Goal: Information Seeking & Learning: Understand process/instructions

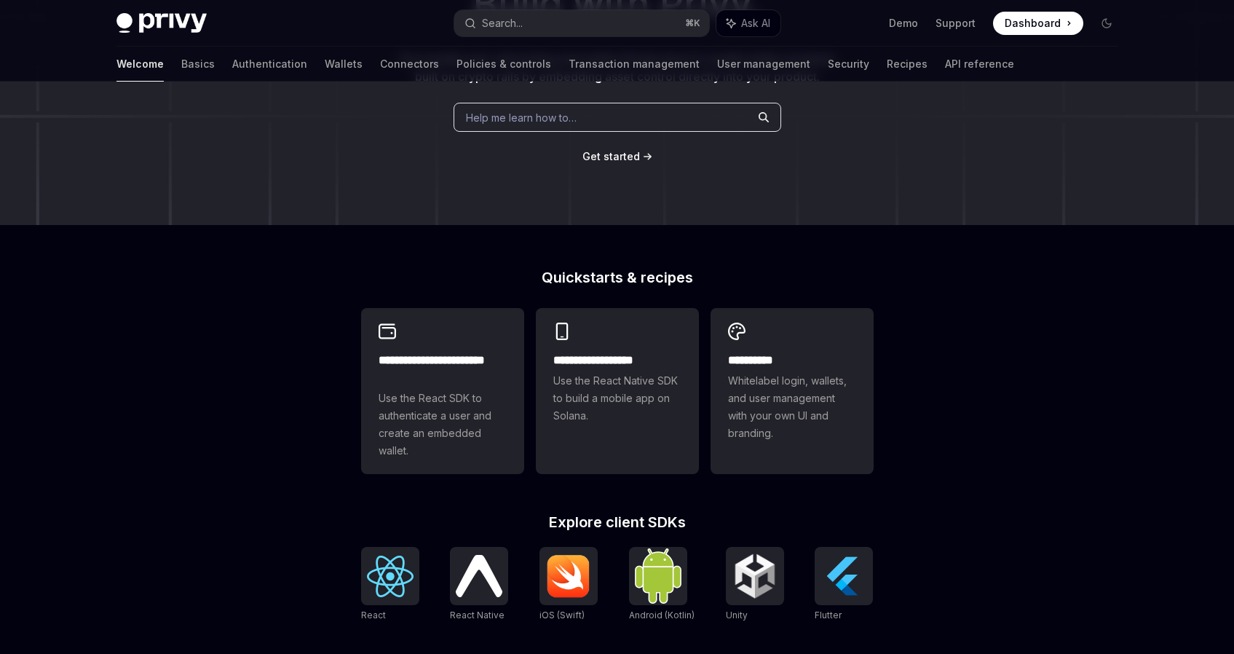
scroll to position [196, 0]
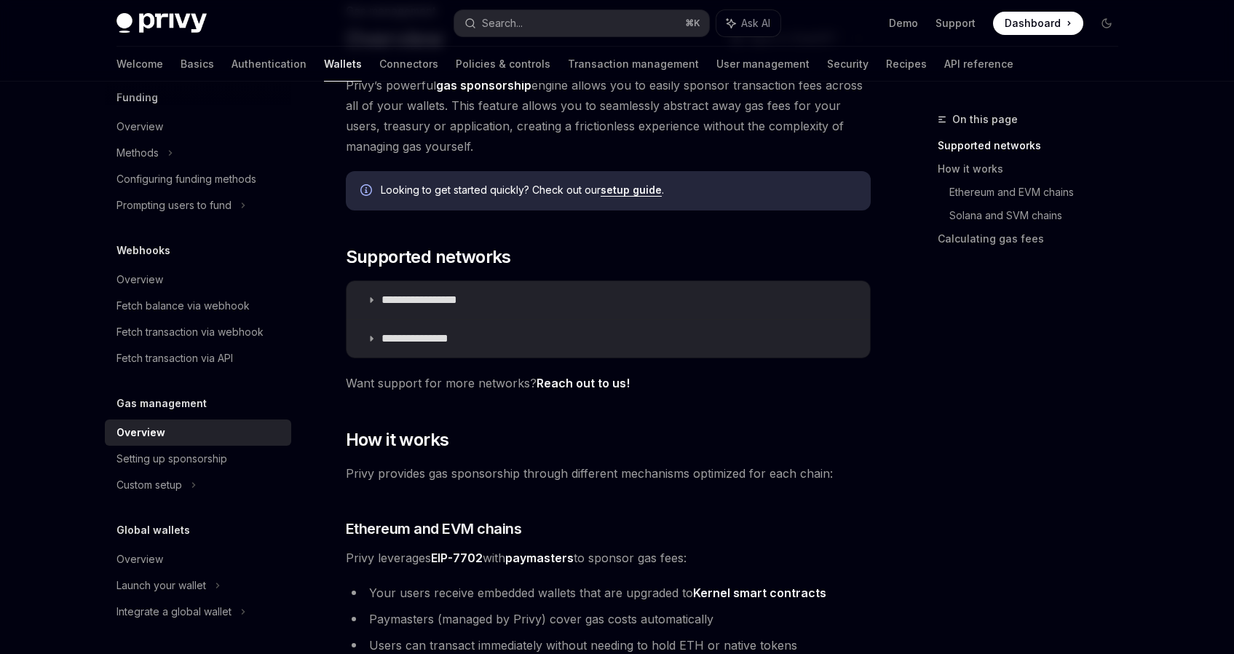
scroll to position [111, 0]
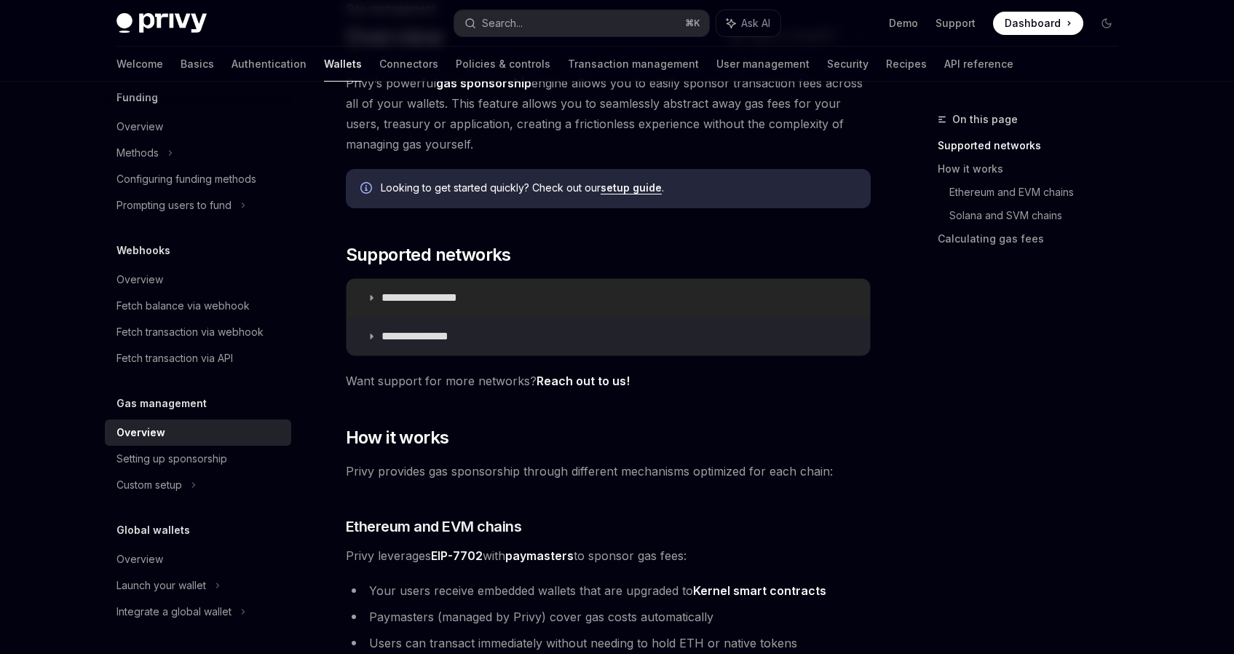
click at [367, 285] on summary "**********" at bounding box center [607, 298] width 523 height 38
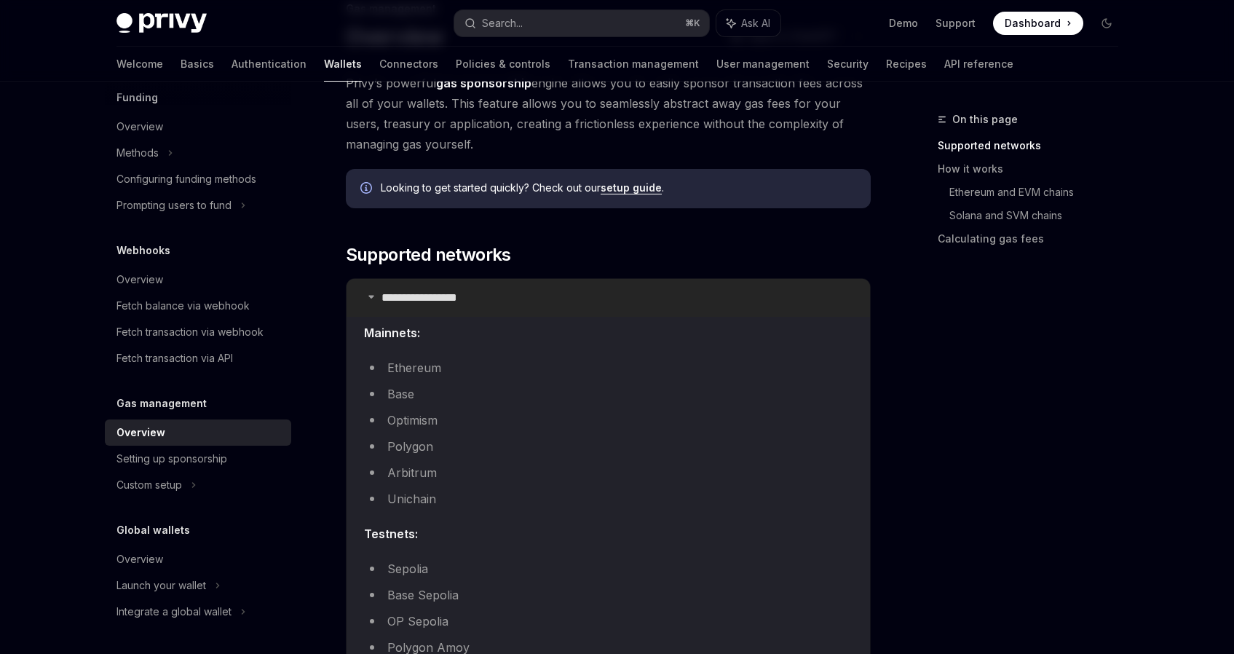
click at [368, 285] on summary "**********" at bounding box center [607, 298] width 523 height 38
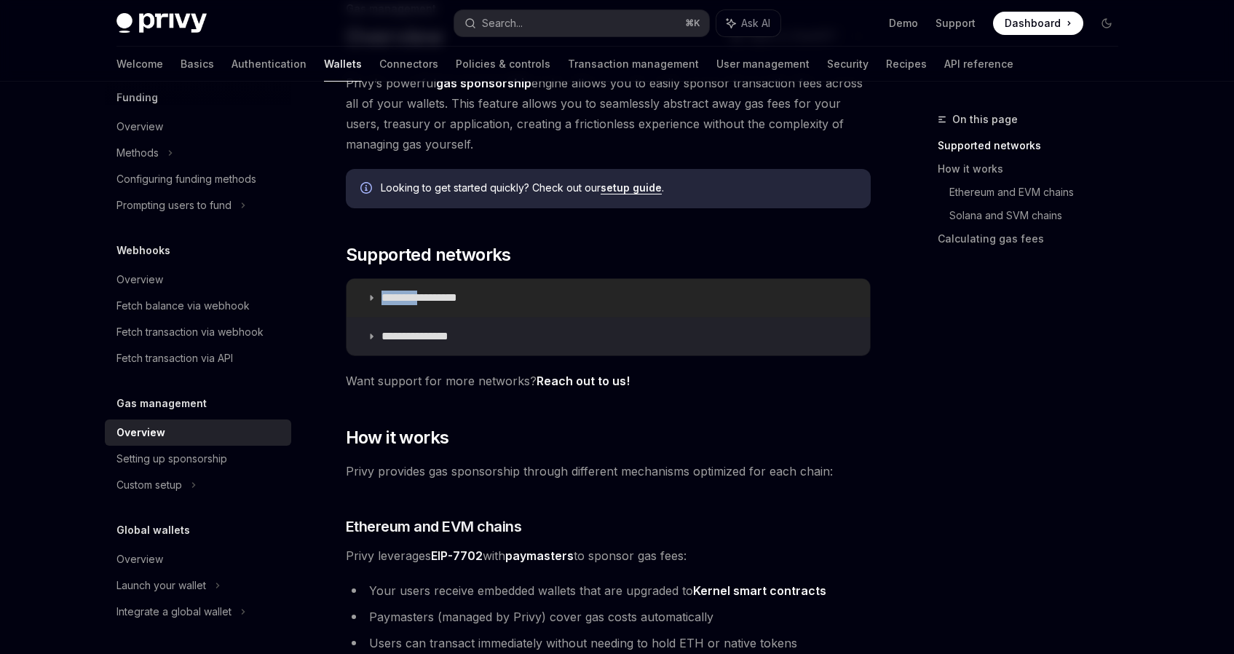
click at [368, 285] on summary "**********" at bounding box center [607, 298] width 523 height 38
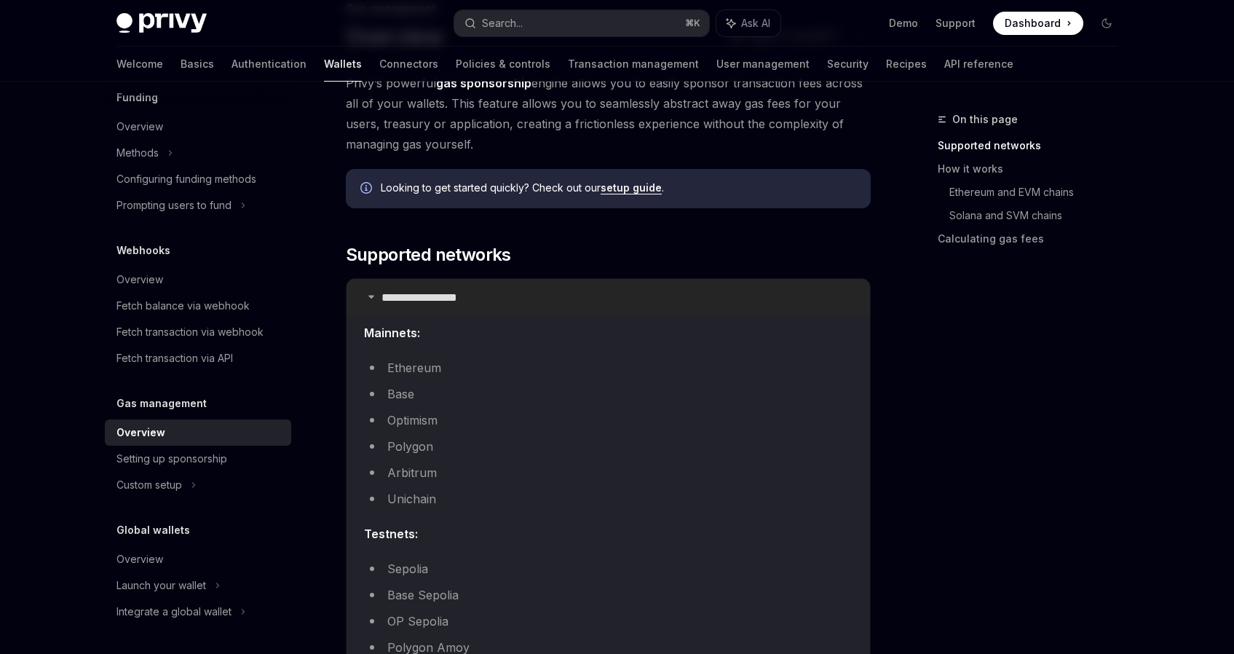
click at [368, 287] on summary "**********" at bounding box center [607, 298] width 523 height 38
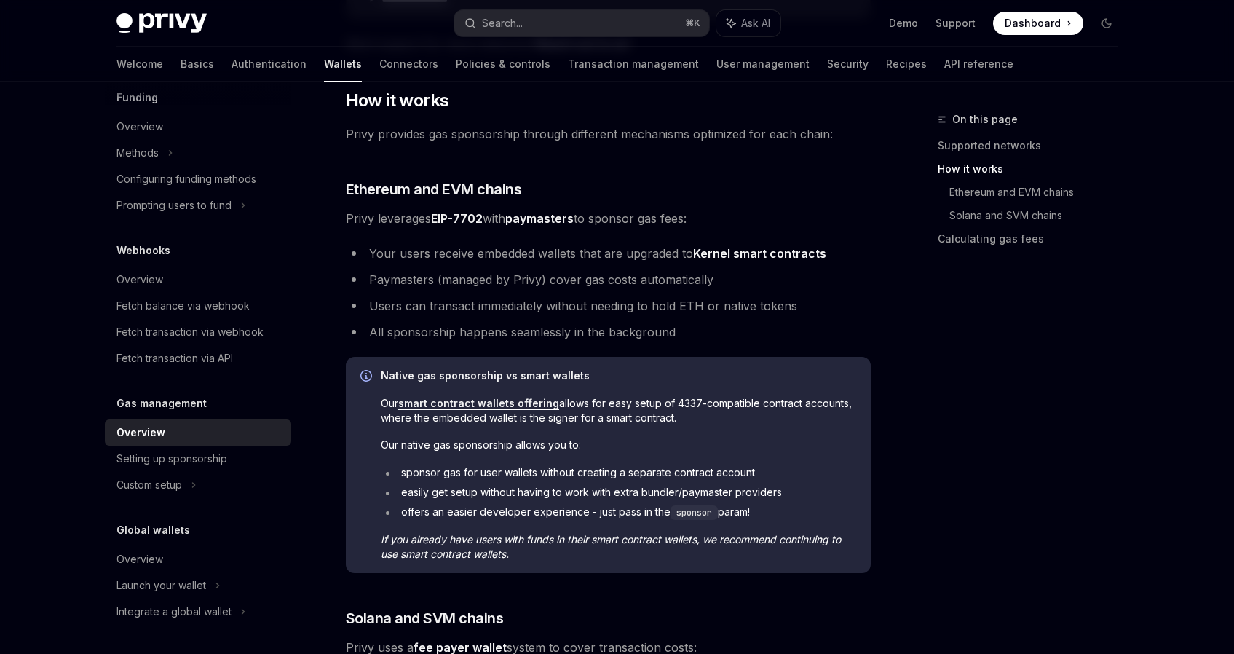
scroll to position [449, 0]
click at [380, 269] on li "Paymasters (managed by Privy) cover gas costs automatically" at bounding box center [608, 278] width 525 height 20
click at [380, 254] on li "Your users receive embedded wallets that are upgraded to Kernel smart contracts" at bounding box center [608, 252] width 525 height 20
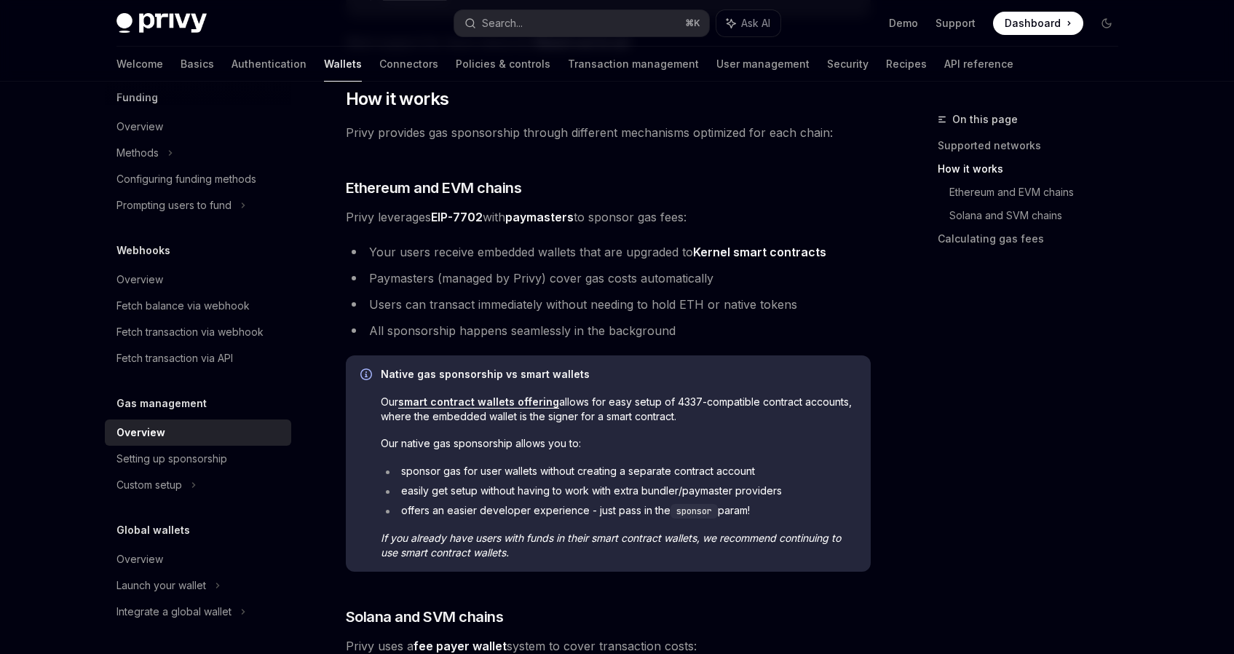
click at [380, 254] on li "Your users receive embedded wallets that are upgraded to Kernel smart contracts" at bounding box center [608, 252] width 525 height 20
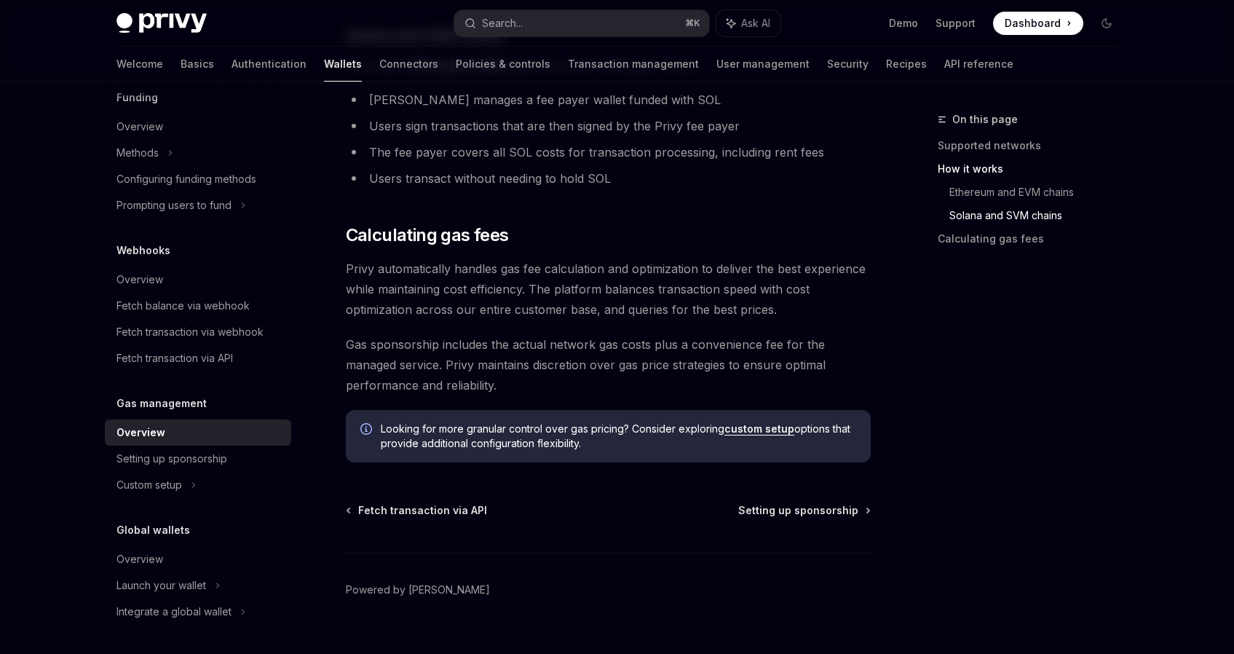
scroll to position [1036, 0]
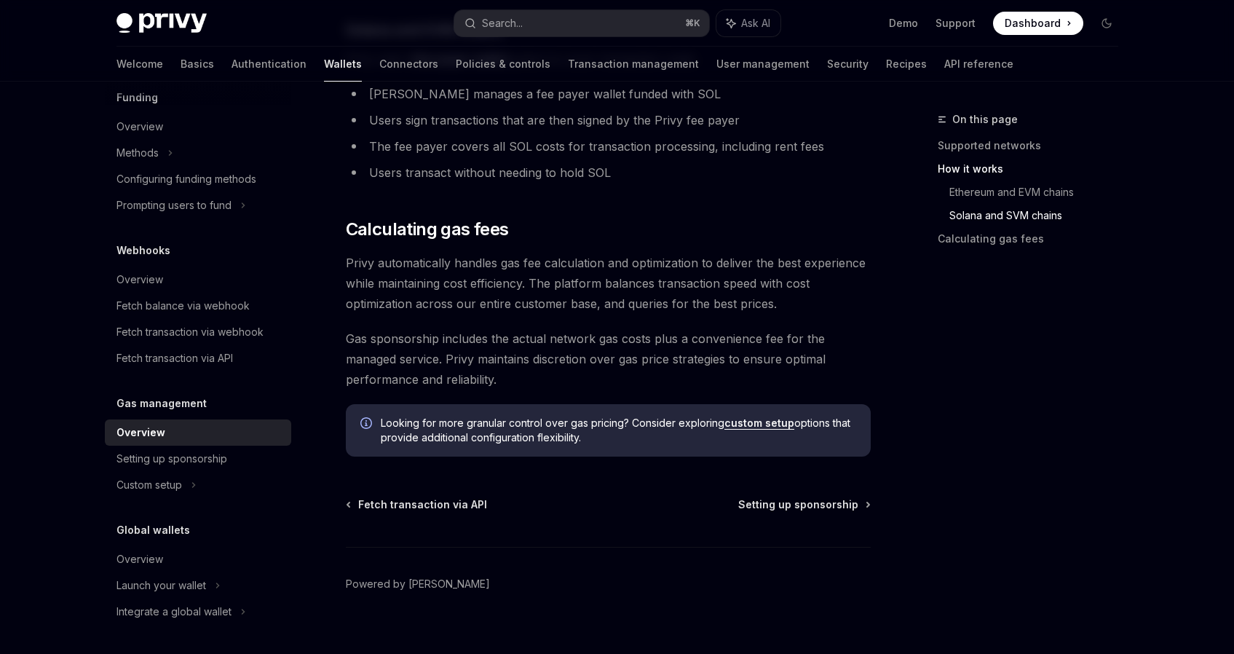
click at [478, 283] on span "Privy automatically handles gas fee calculation and optimization to deliver the…" at bounding box center [608, 283] width 525 height 61
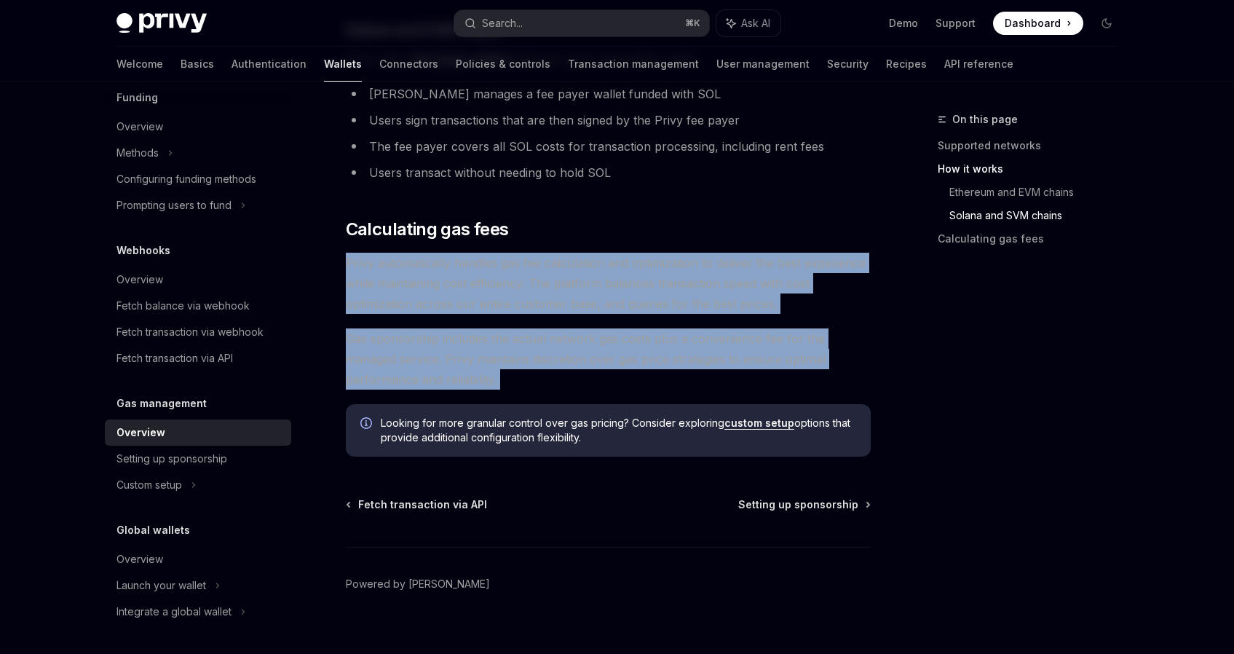
drag, startPoint x: 572, startPoint y: 250, endPoint x: 543, endPoint y: 380, distance: 132.8
click at [543, 380] on span "Gas sponsorship includes the actual network gas costs plus a convenience fee fo…" at bounding box center [608, 358] width 525 height 61
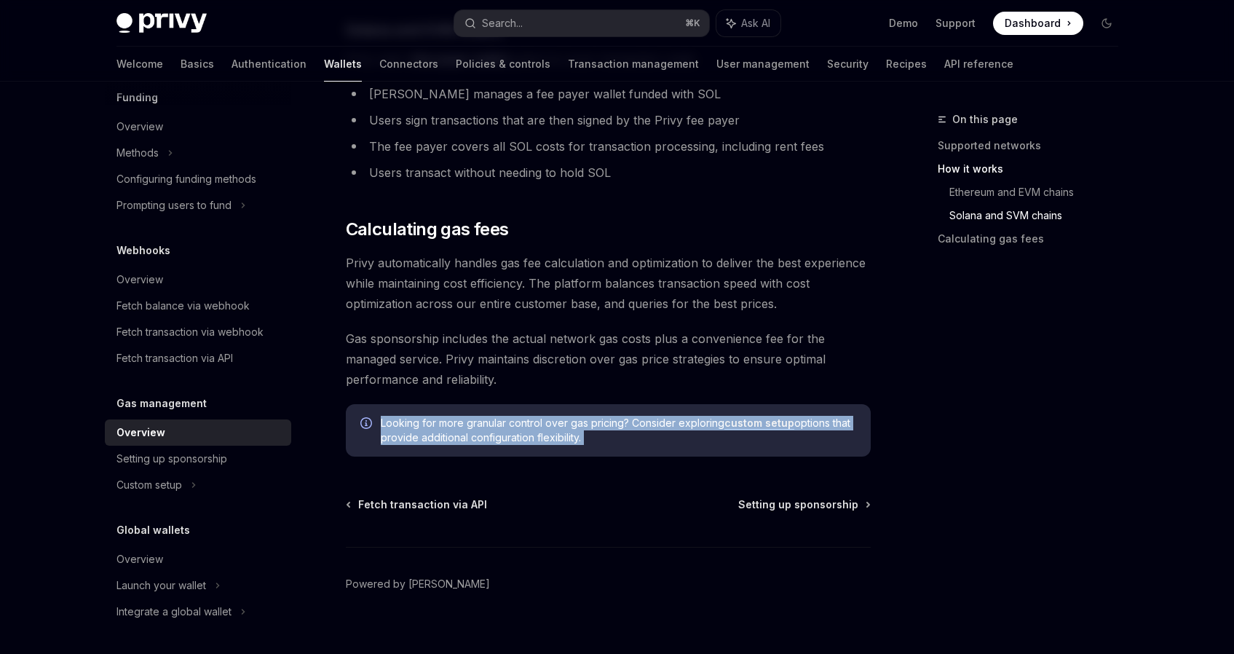
drag, startPoint x: 543, startPoint y: 380, endPoint x: 582, endPoint y: 444, distance: 74.8
click at [582, 444] on div "Looking for more granular control over gas pricing? Consider exploring custom s…" at bounding box center [608, 430] width 525 height 52
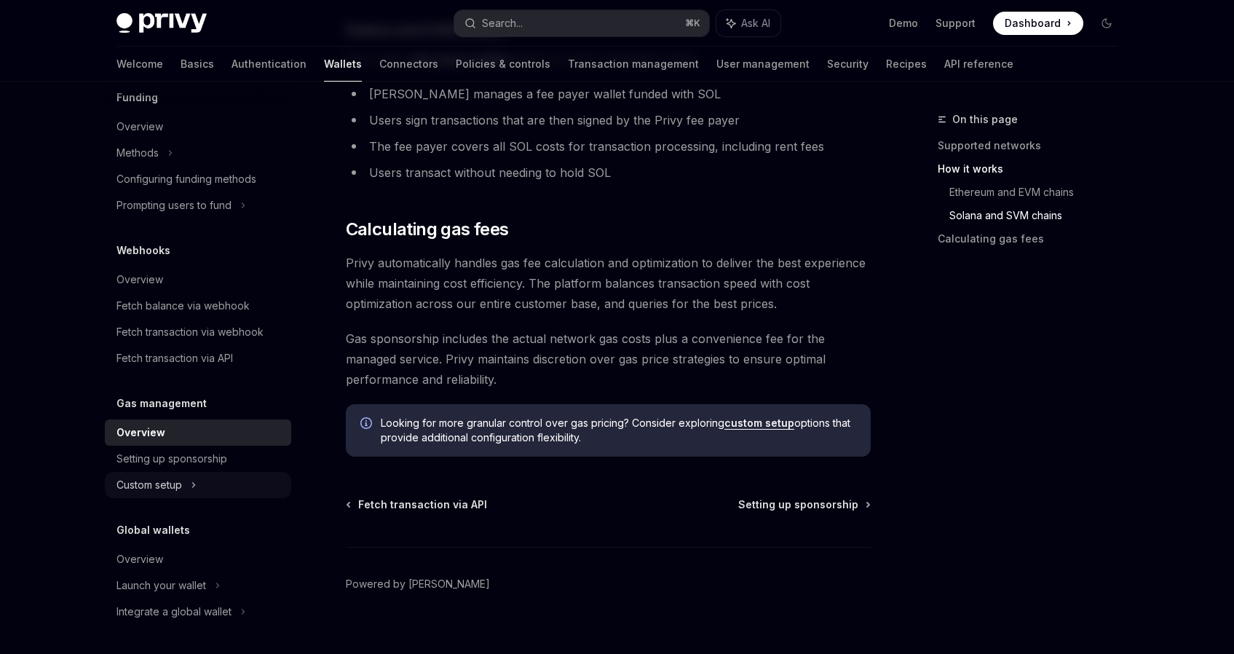
click at [142, 474] on div "Custom setup" at bounding box center [198, 485] width 186 height 26
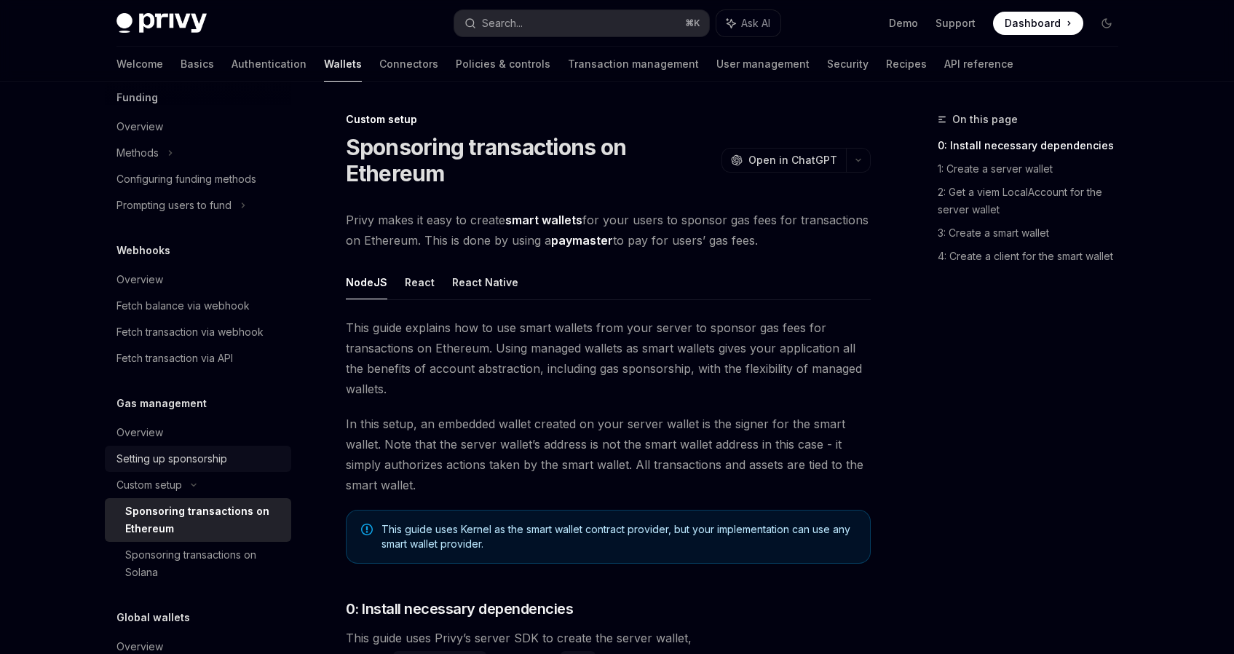
click at [142, 468] on link "Setting up sponsorship" at bounding box center [198, 458] width 186 height 26
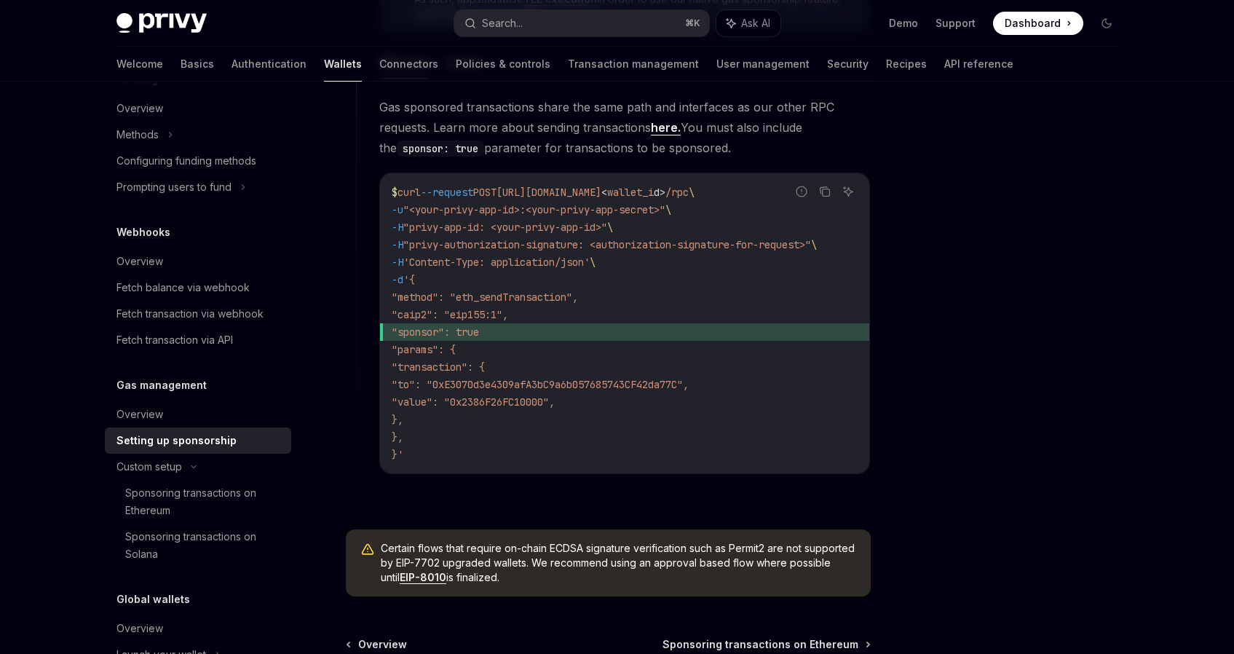
scroll to position [910, 0]
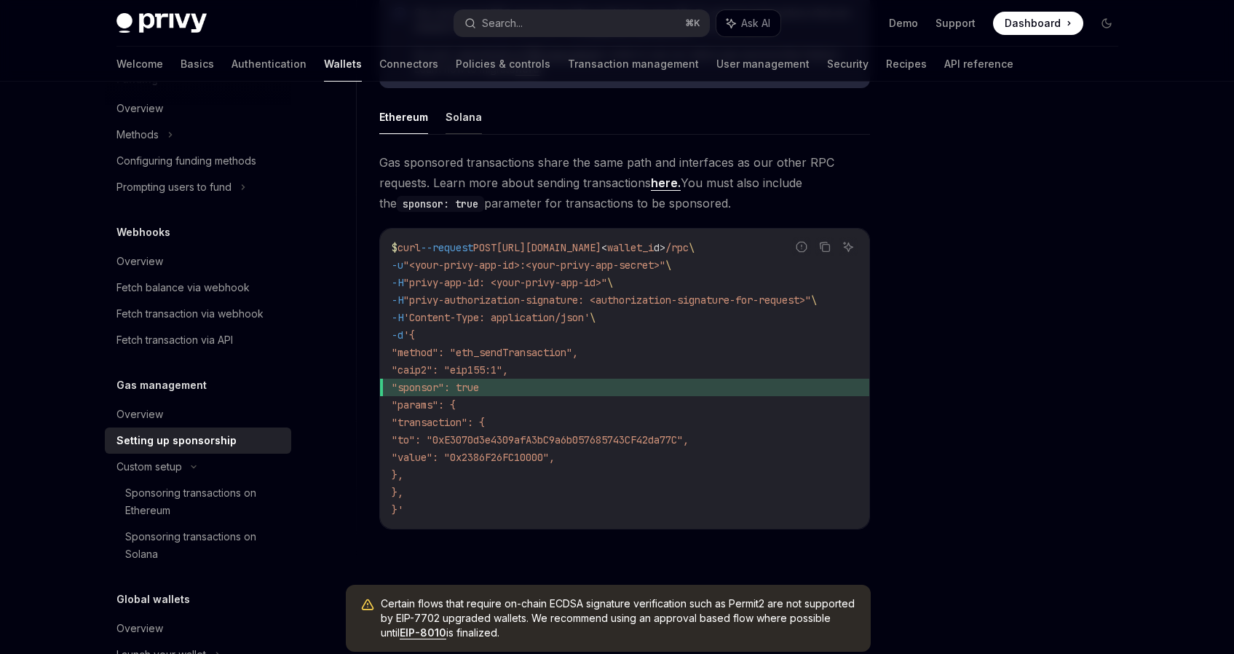
click at [453, 117] on button "Solana" at bounding box center [463, 117] width 36 height 34
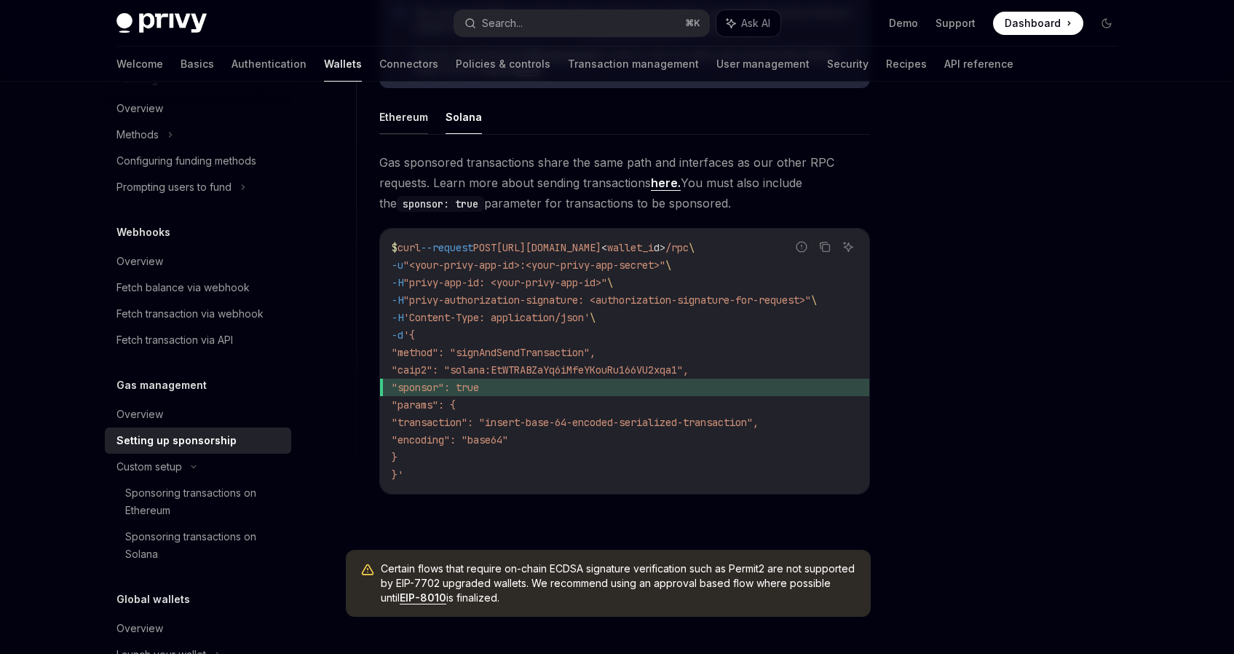
click at [401, 123] on button "Ethereum" at bounding box center [403, 117] width 49 height 34
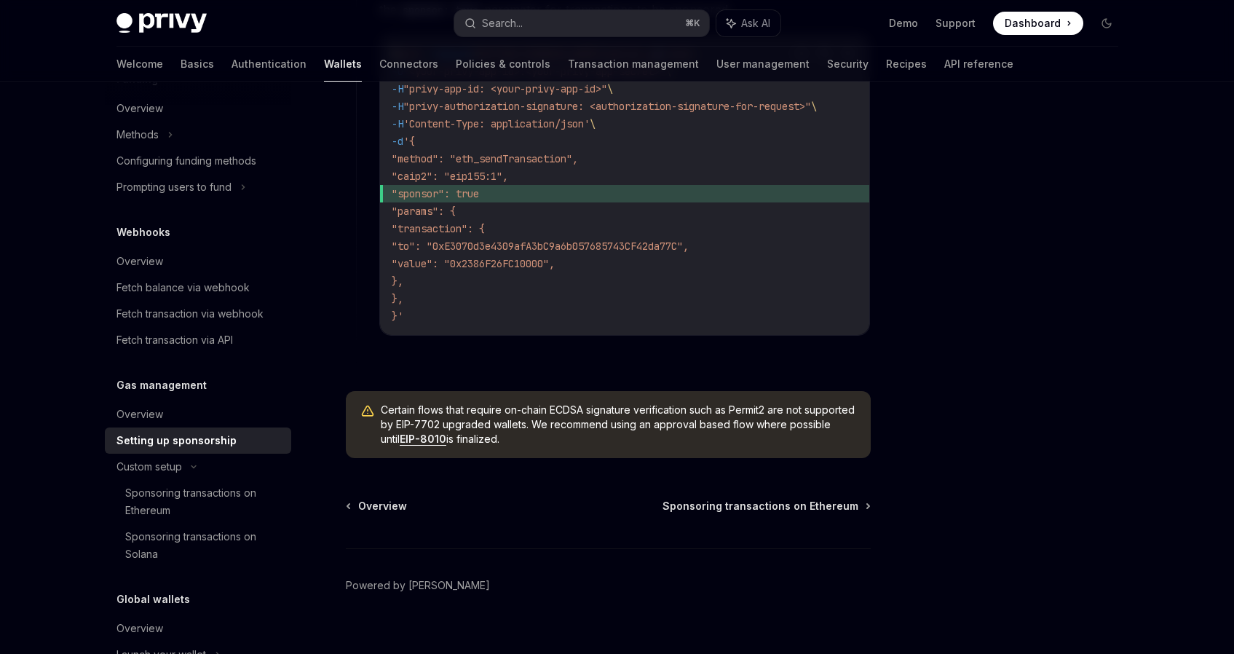
scroll to position [1114, 0]
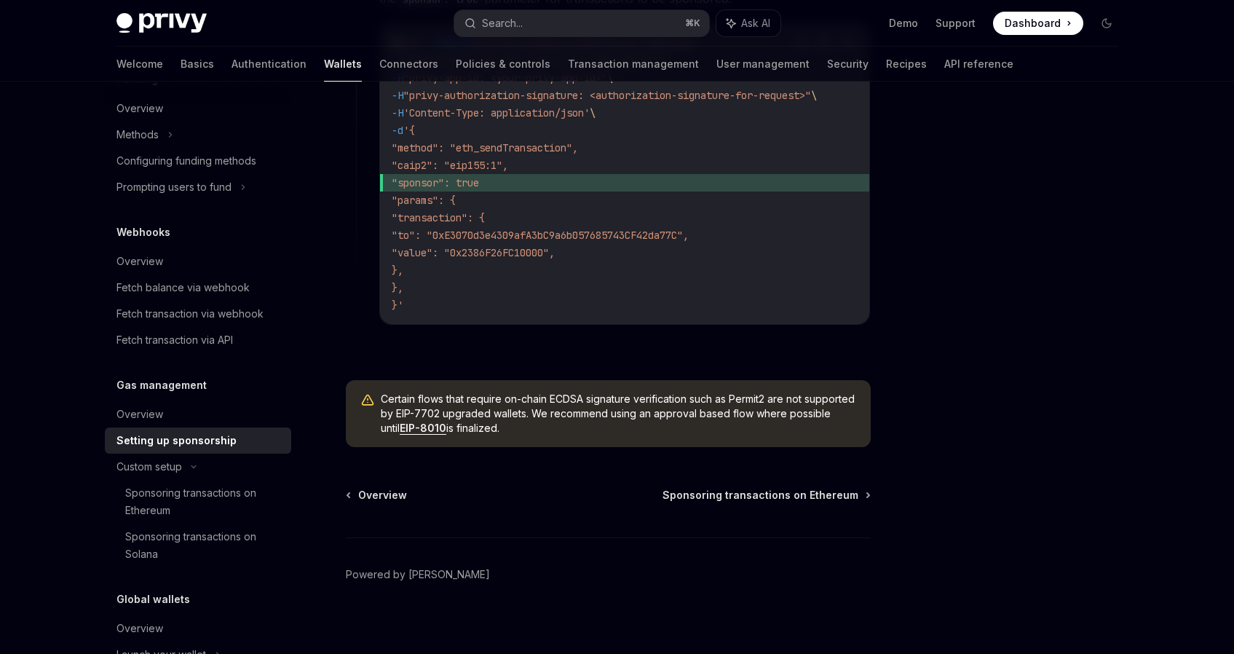
click at [395, 397] on span "Certain flows that require on-chain ECDSA signature verification such as Permit…" at bounding box center [618, 414] width 475 height 44
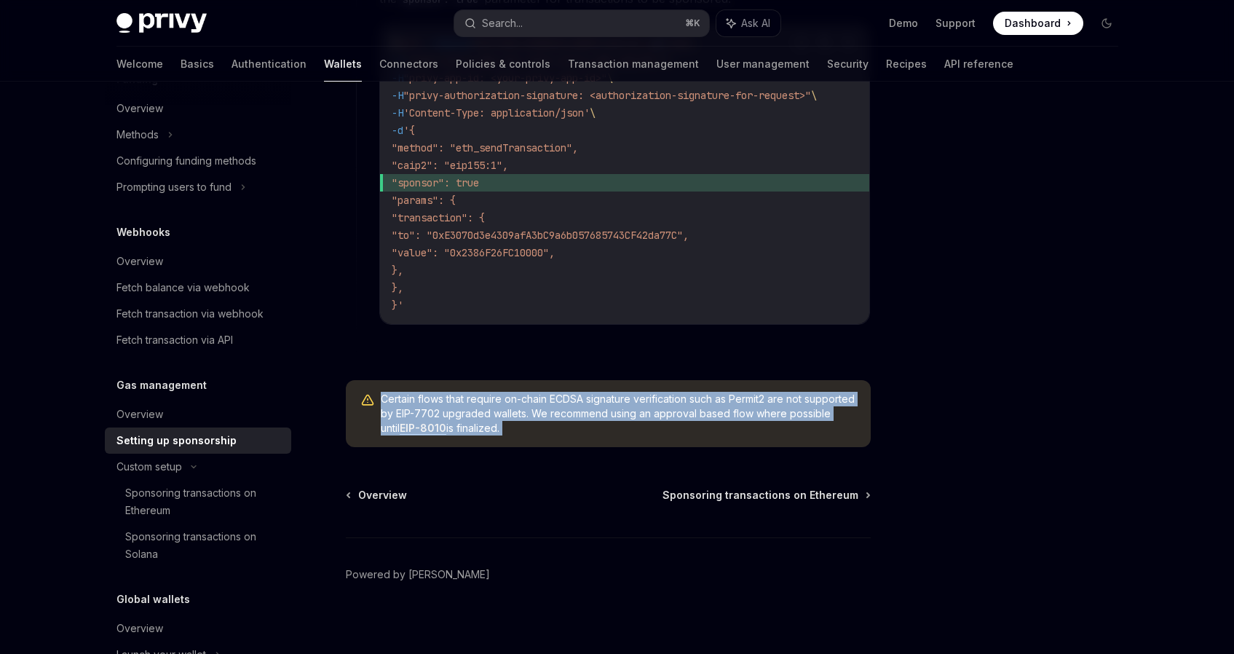
drag, startPoint x: 395, startPoint y: 397, endPoint x: 588, endPoint y: 434, distance: 197.0
click at [588, 434] on span "Certain flows that require on-chain ECDSA signature verification such as Permit…" at bounding box center [618, 414] width 475 height 44
drag, startPoint x: 588, startPoint y: 434, endPoint x: 582, endPoint y: 397, distance: 37.6
click at [582, 397] on span "Certain flows that require on-chain ECDSA signature verification such as Permit…" at bounding box center [618, 414] width 475 height 44
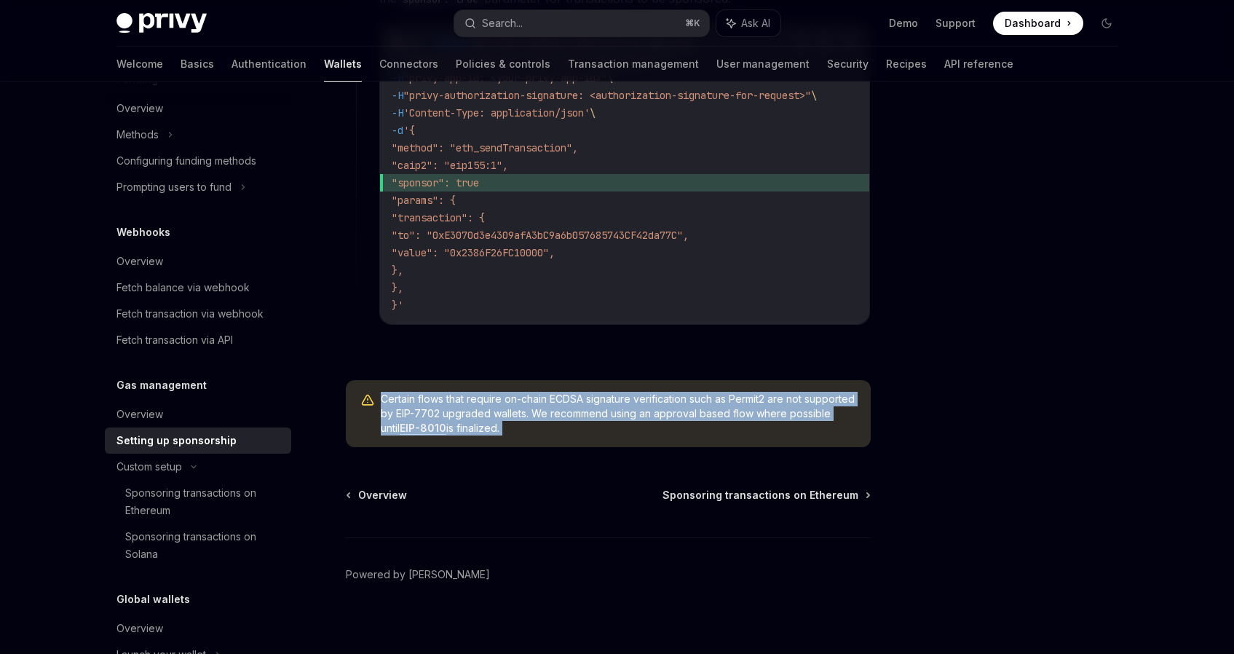
click at [582, 397] on span "Certain flows that require on-chain ECDSA signature verification such as Permit…" at bounding box center [618, 414] width 475 height 44
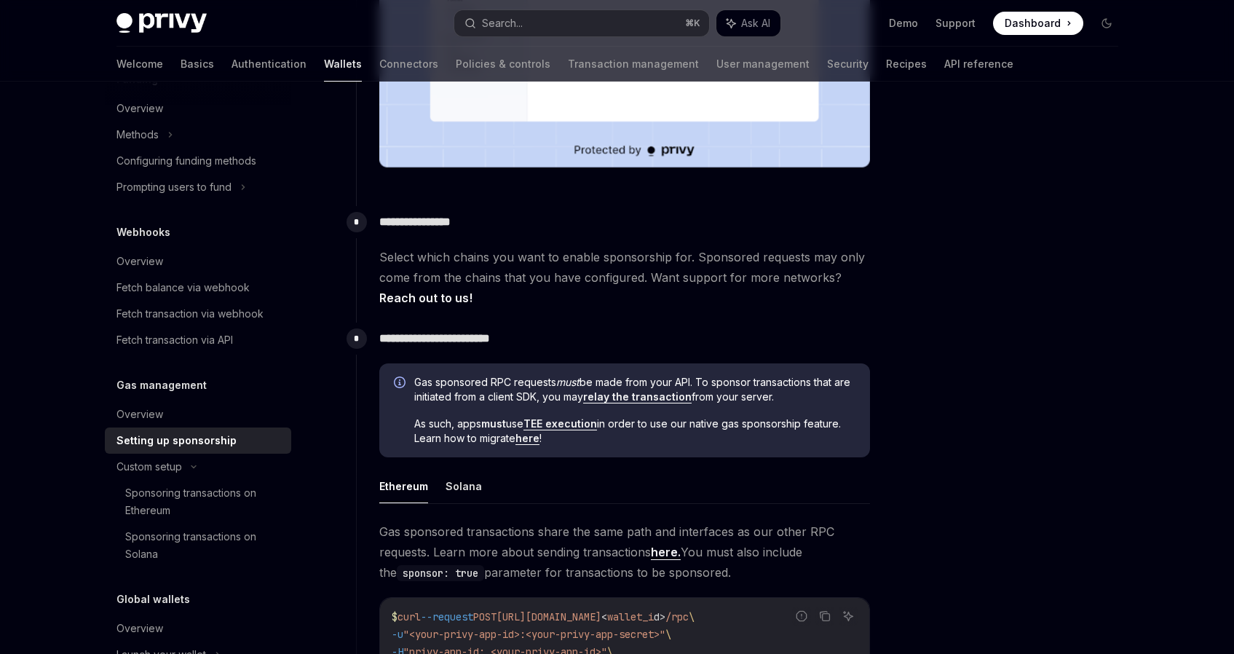
scroll to position [545, 0]
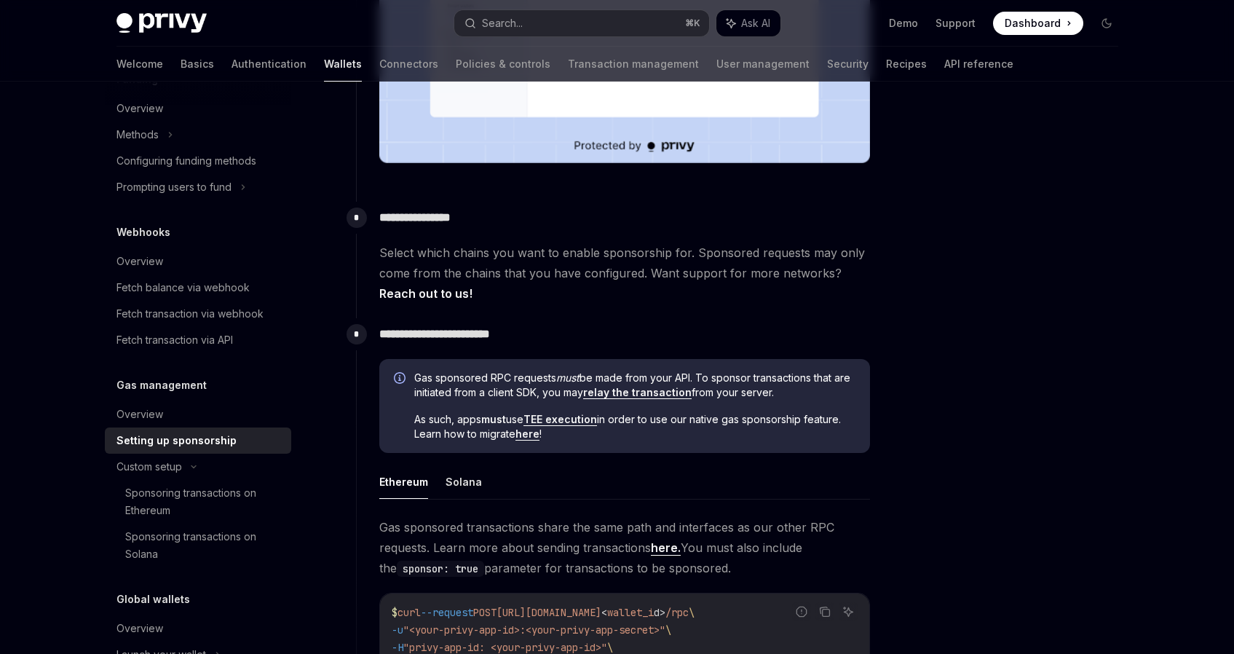
click at [581, 391] on span "Gas sponsored RPC requests must be made from your API. To sponsor transactions …" at bounding box center [634, 385] width 441 height 29
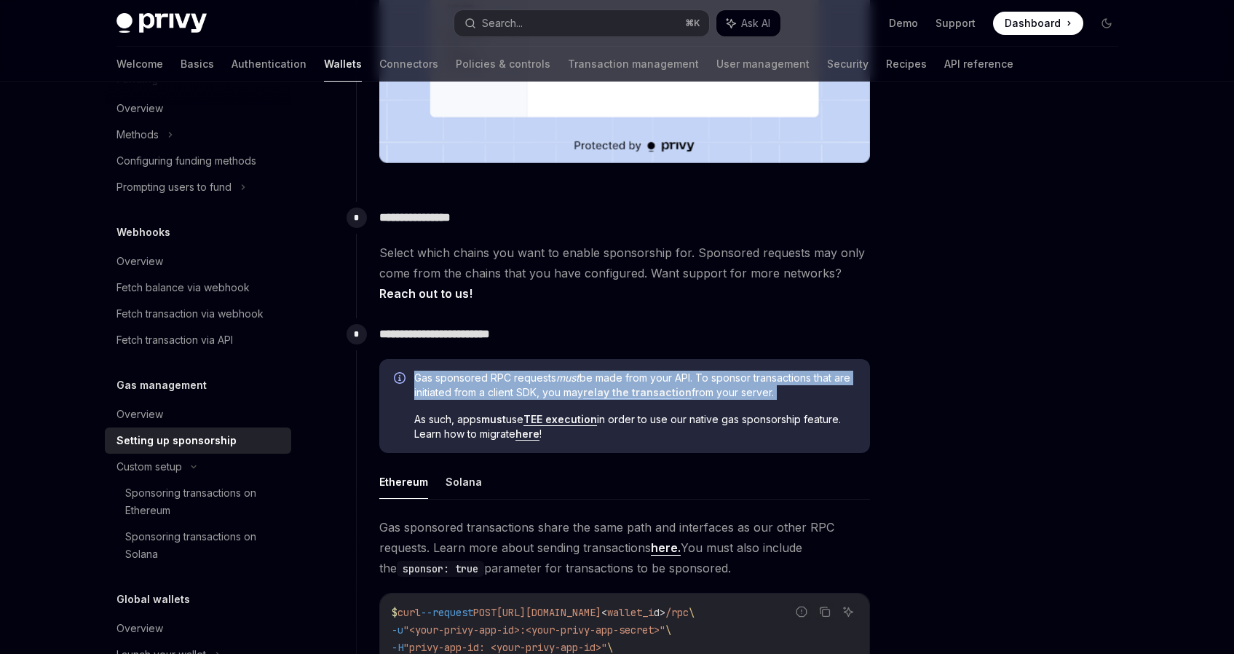
click at [581, 391] on span "Gas sponsored RPC requests must be made from your API. To sponsor transactions …" at bounding box center [634, 385] width 441 height 29
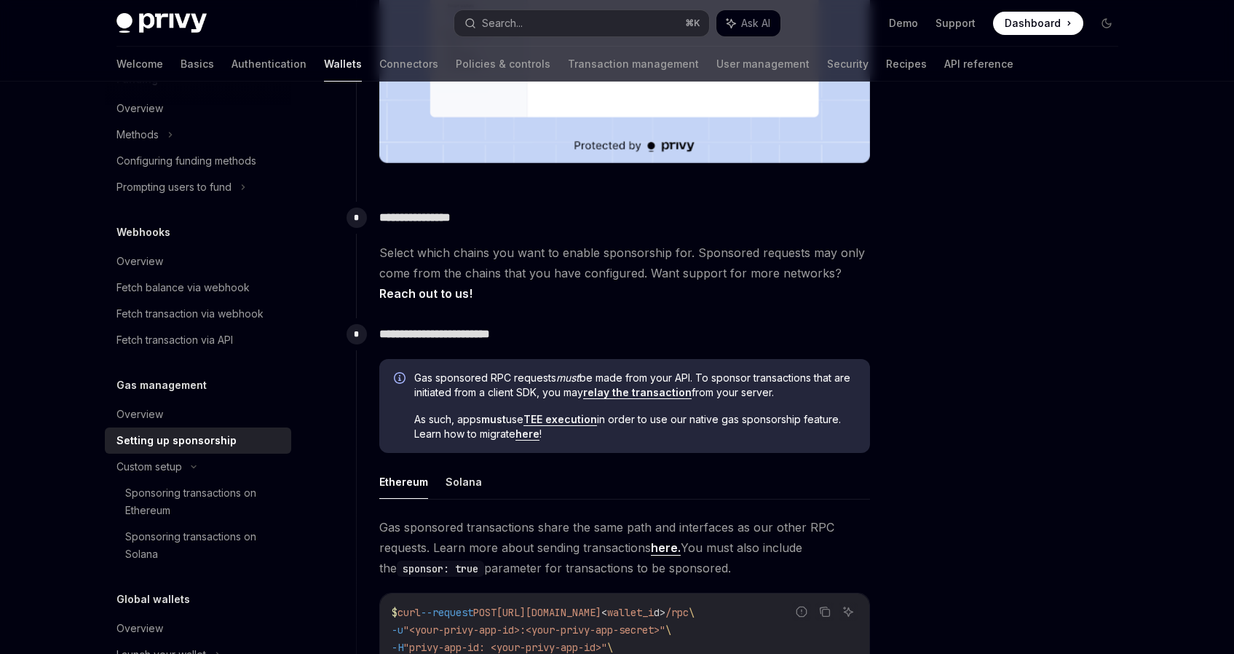
click at [581, 391] on span "Gas sponsored RPC requests must be made from your API. To sponsor transactions …" at bounding box center [634, 385] width 441 height 29
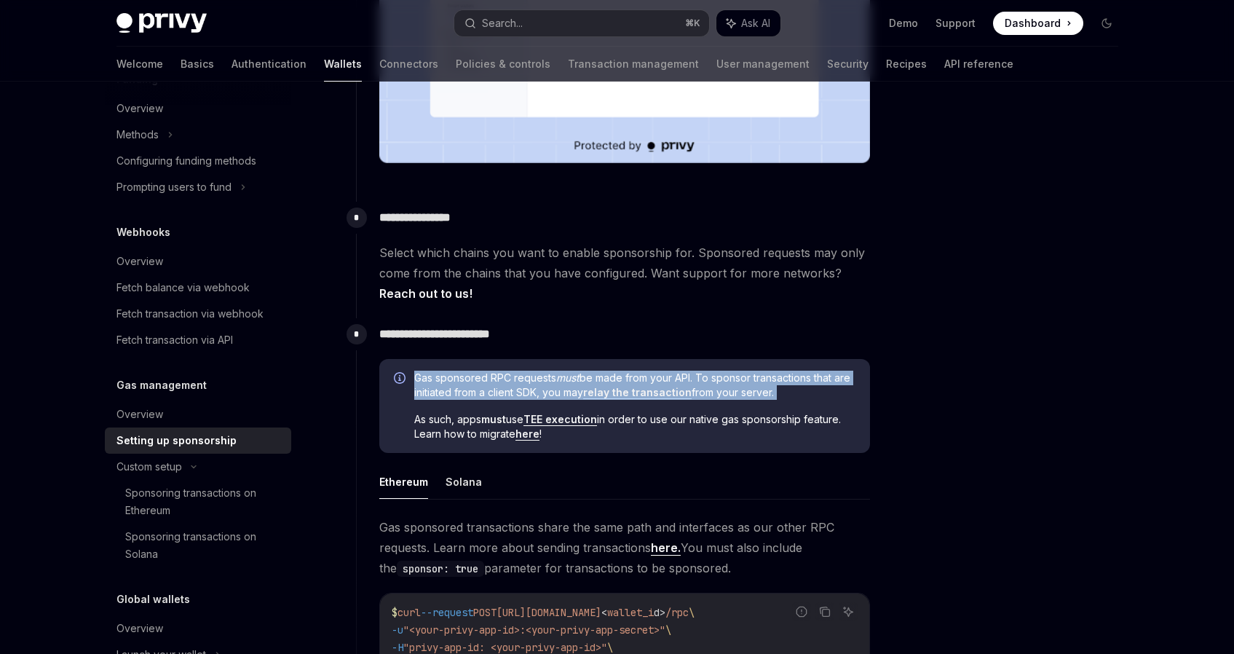
click at [581, 391] on span "Gas sponsored RPC requests must be made from your API. To sponsor transactions …" at bounding box center [634, 385] width 441 height 29
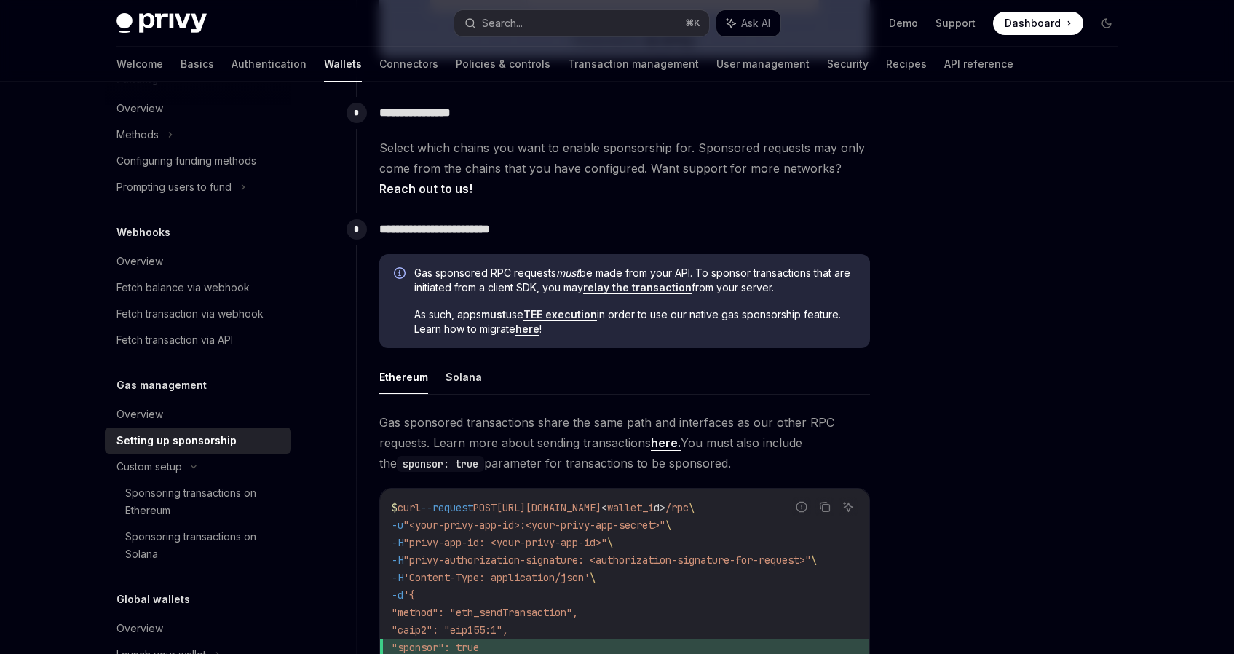
scroll to position [759, 0]
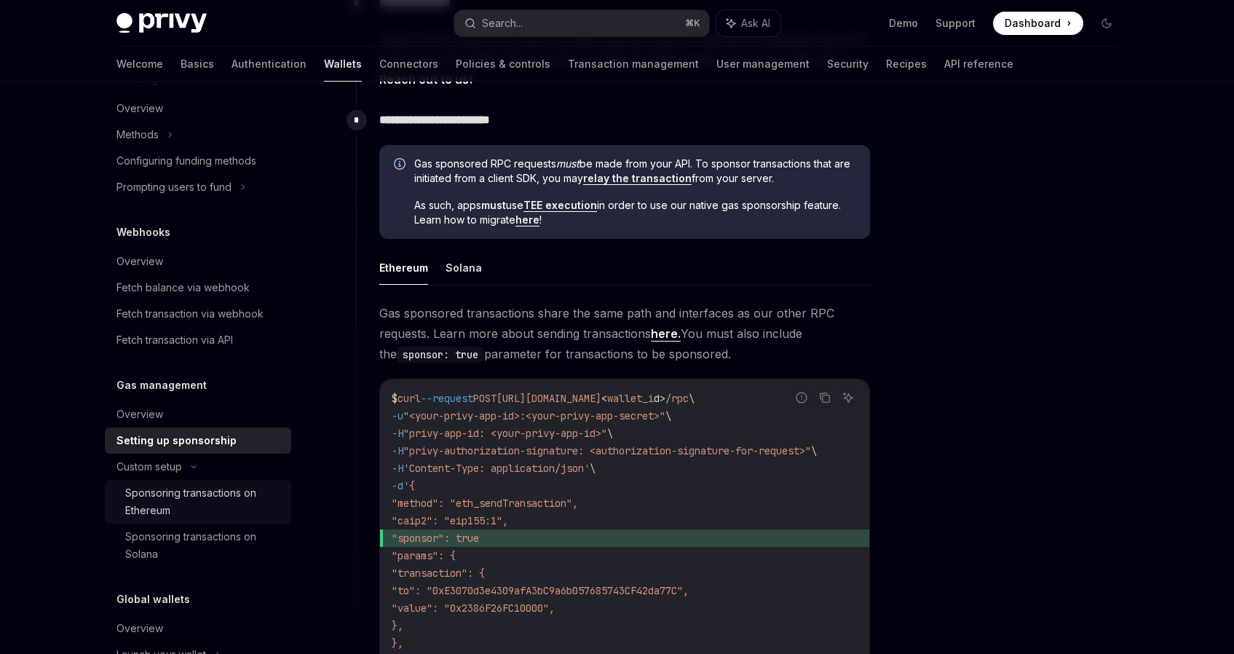
click at [186, 497] on div "Sponsoring transactions on Ethereum" at bounding box center [203, 501] width 157 height 35
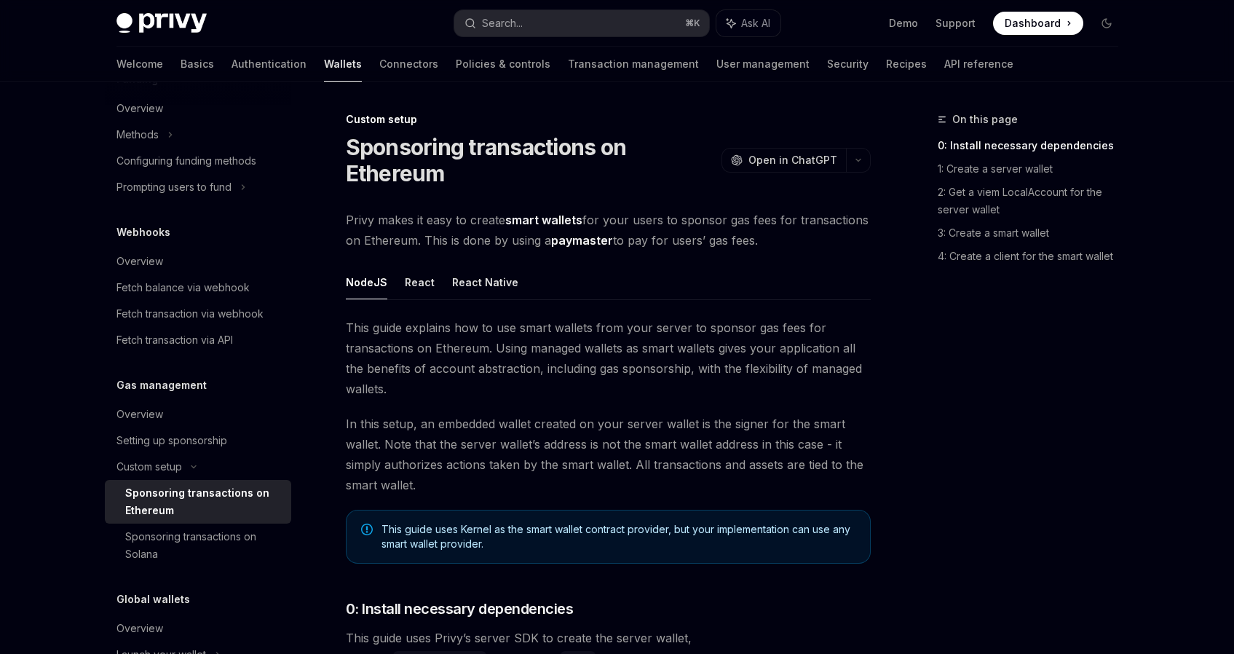
click at [459, 371] on span "This guide explains how to use smart wallets from your server to sponsor gas fe…" at bounding box center [608, 358] width 525 height 82
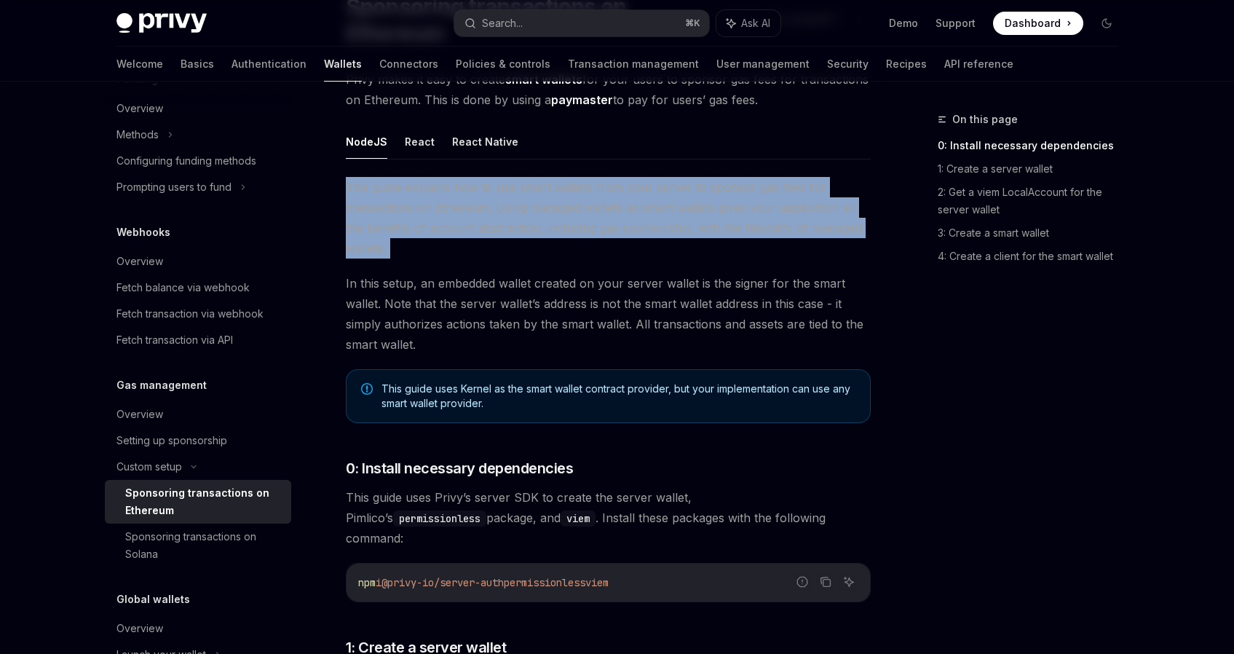
scroll to position [143, 0]
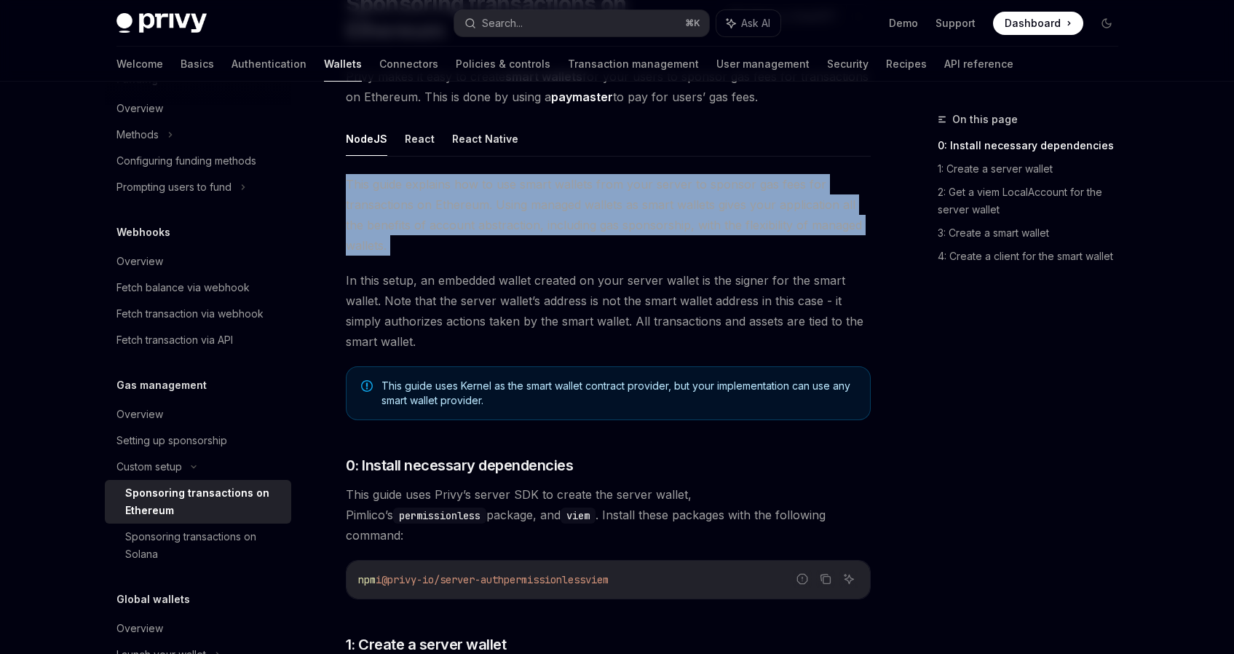
click at [451, 326] on span "In this setup, an embedded wallet created on your server wallet is the signer f…" at bounding box center [608, 311] width 525 height 82
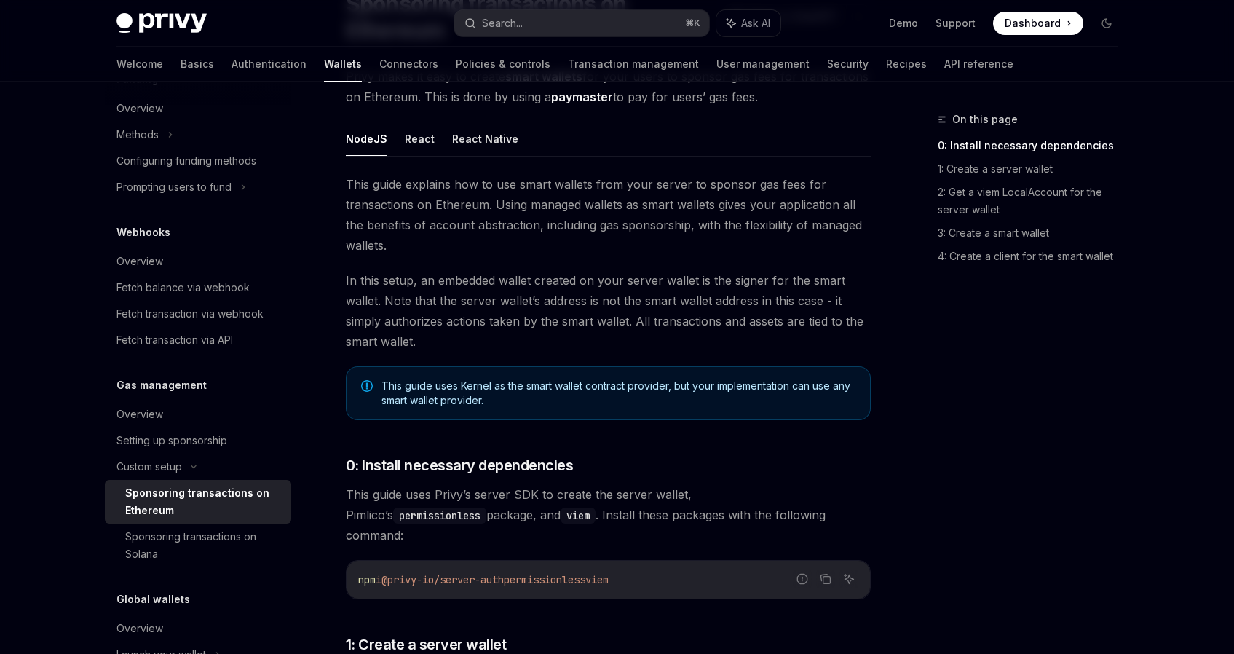
click at [451, 326] on span "In this setup, an embedded wallet created on your server wallet is the signer f…" at bounding box center [608, 311] width 525 height 82
click at [460, 336] on span "In this setup, an embedded wallet created on your server wallet is the signer f…" at bounding box center [608, 311] width 525 height 82
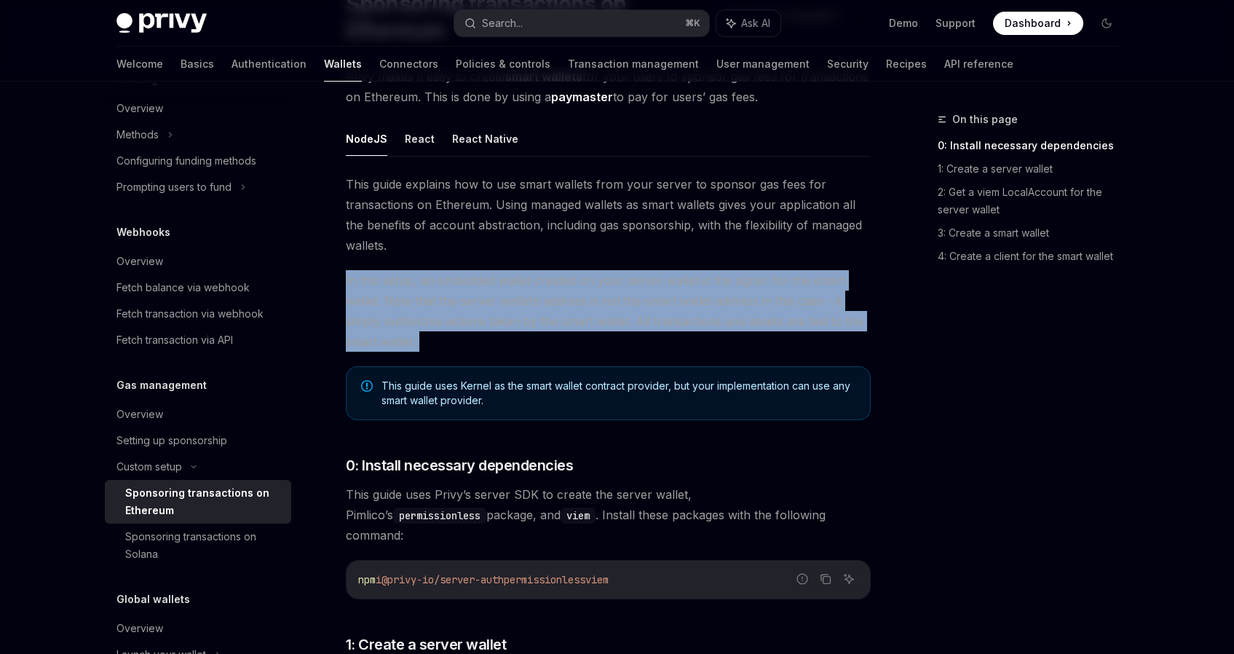
drag, startPoint x: 460, startPoint y: 336, endPoint x: 461, endPoint y: 261, distance: 74.3
drag, startPoint x: 461, startPoint y: 261, endPoint x: 472, endPoint y: 332, distance: 71.6
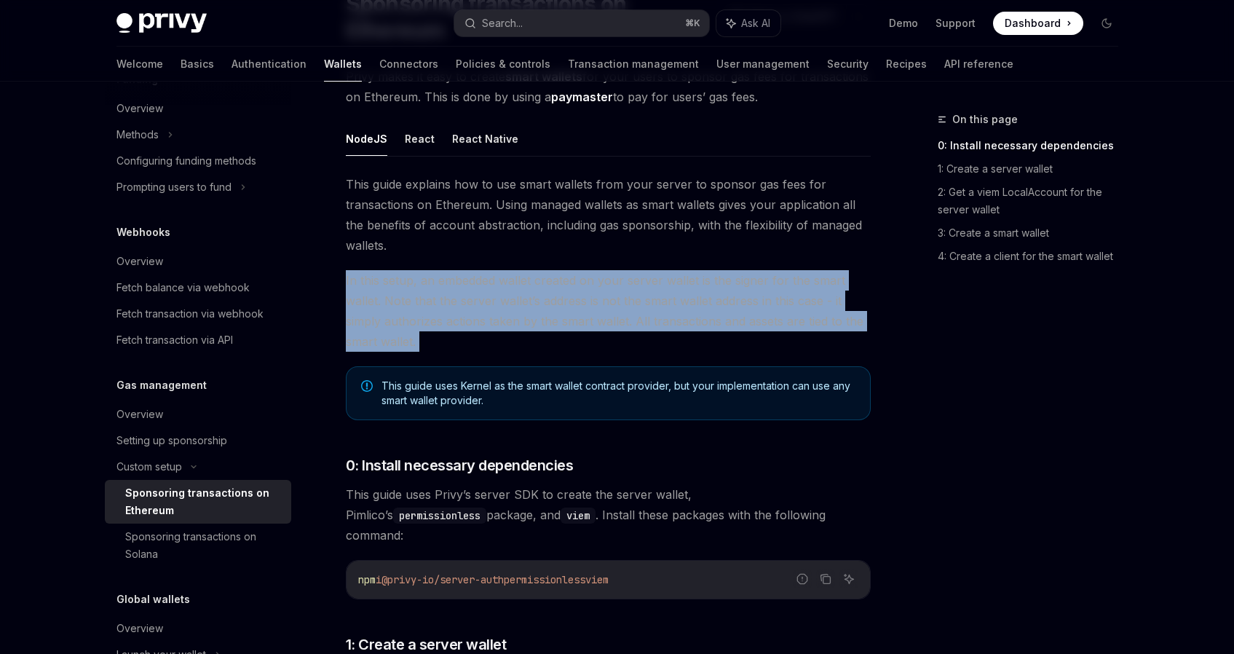
click at [472, 332] on span "In this setup, an embedded wallet created on your server wallet is the signer f…" at bounding box center [608, 311] width 525 height 82
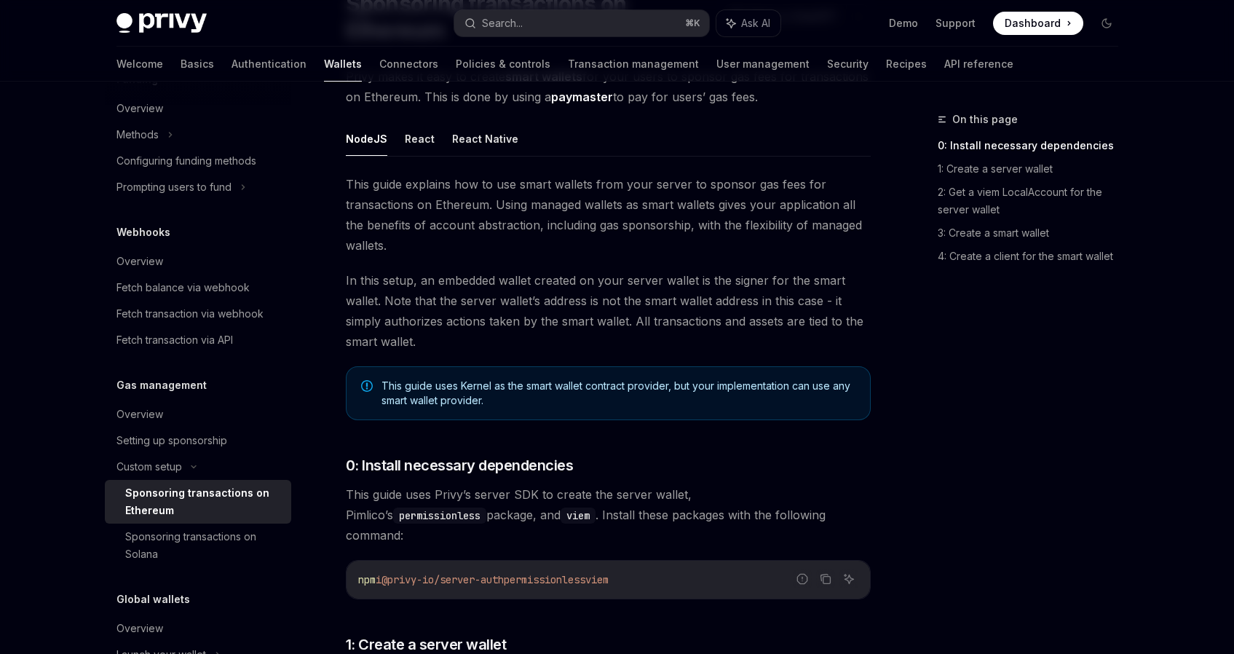
click at [472, 332] on span "In this setup, an embedded wallet created on your server wallet is the signer f…" at bounding box center [608, 311] width 525 height 82
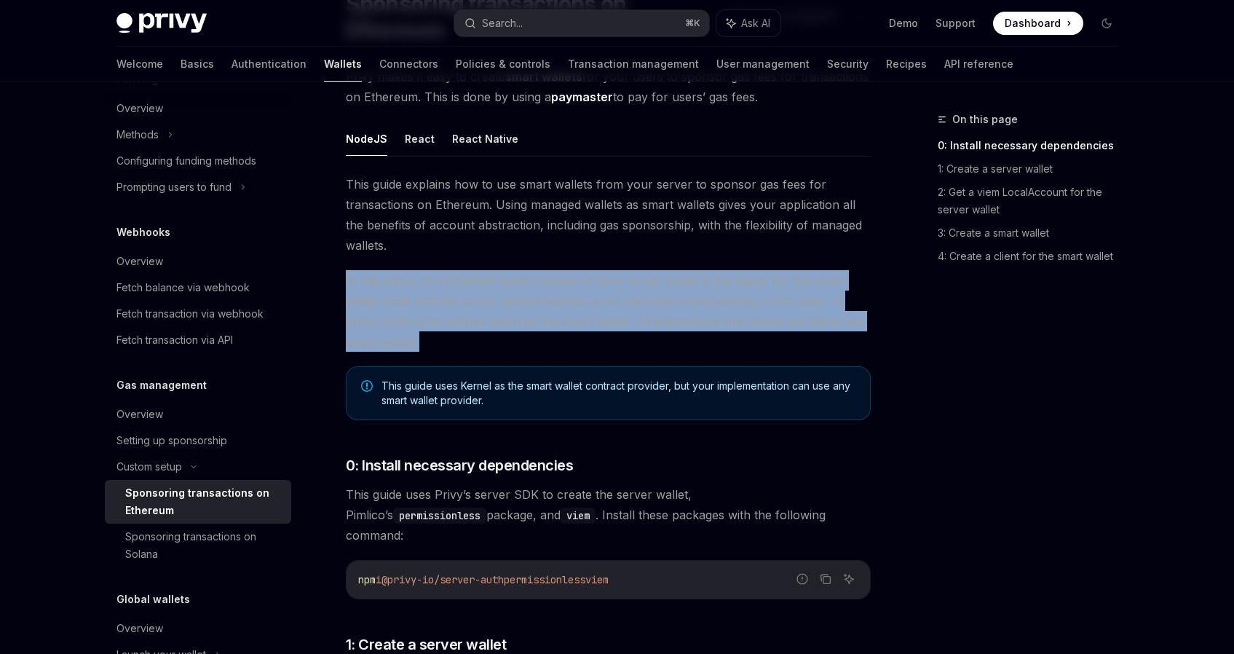
click at [472, 332] on span "In this setup, an embedded wallet created on your server wallet is the signer f…" at bounding box center [608, 311] width 525 height 82
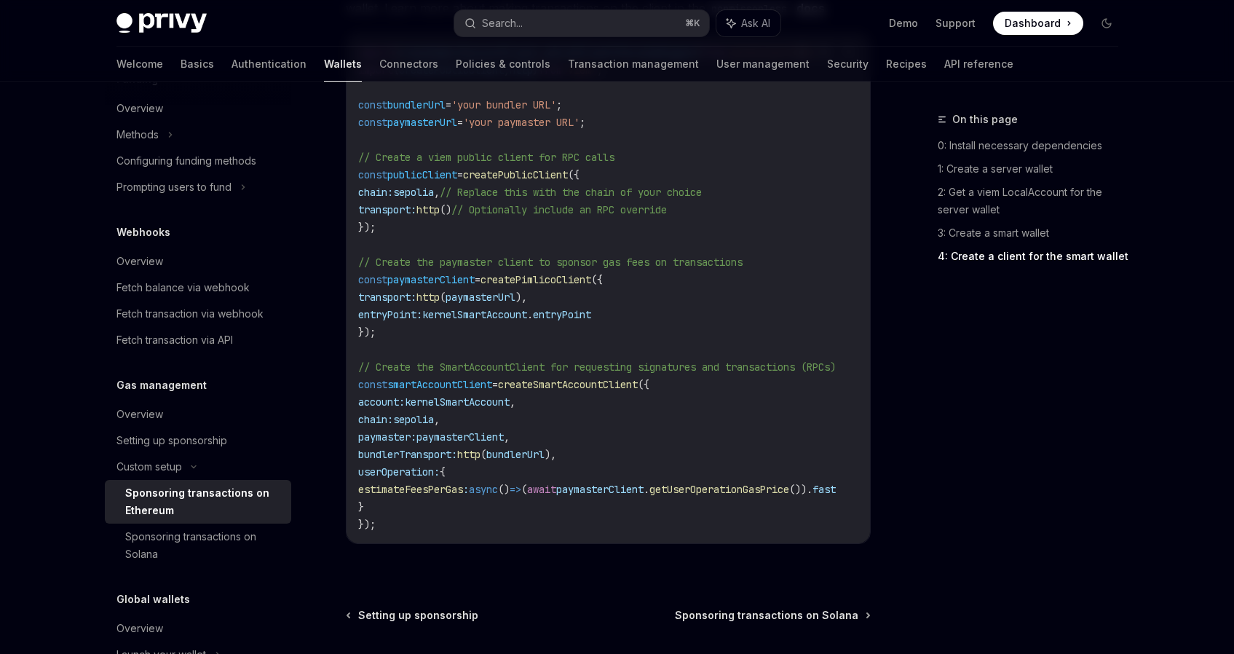
scroll to position [1892, 0]
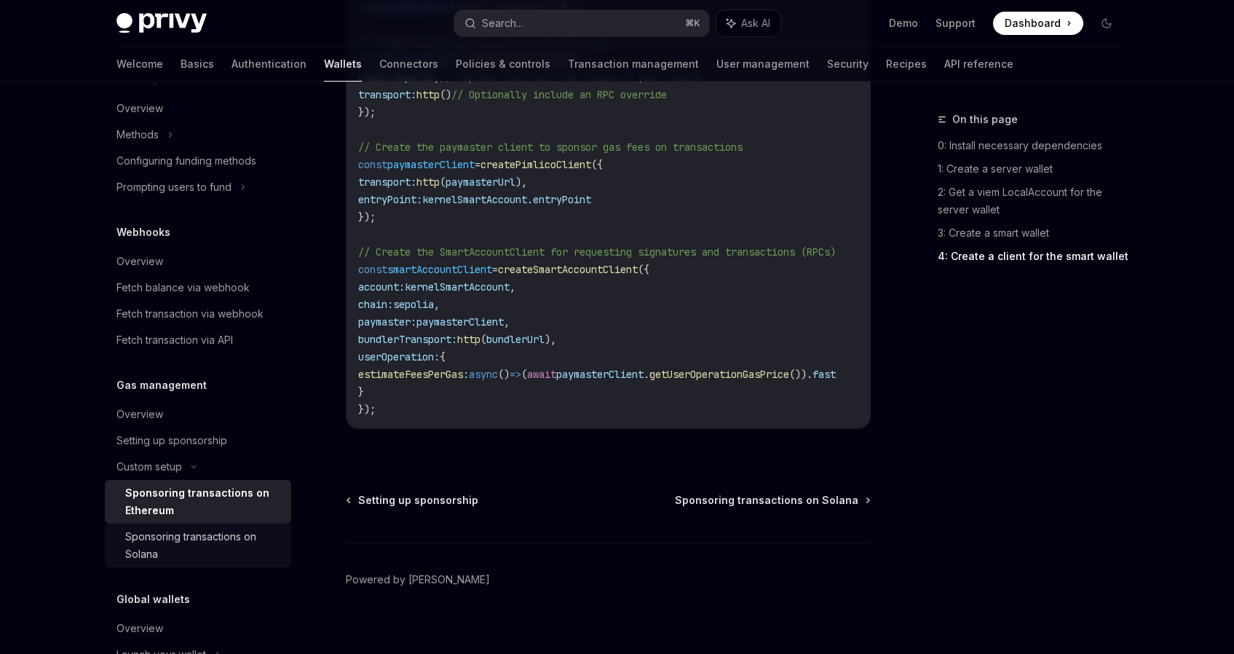
click at [215, 534] on div "Sponsoring transactions on Solana" at bounding box center [203, 545] width 157 height 35
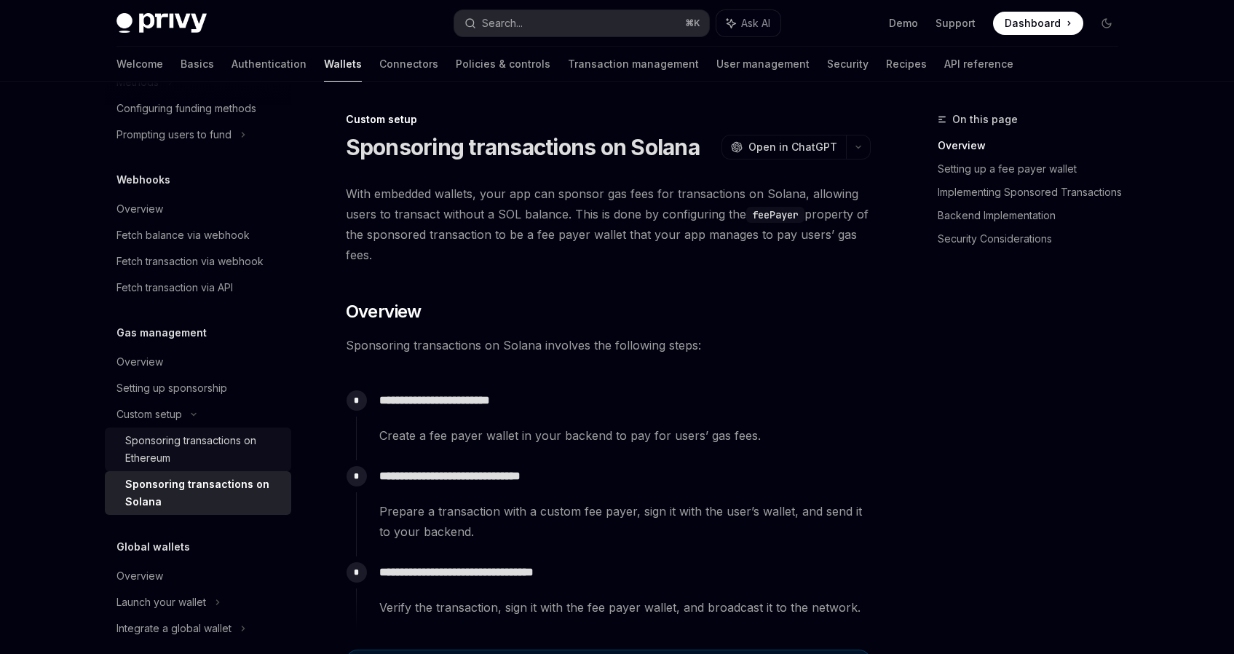
scroll to position [684, 0]
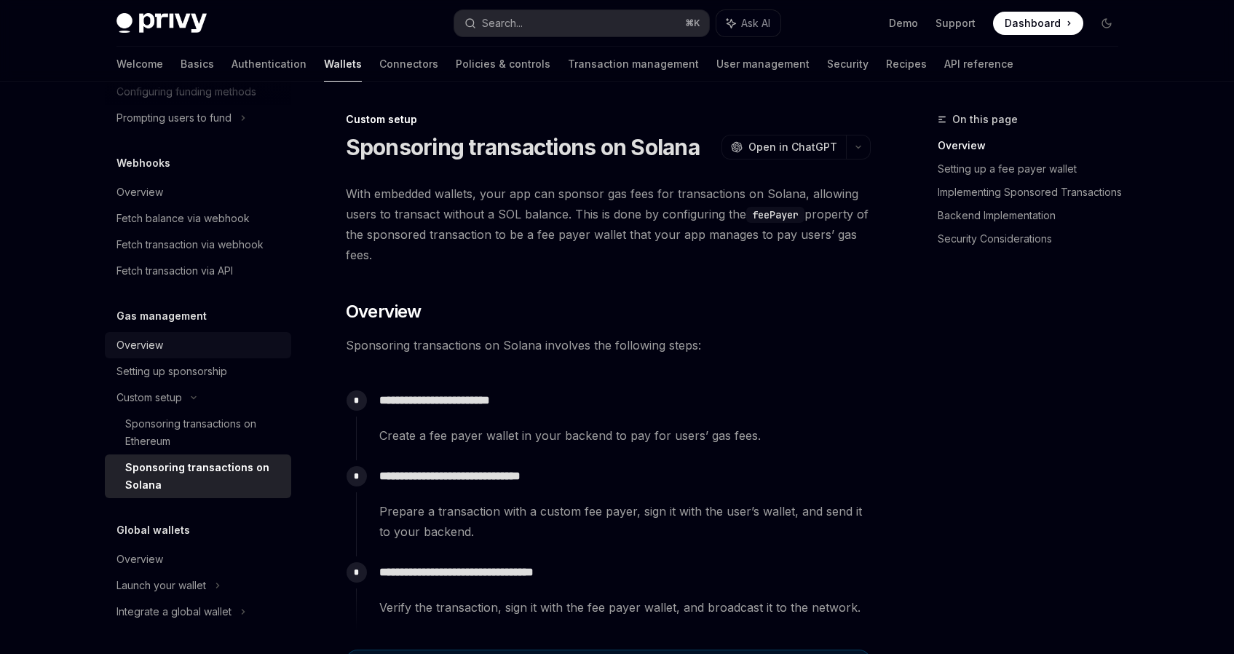
click at [170, 350] on div "Overview" at bounding box center [199, 344] width 166 height 17
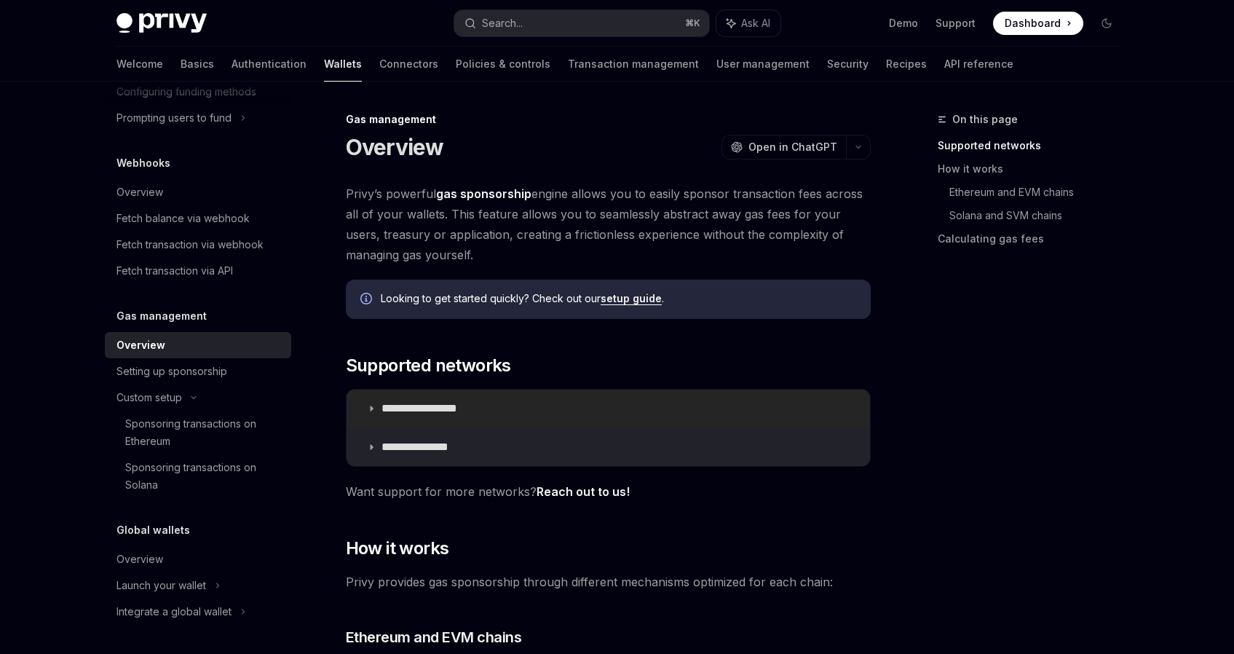
click at [427, 397] on summary "**********" at bounding box center [607, 408] width 523 height 38
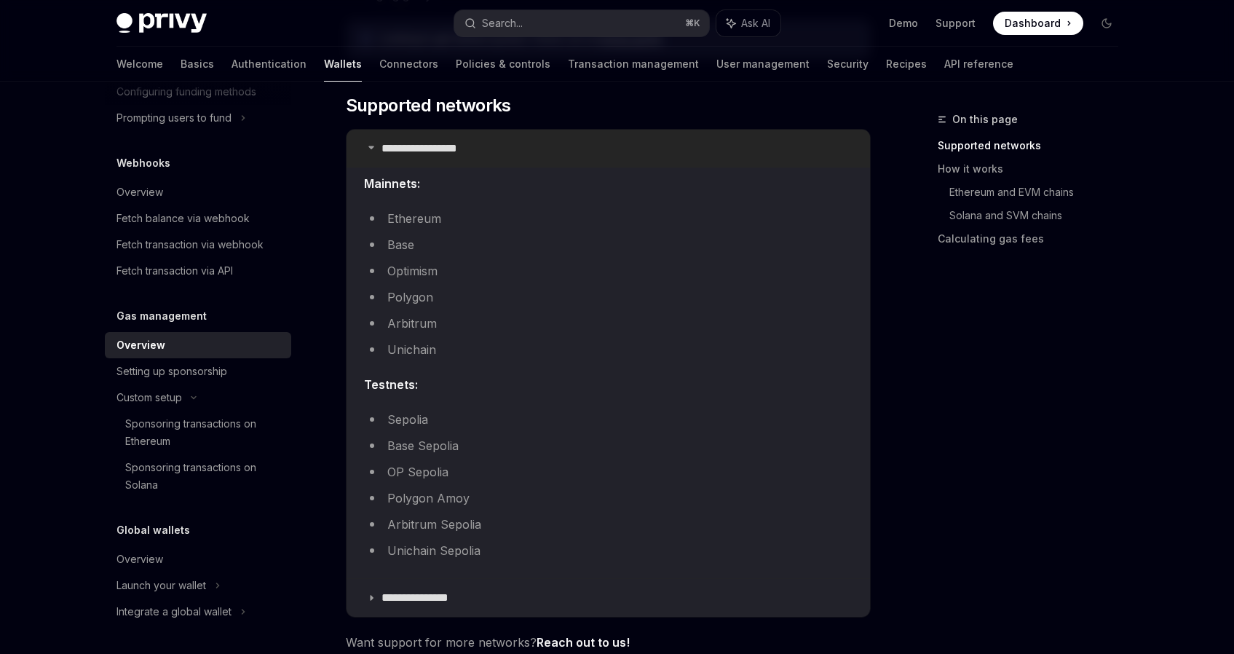
scroll to position [281, 0]
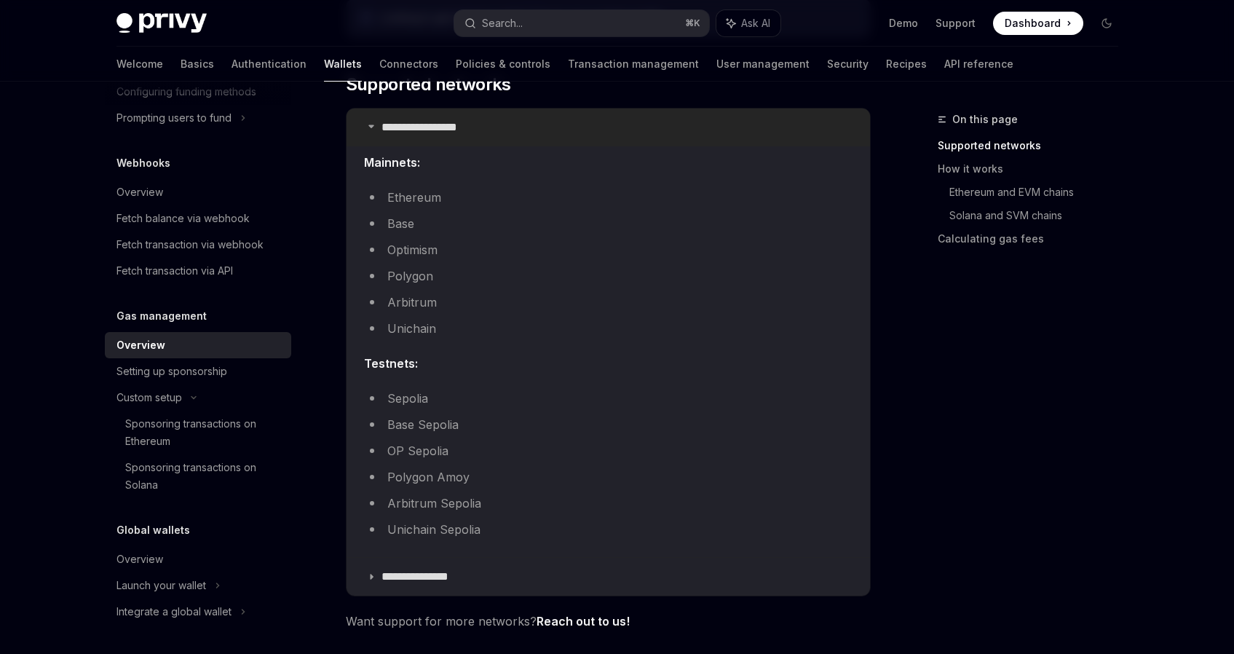
click at [427, 122] on p "**********" at bounding box center [435, 127] width 108 height 15
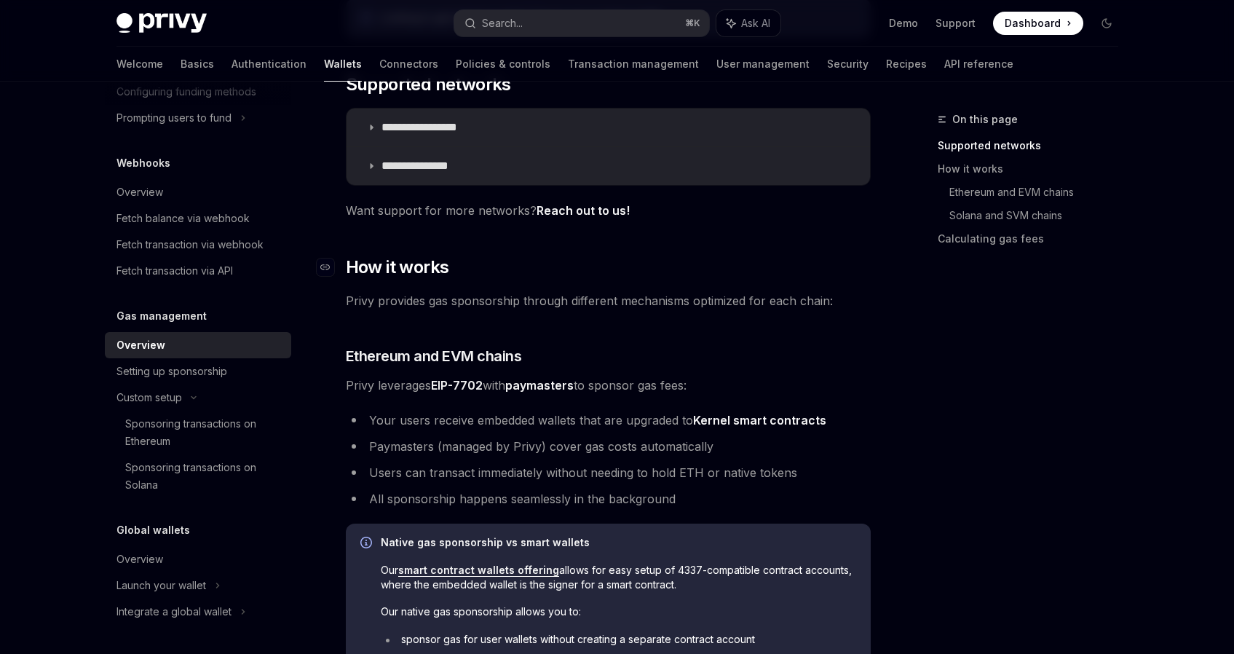
scroll to position [314, 0]
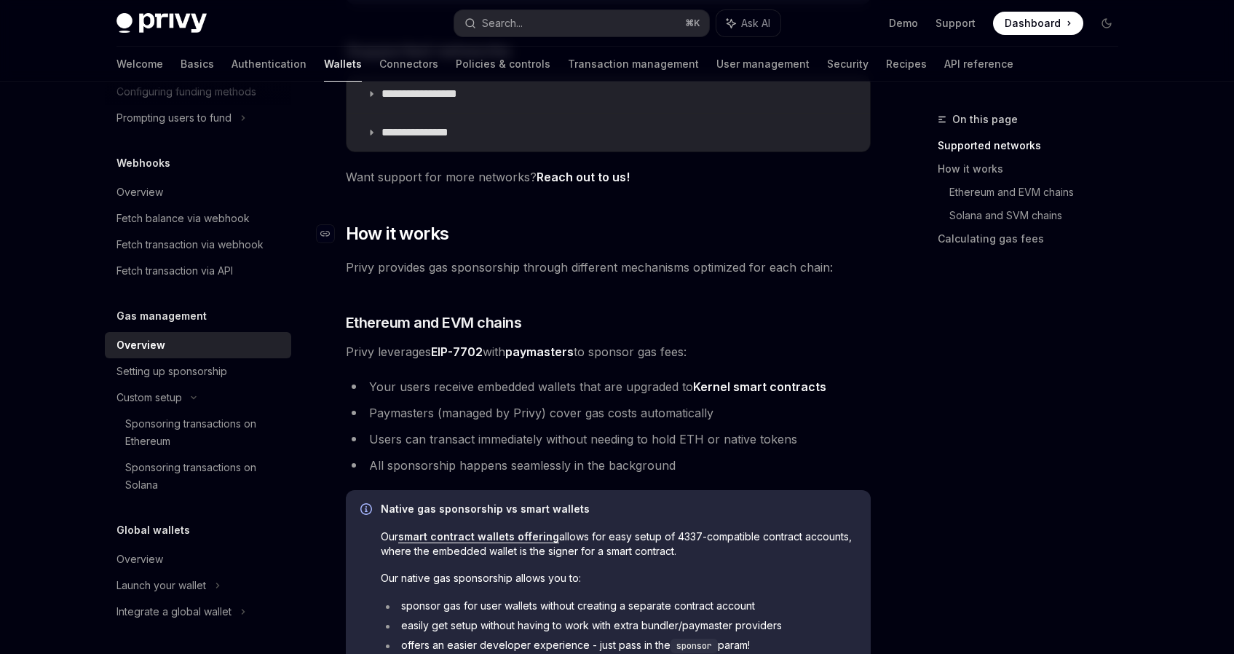
click at [415, 256] on div "**********" at bounding box center [608, 523] width 525 height 1309
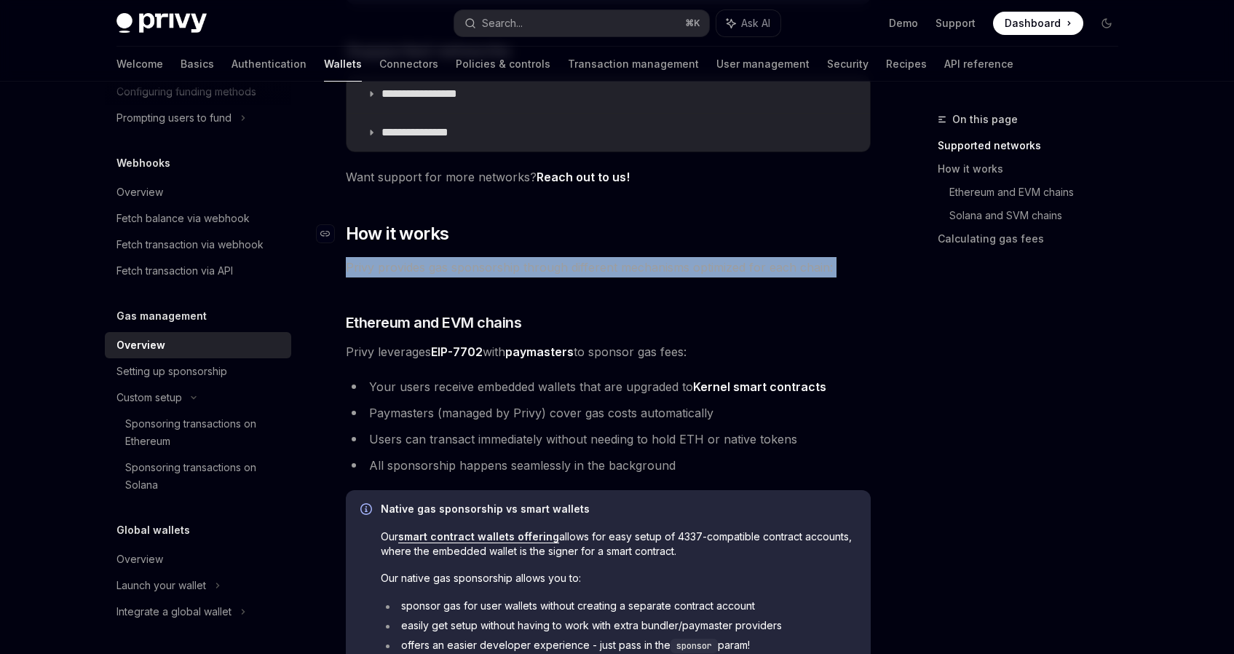
click at [415, 256] on div "**********" at bounding box center [608, 523] width 525 height 1309
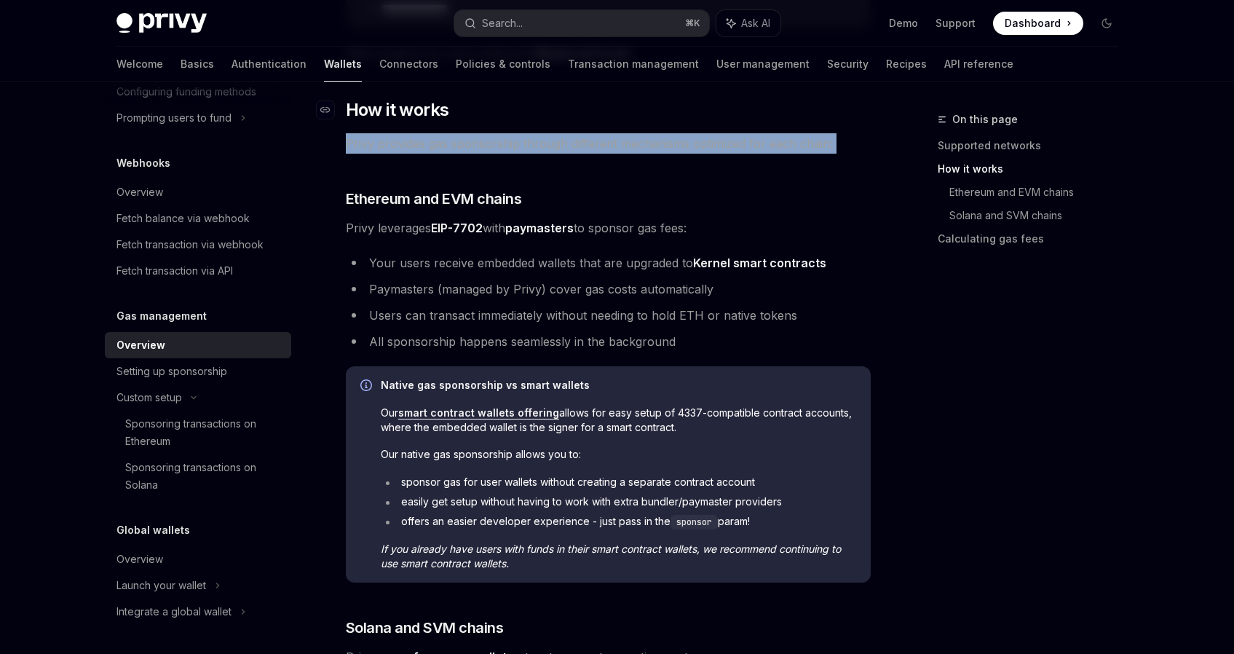
scroll to position [441, 0]
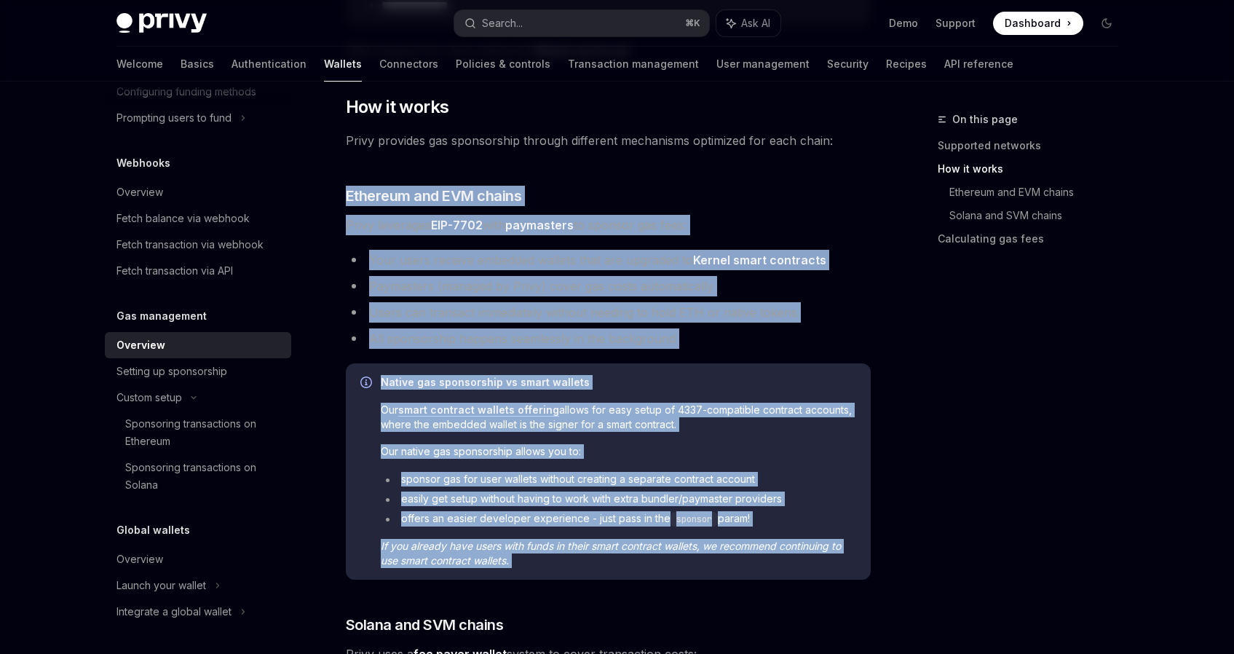
drag, startPoint x: 354, startPoint y: 170, endPoint x: 634, endPoint y: 582, distance: 497.9
click at [634, 582] on div "**********" at bounding box center [608, 396] width 525 height 1309
copy div "Ethereum and EVM chains Privy leverages EIP-7702 with paymasters to sponsor gas…"
click at [384, 198] on span "Ethereum and EVM chains" at bounding box center [434, 196] width 176 height 20
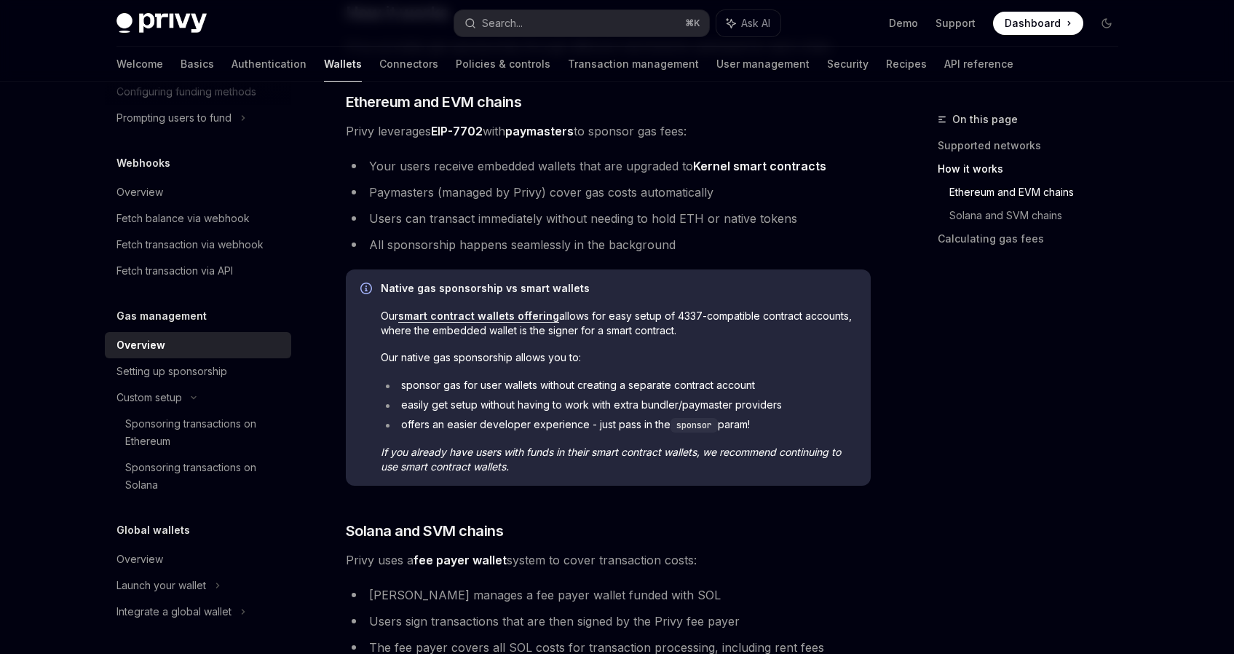
scroll to position [537, 0]
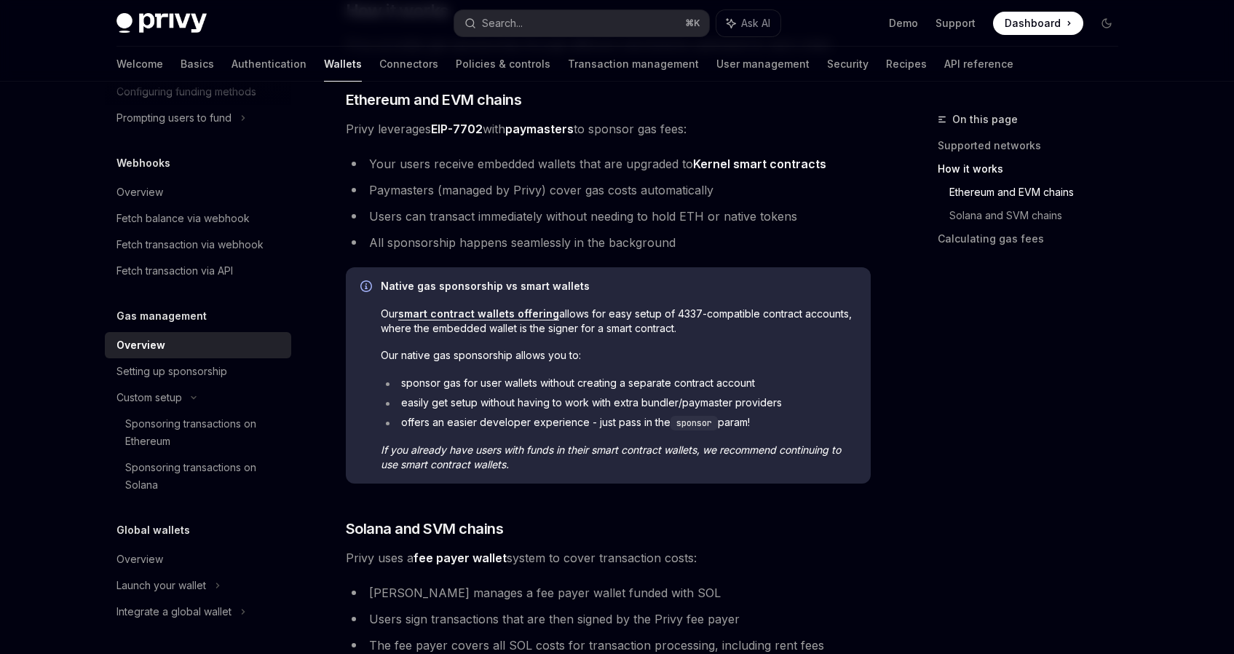
click at [390, 205] on ul "Your users receive embedded wallets that are upgraded to Kernel smart contracts…" at bounding box center [608, 203] width 525 height 99
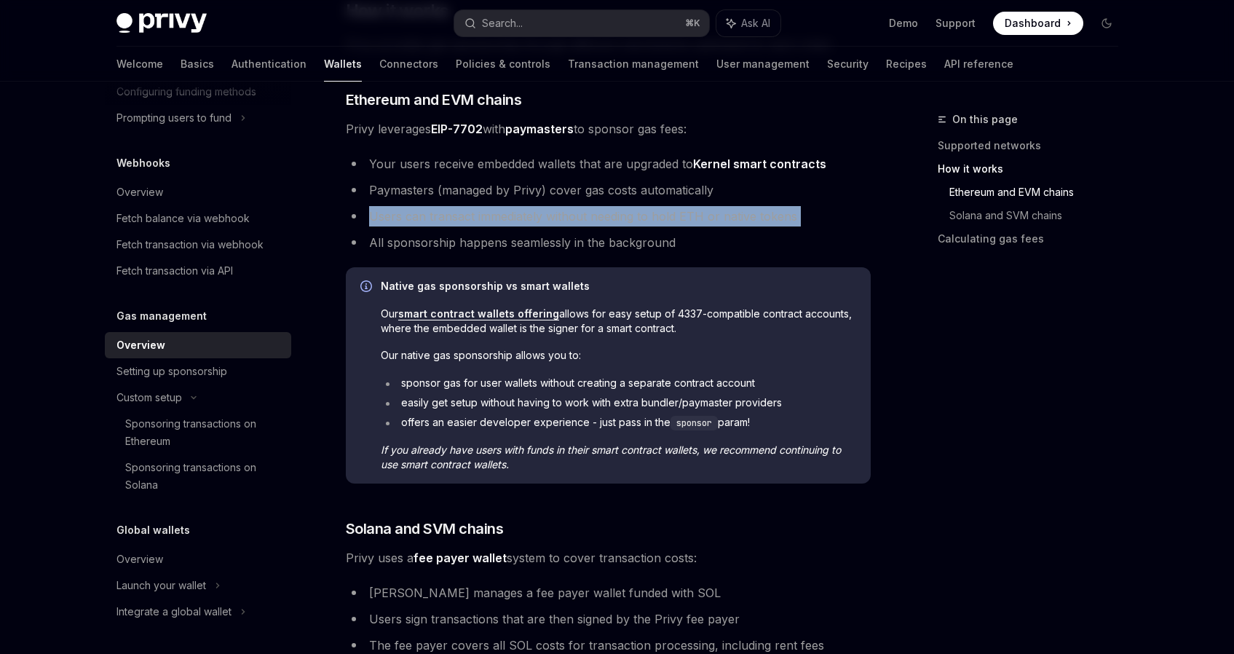
click at [390, 205] on ul "Your users receive embedded wallets that are upgraded to Kernel smart contracts…" at bounding box center [608, 203] width 525 height 99
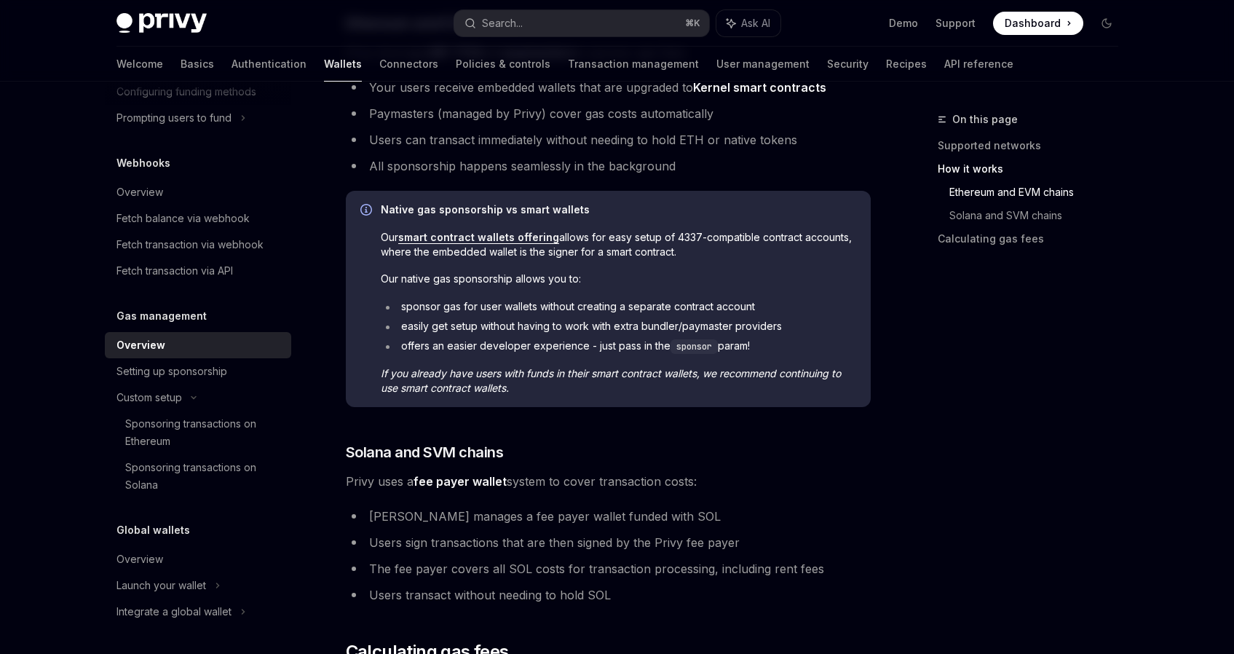
scroll to position [627, 0]
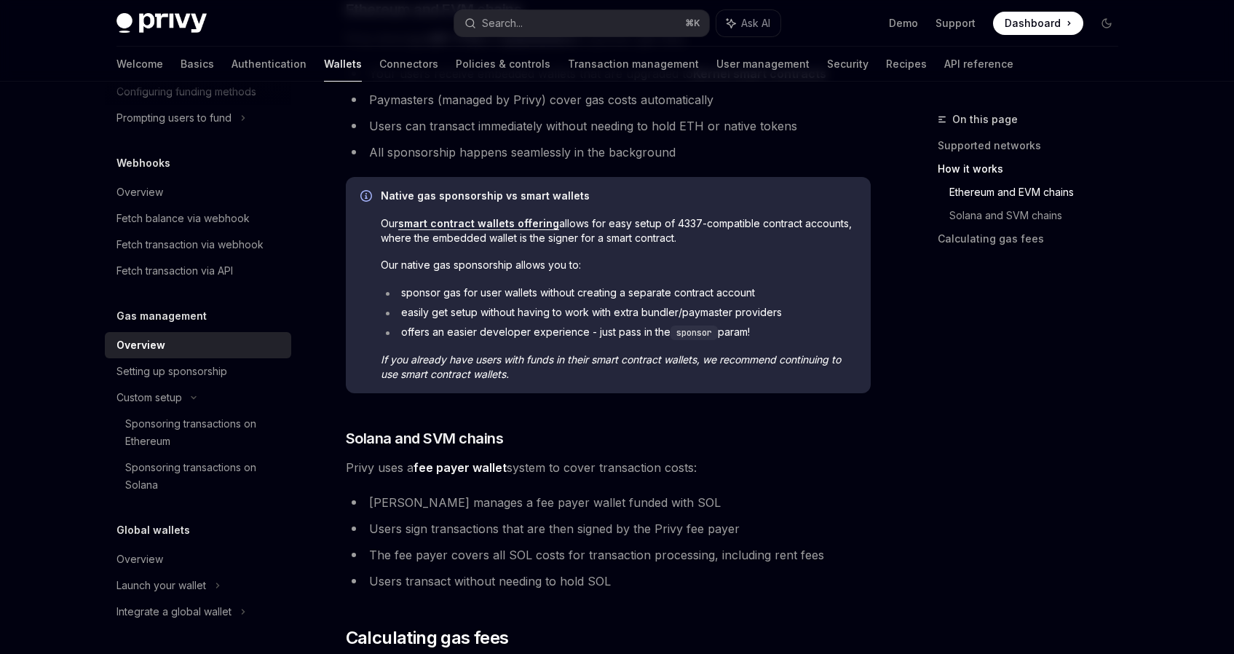
click at [367, 235] on div at bounding box center [366, 285] width 12 height 191
click at [365, 253] on div at bounding box center [366, 285] width 12 height 191
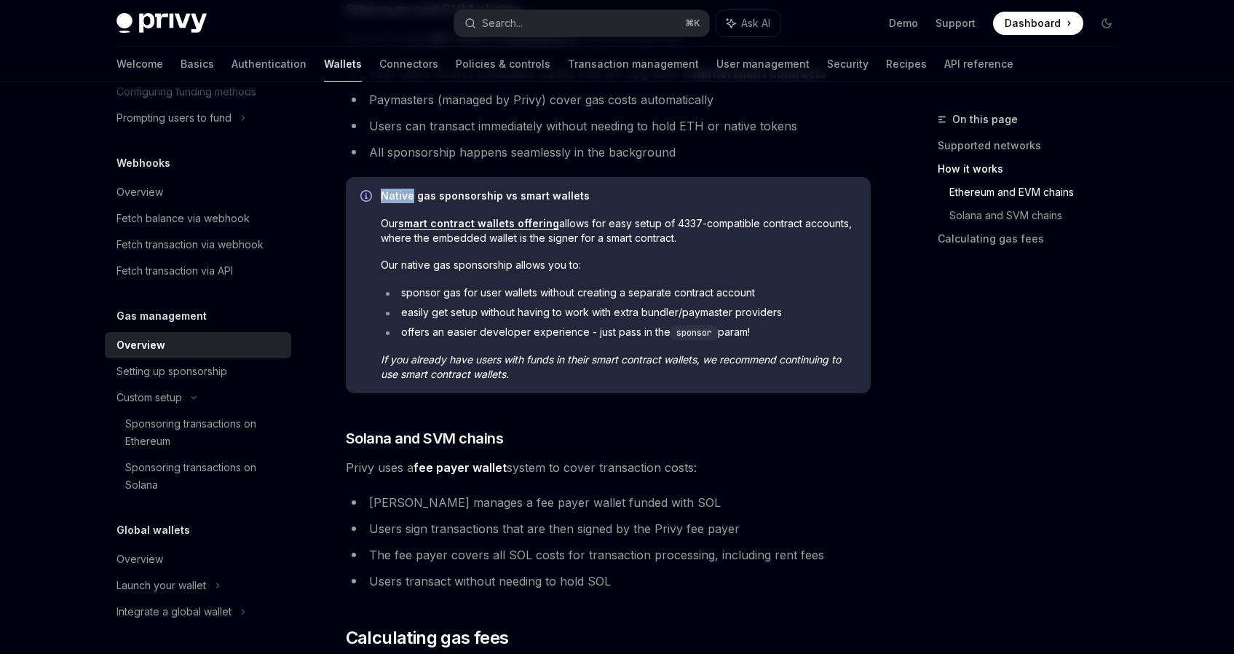
click at [365, 253] on div at bounding box center [366, 285] width 12 height 191
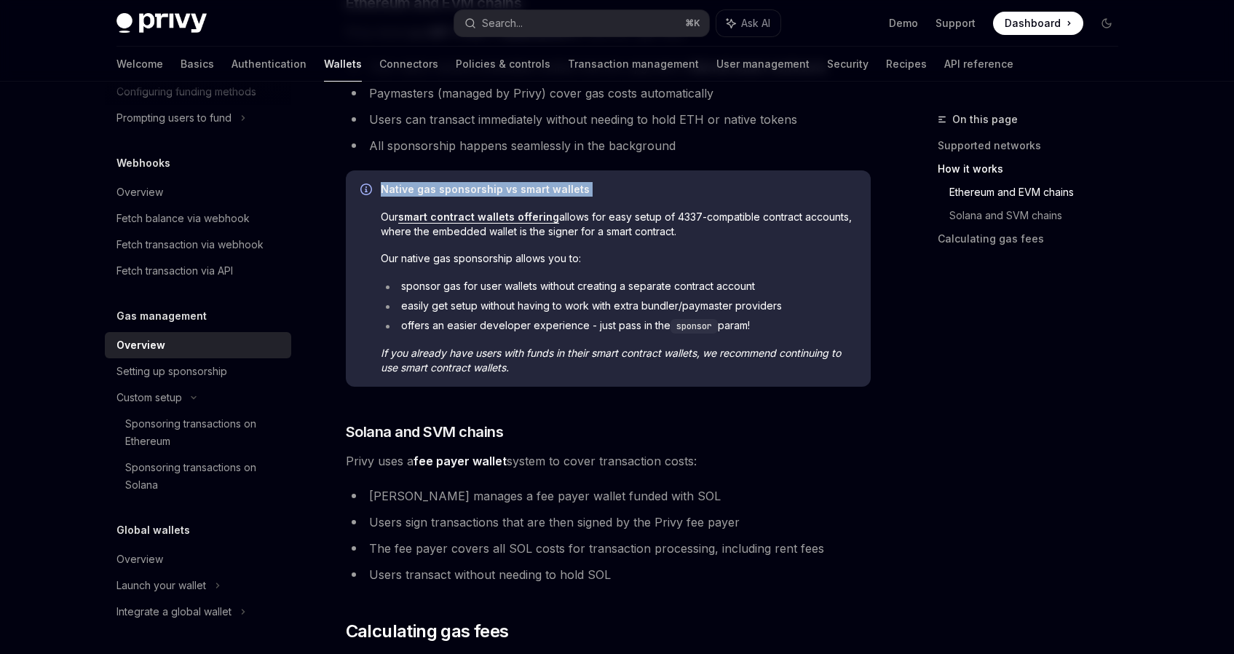
scroll to position [636, 0]
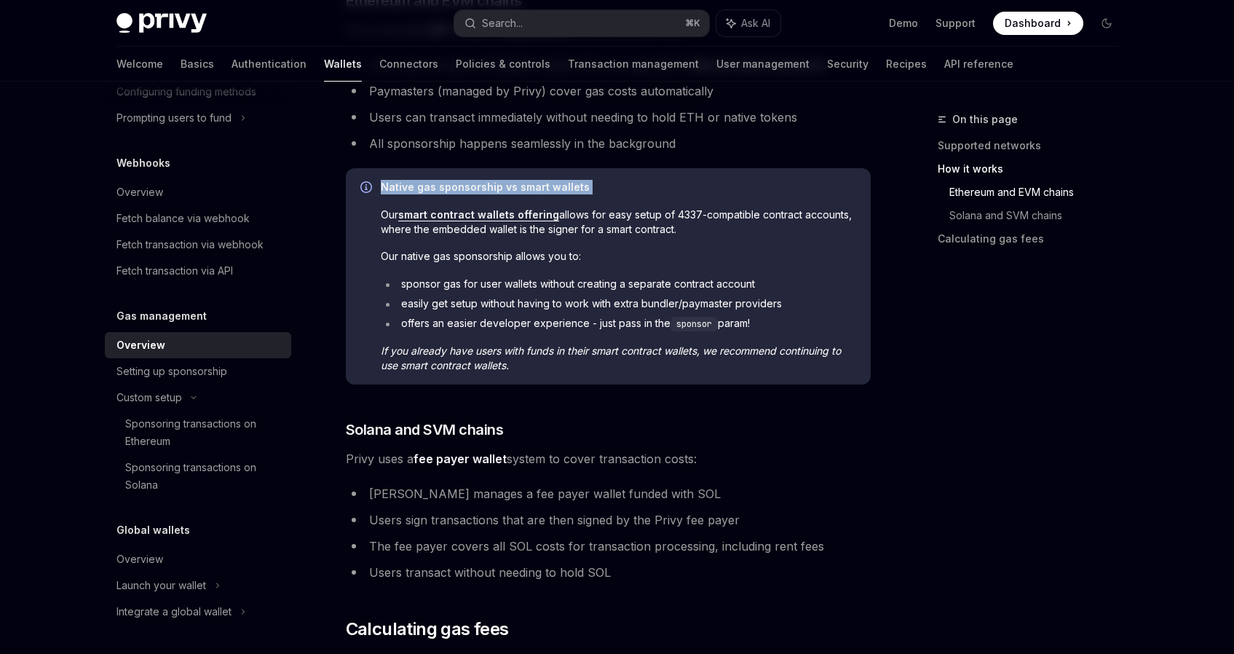
click at [413, 253] on span "Our native gas sponsorship allows you to:" at bounding box center [618, 256] width 475 height 15
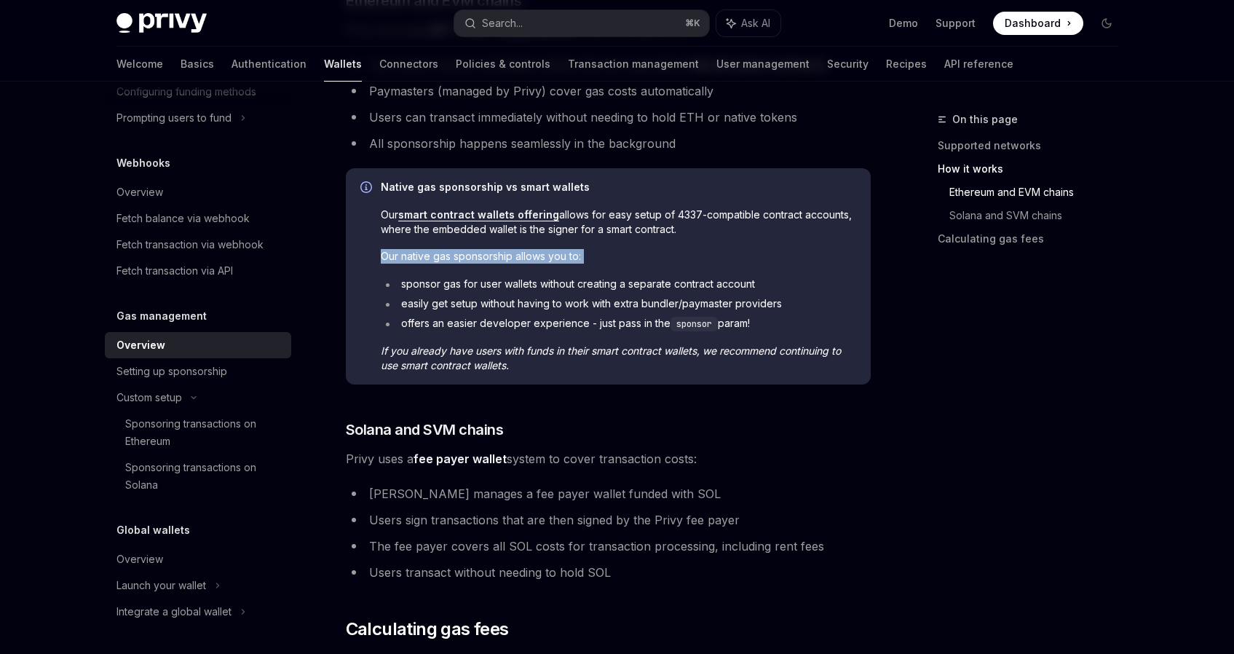
click at [413, 253] on span "Our native gas sponsorship allows you to:" at bounding box center [618, 256] width 475 height 15
click at [406, 288] on li "sponsor gas for user wallets without creating a separate contract account" at bounding box center [618, 284] width 475 height 15
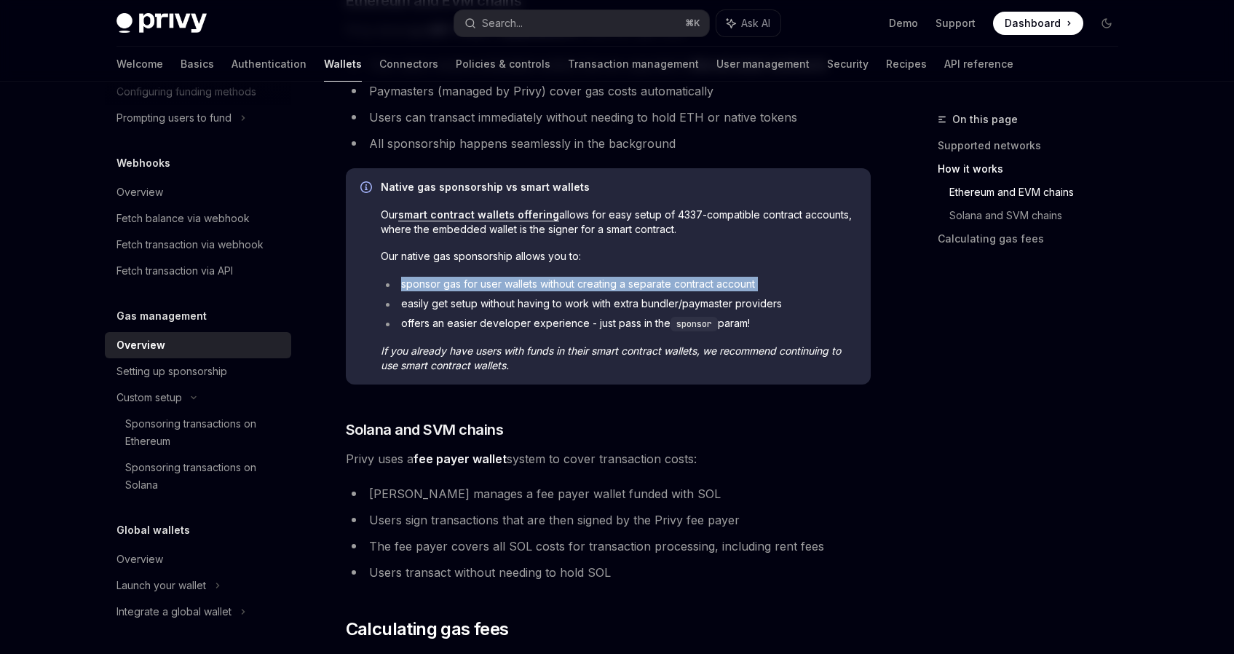
click at [408, 299] on li "easily get setup without having to work with extra bundler/paymaster providers" at bounding box center [618, 303] width 475 height 15
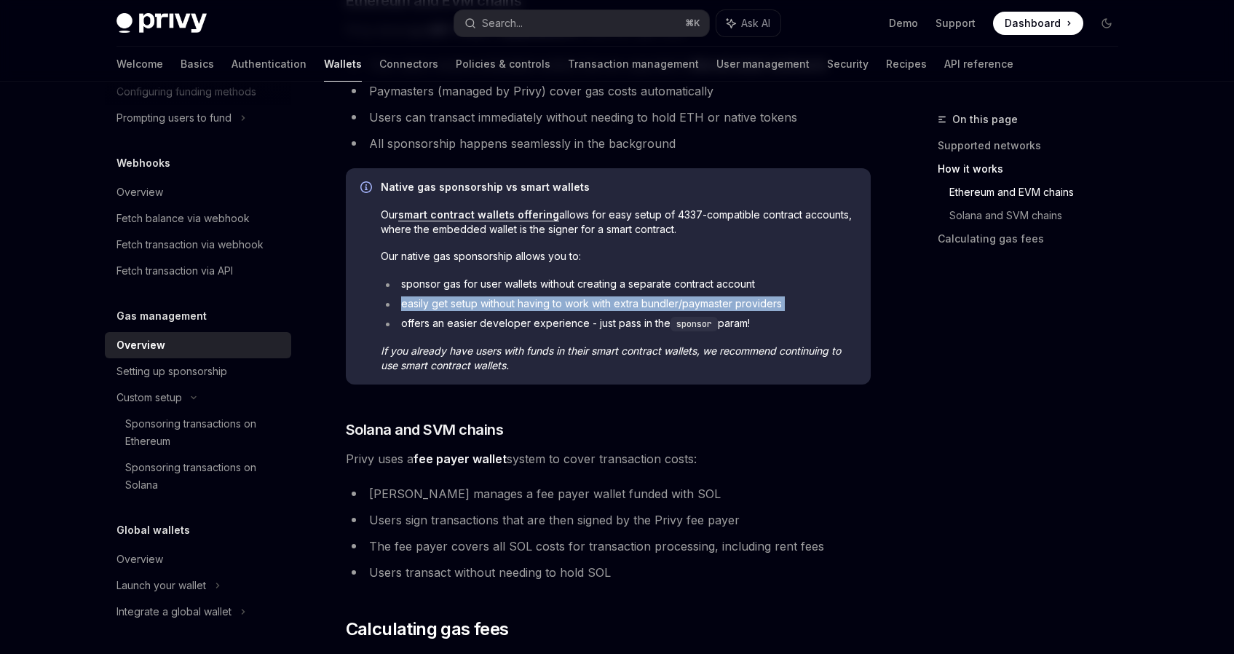
click at [411, 287] on li "sponsor gas for user wallets without creating a separate contract account" at bounding box center [618, 284] width 475 height 15
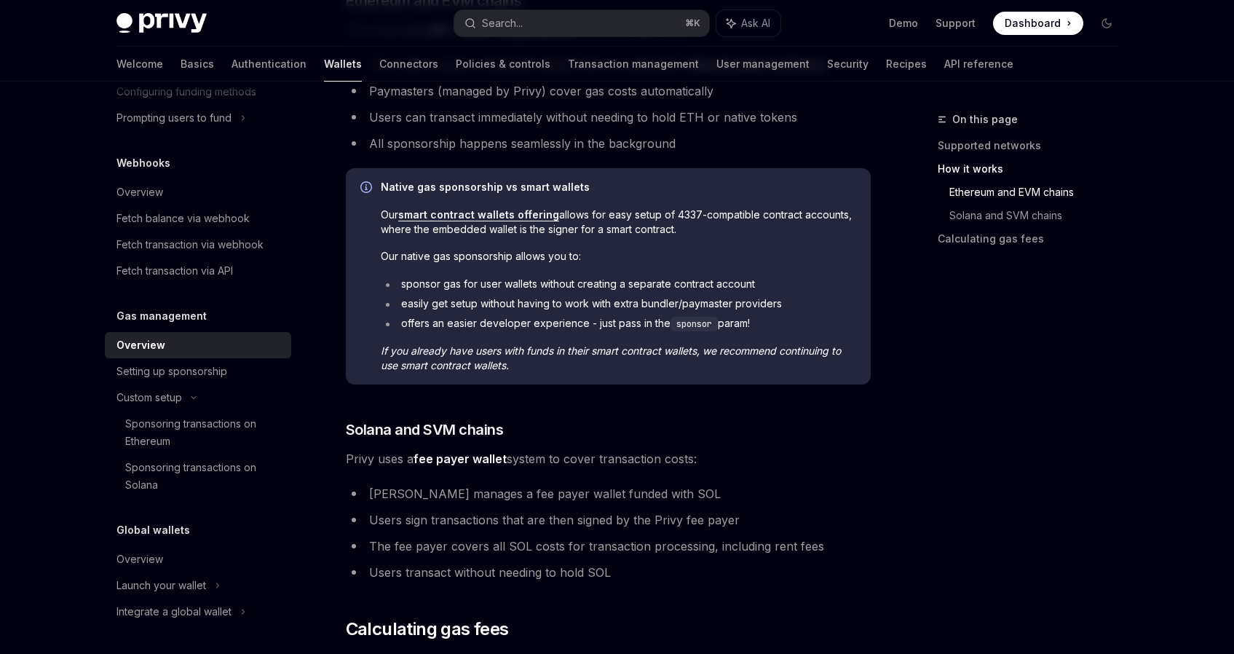
click at [411, 287] on li "sponsor gas for user wallets without creating a separate contract account" at bounding box center [618, 284] width 475 height 15
click at [409, 309] on li "easily get setup without having to work with extra bundler/paymaster providers" at bounding box center [618, 303] width 475 height 15
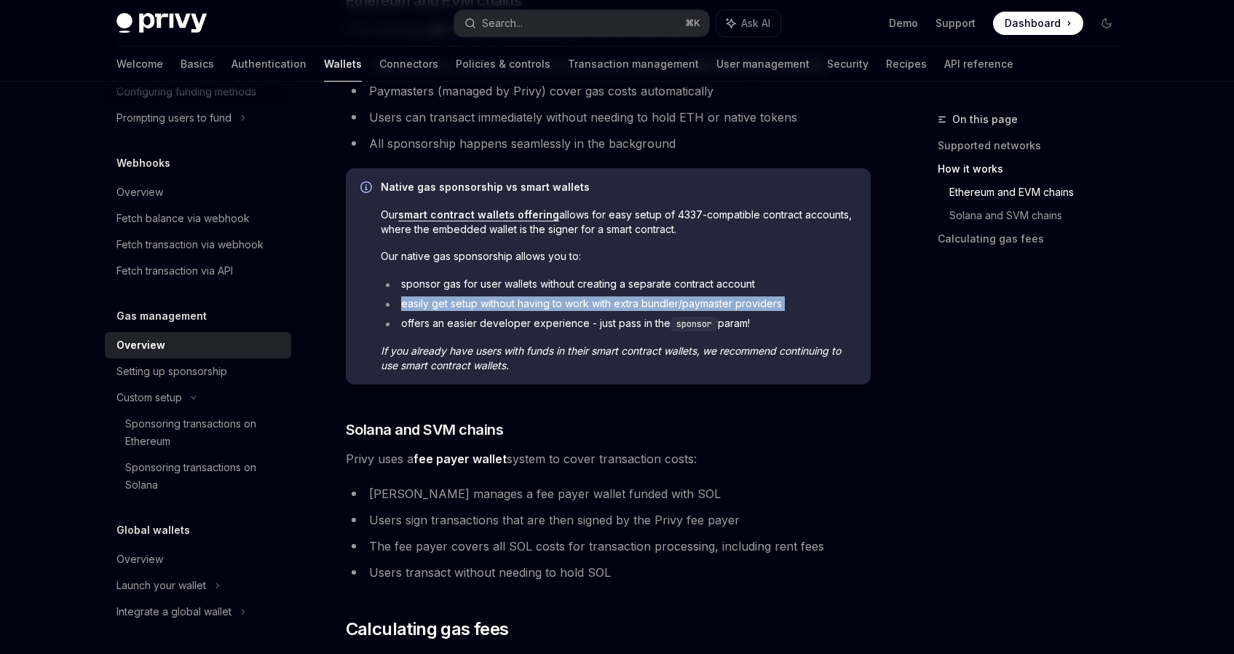
click at [411, 328] on li "offers an easier developer experience - just pass in the sponsor param!" at bounding box center [618, 323] width 475 height 15
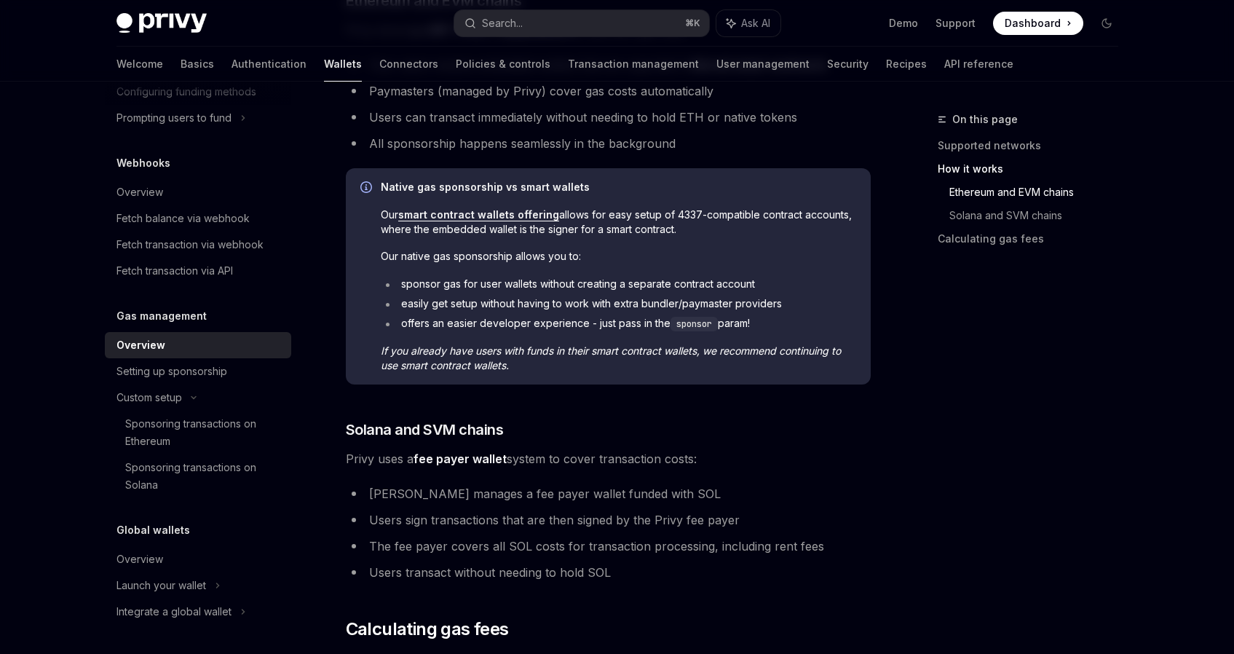
click at [411, 328] on li "offers an easier developer experience - just pass in the sponsor param!" at bounding box center [618, 323] width 475 height 15
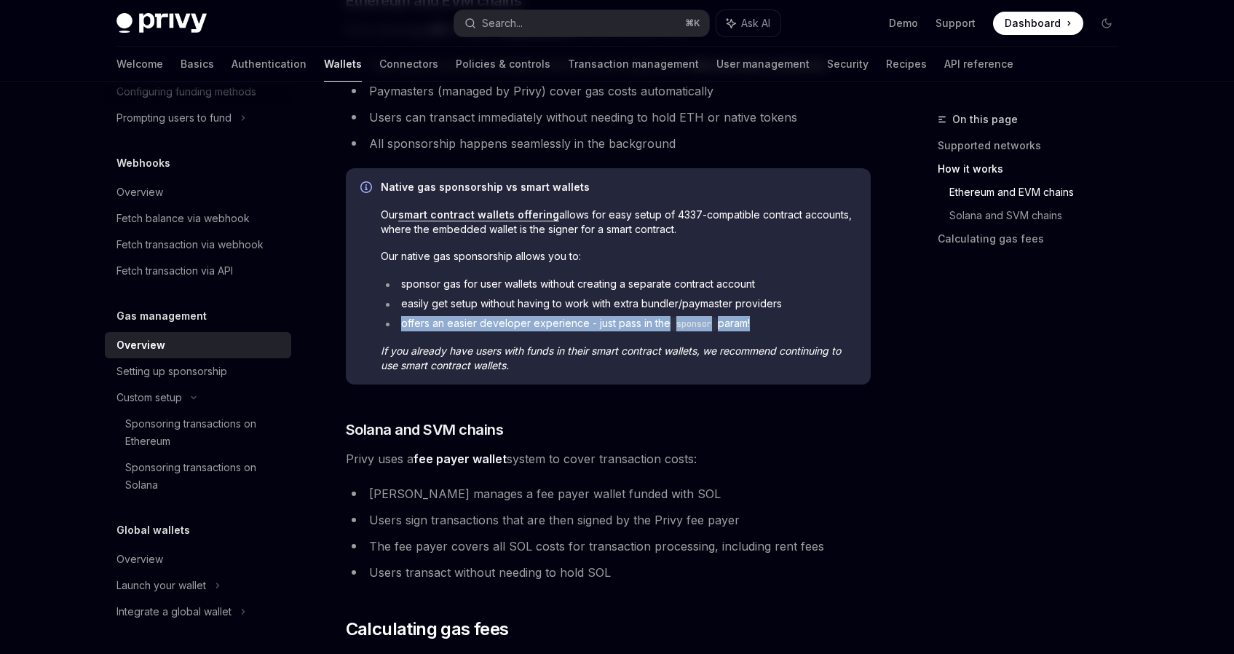
click at [408, 352] on em "If you already have users with funds in their smart contract wallets, we recomm…" at bounding box center [611, 357] width 460 height 27
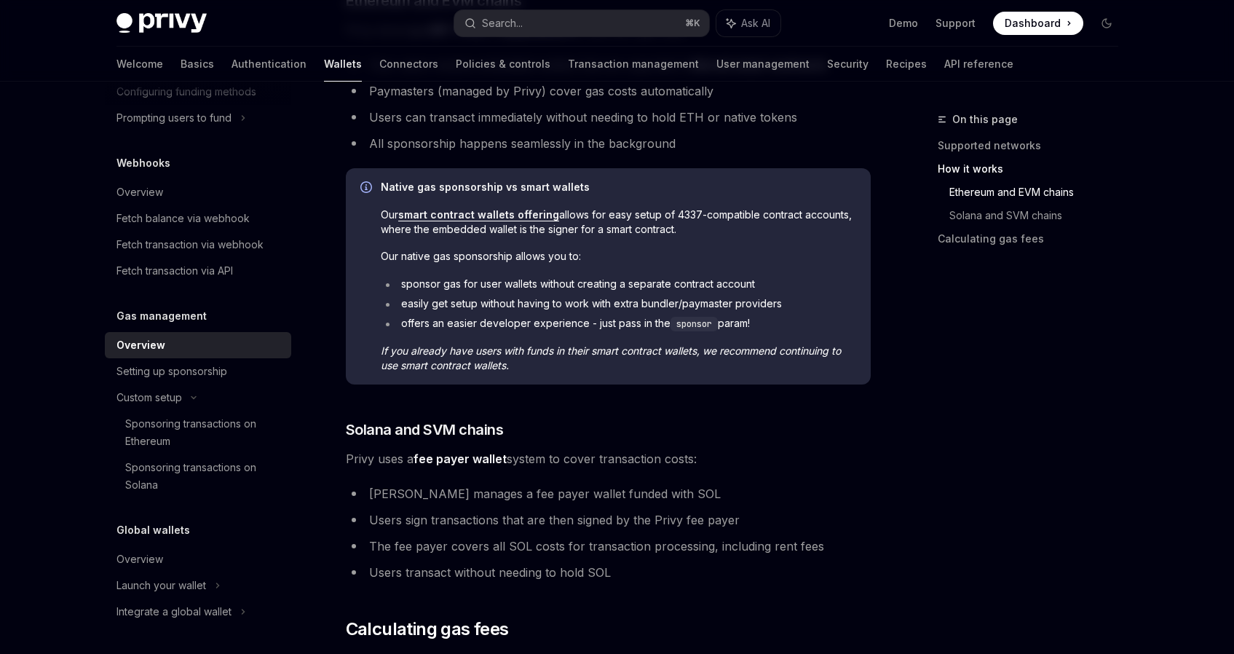
click at [408, 352] on em "If you already have users with funds in their smart contract wallets, we recomm…" at bounding box center [611, 357] width 460 height 27
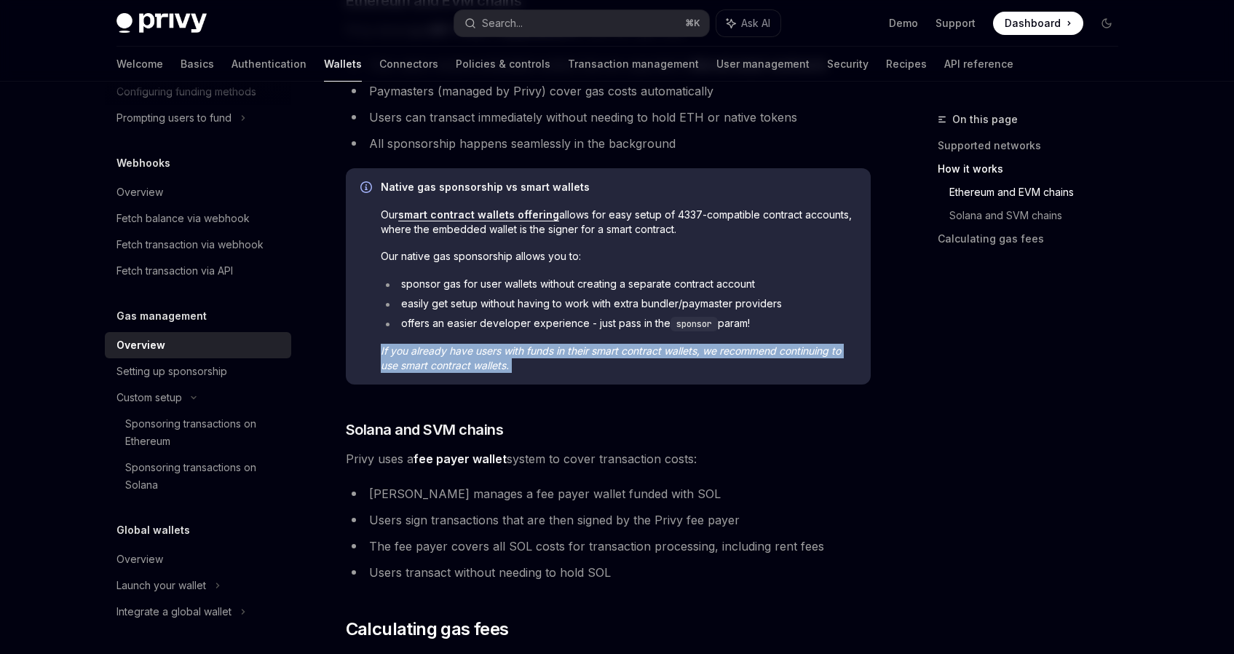
click at [408, 352] on em "If you already have users with funds in their smart contract wallets, we recomm…" at bounding box center [611, 357] width 460 height 27
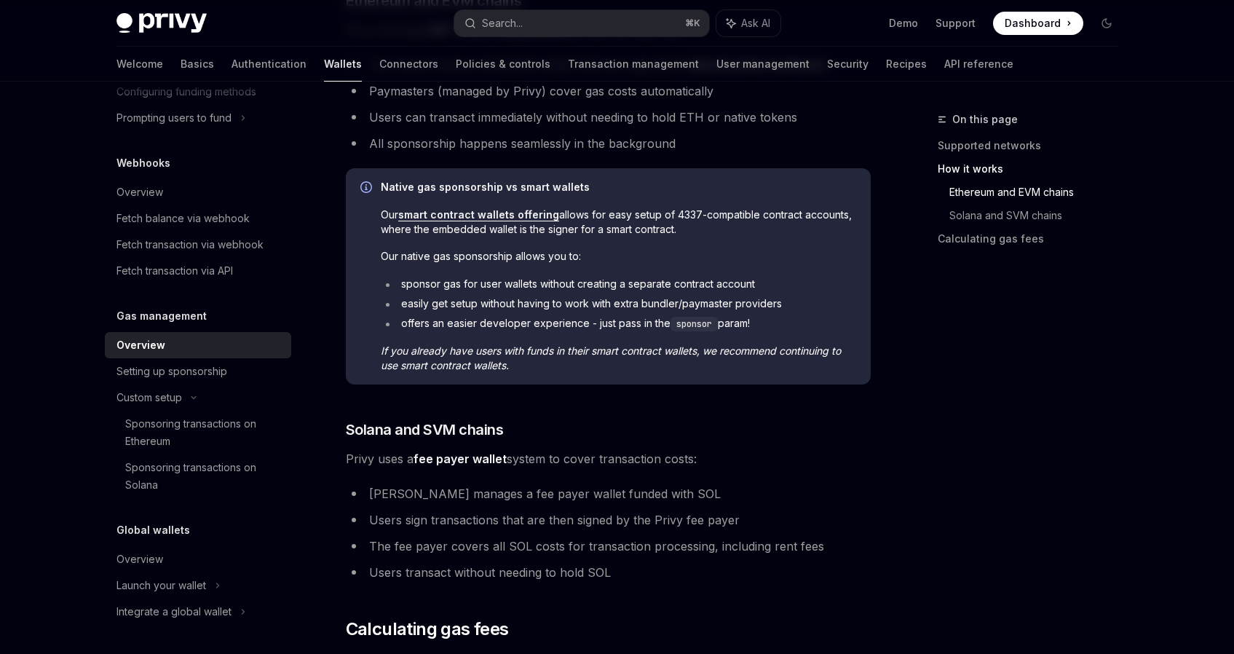
click at [408, 352] on em "If you already have users with funds in their smart contract wallets, we recomm…" at bounding box center [611, 357] width 460 height 27
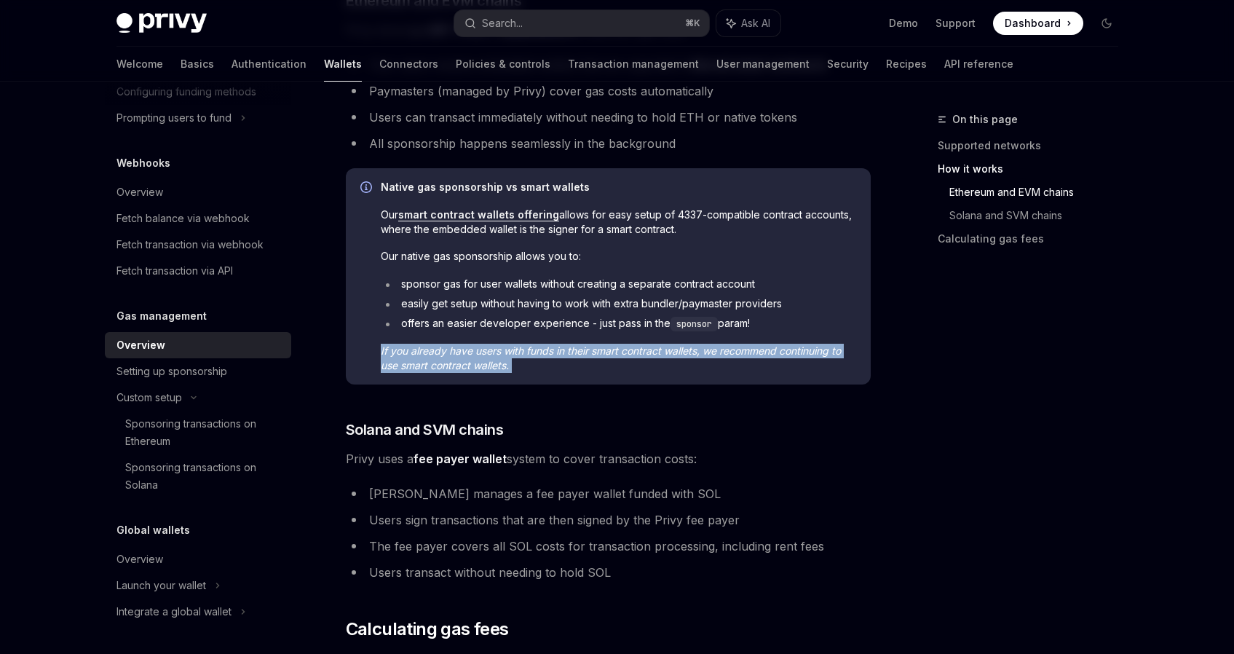
click at [408, 352] on em "If you already have users with funds in their smart contract wallets, we recomm…" at bounding box center [611, 357] width 460 height 27
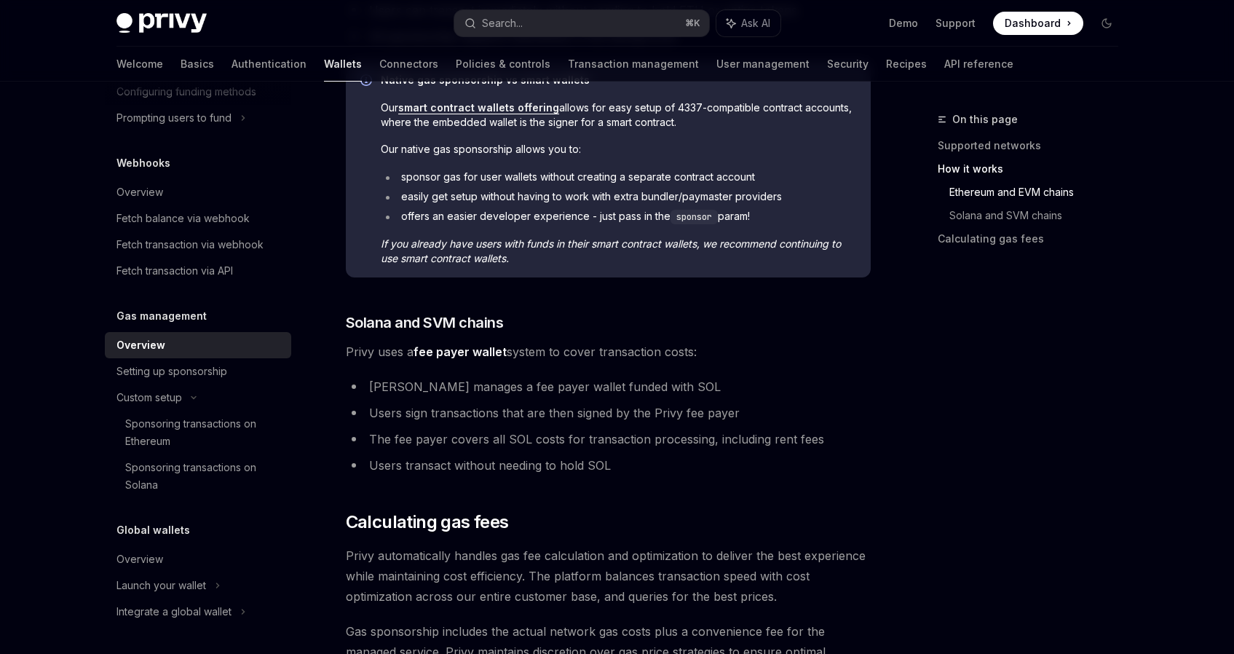
scroll to position [744, 0]
click at [380, 352] on span "Privy uses a fee payer wallet system to cover transaction costs:" at bounding box center [608, 351] width 525 height 20
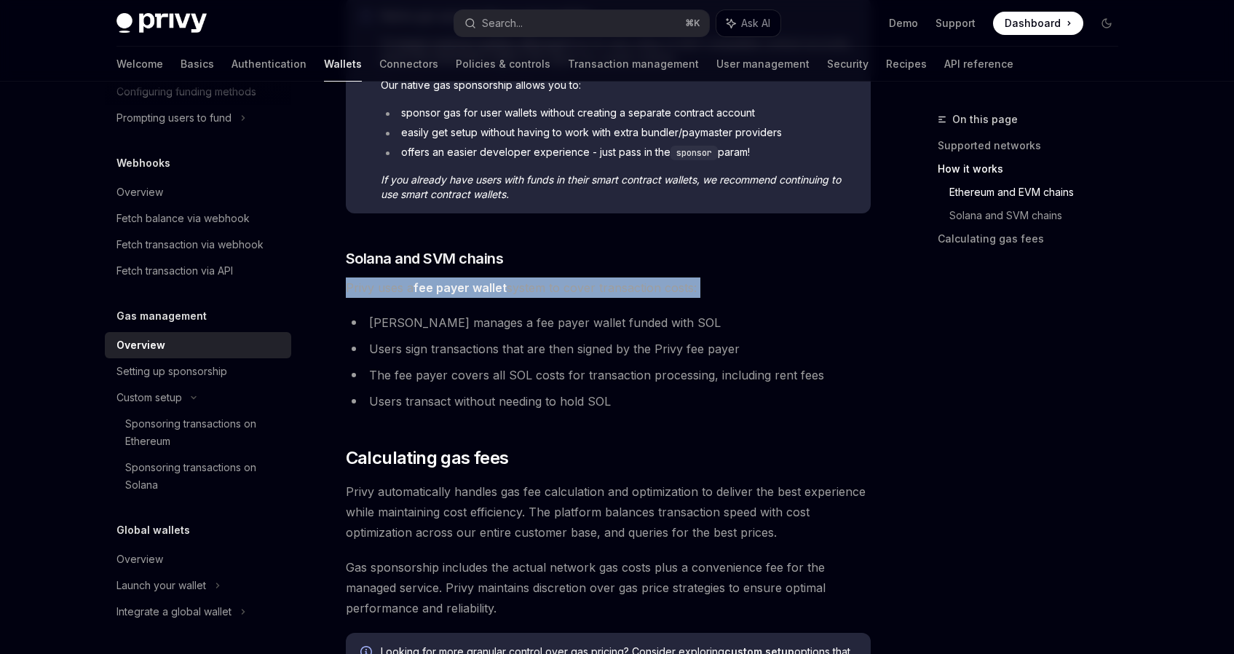
scroll to position [810, 0]
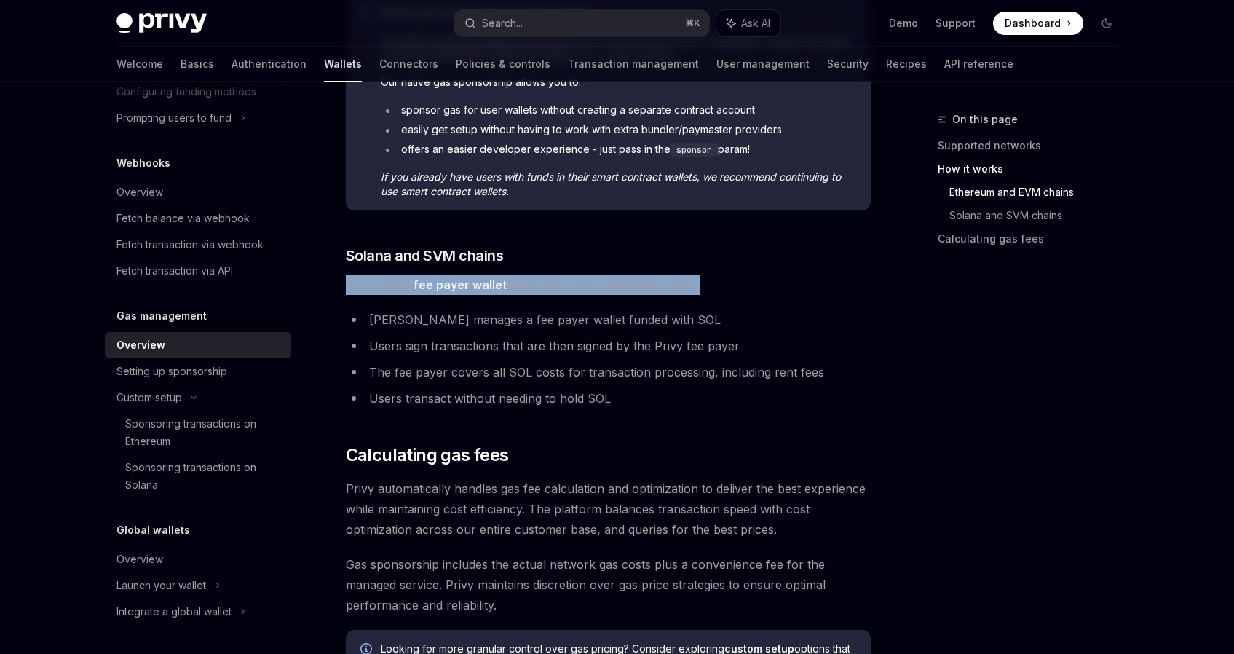
click at [385, 322] on li "[PERSON_NAME] manages a fee payer wallet funded with SOL" at bounding box center [608, 319] width 525 height 20
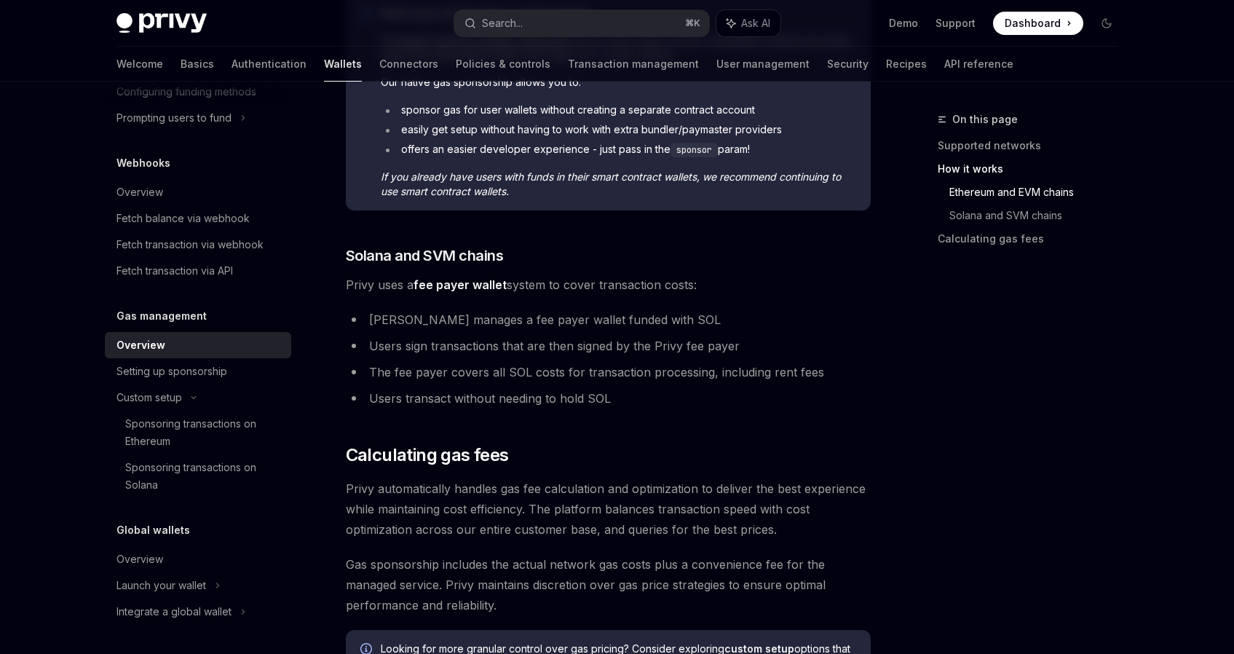
click at [385, 322] on li "[PERSON_NAME] manages a fee payer wallet funded with SOL" at bounding box center [608, 319] width 525 height 20
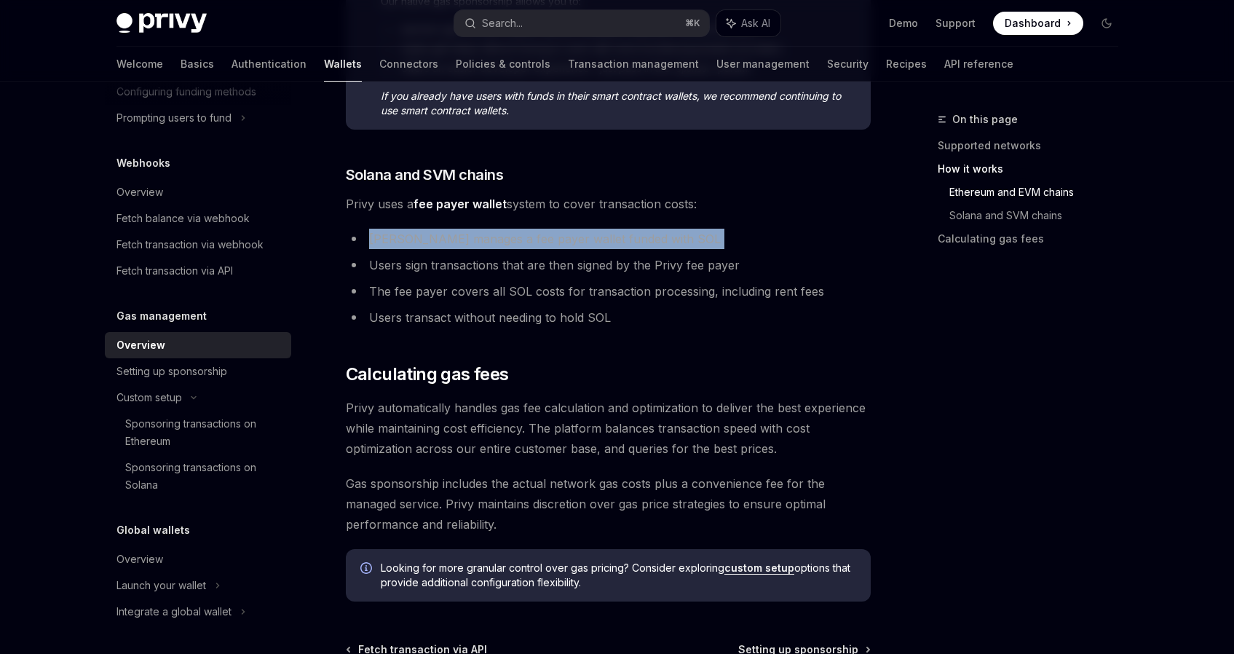
scroll to position [893, 0]
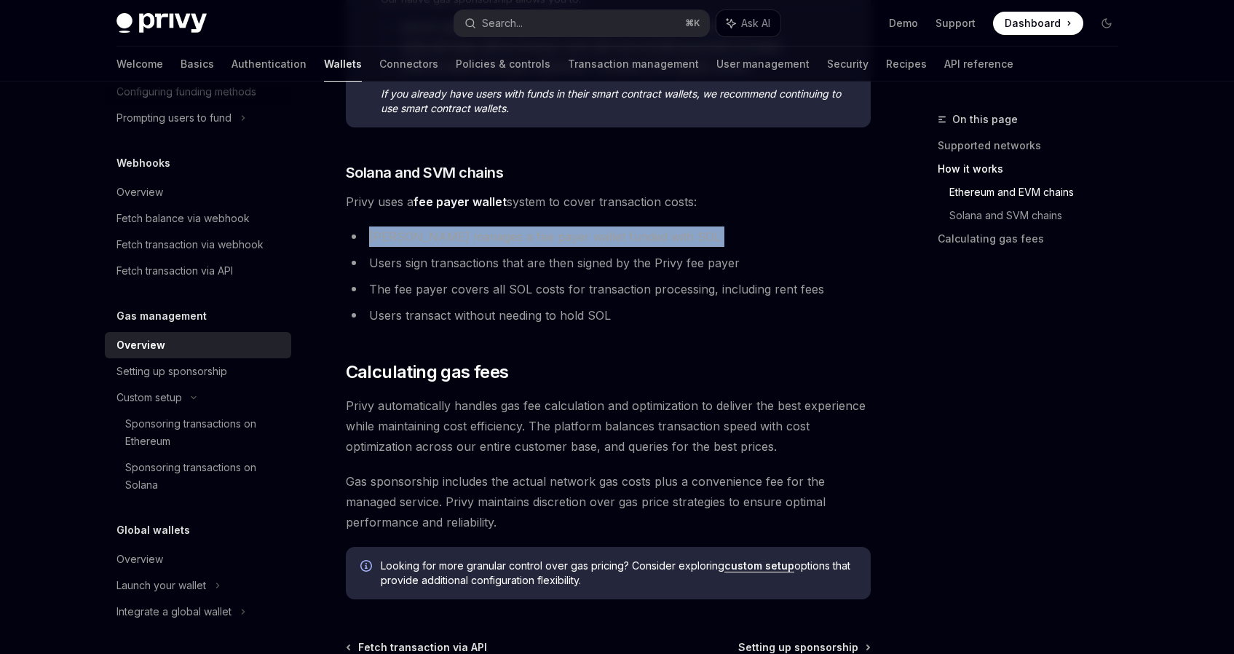
click at [386, 260] on li "Users sign transactions that are then signed by the Privy fee payer" at bounding box center [608, 263] width 525 height 20
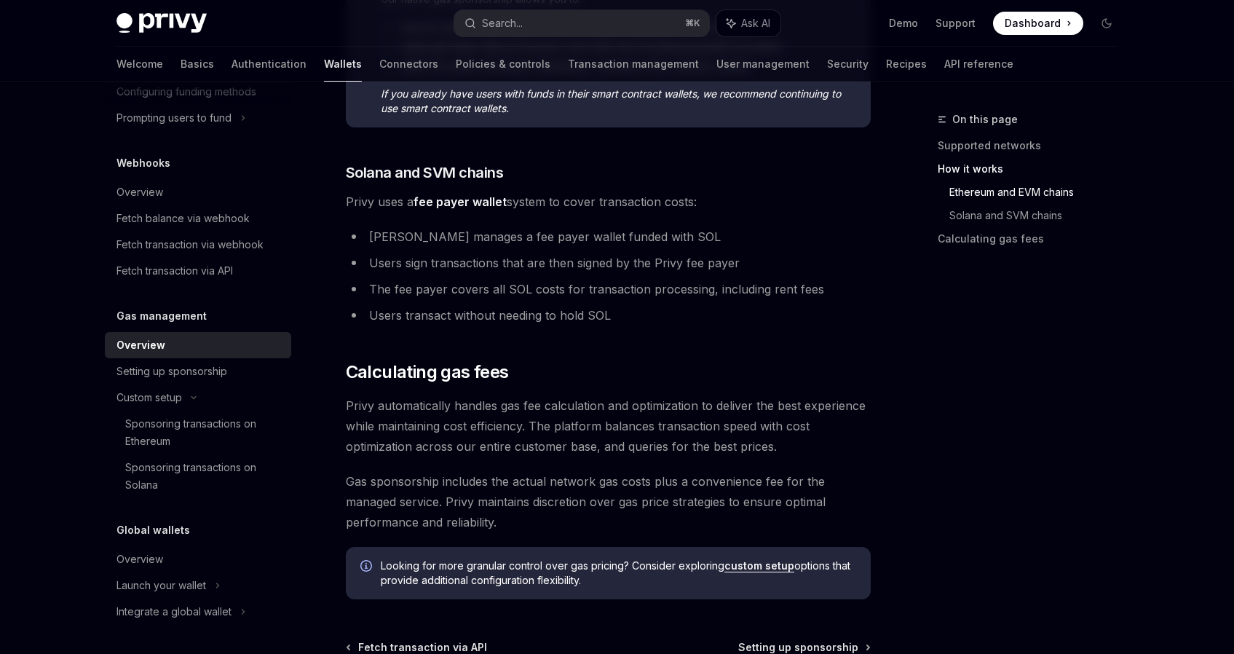
click at [386, 260] on li "Users sign transactions that are then signed by the Privy fee payer" at bounding box center [608, 263] width 525 height 20
click at [386, 250] on ul "[PERSON_NAME] manages a fee payer wallet funded with SOL Users sign transaction…" at bounding box center [608, 275] width 525 height 99
click at [378, 227] on li "[PERSON_NAME] manages a fee payer wallet funded with SOL" at bounding box center [608, 236] width 525 height 20
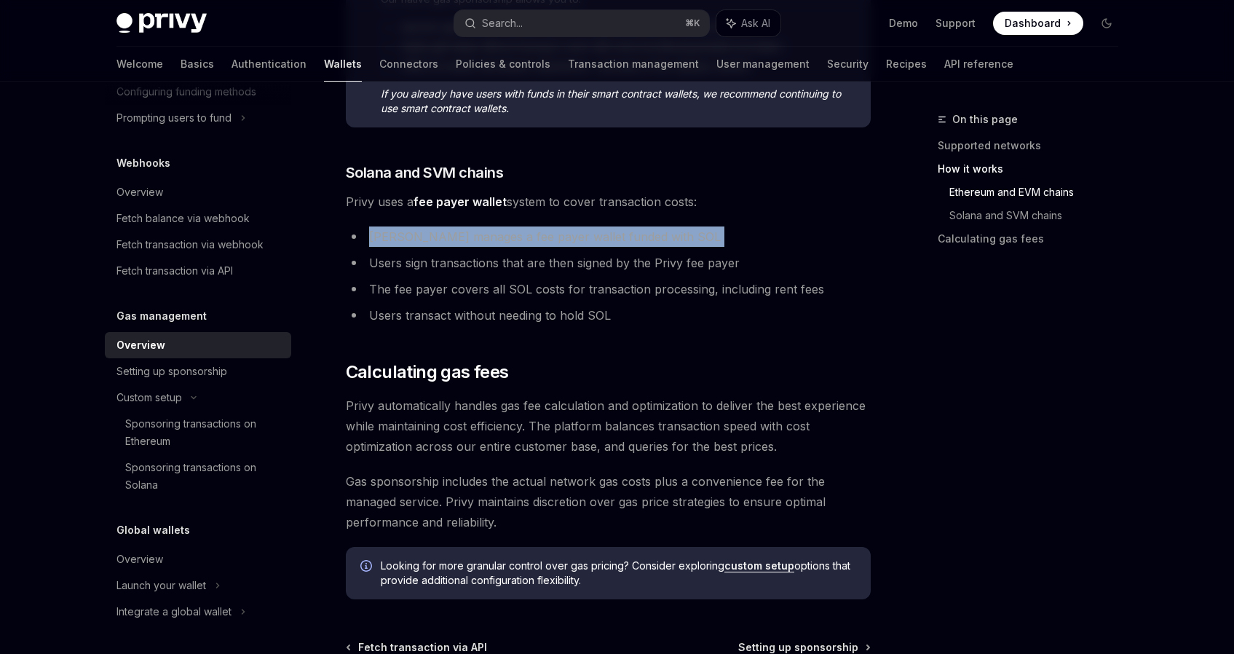
click at [387, 290] on li "The fee payer covers all SOL costs for transaction processing, including rent f…" at bounding box center [608, 289] width 525 height 20
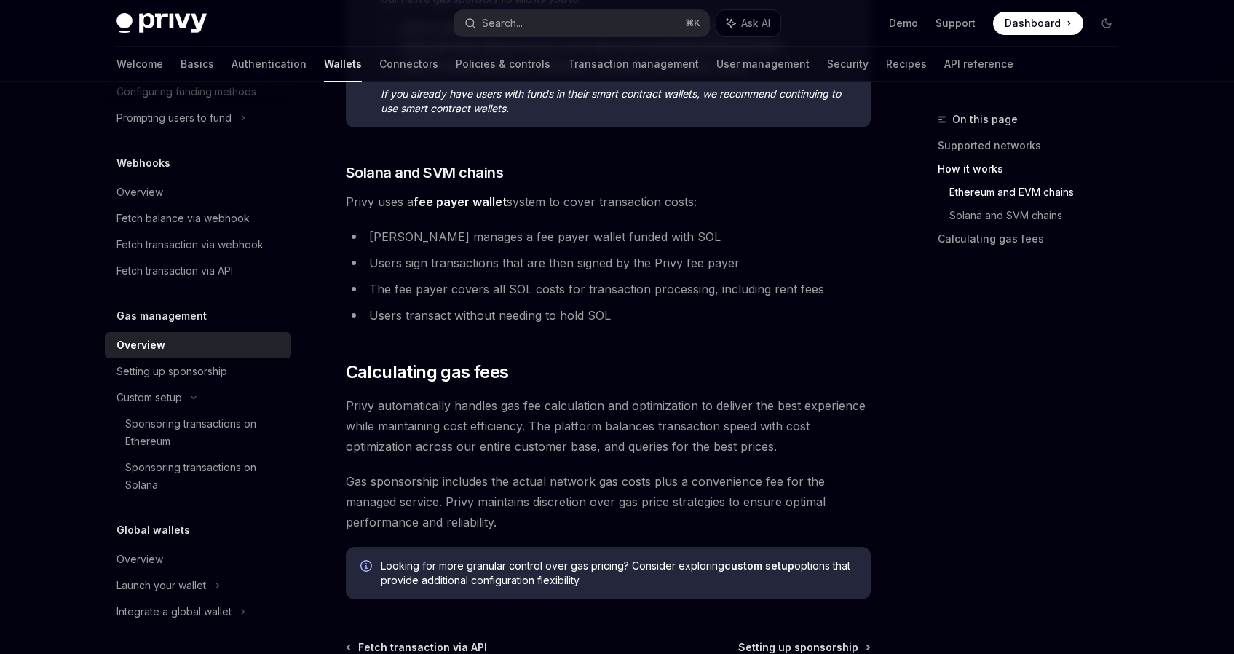
click at [387, 290] on li "The fee payer covers all SOL costs for transaction processing, including rent f…" at bounding box center [608, 289] width 525 height 20
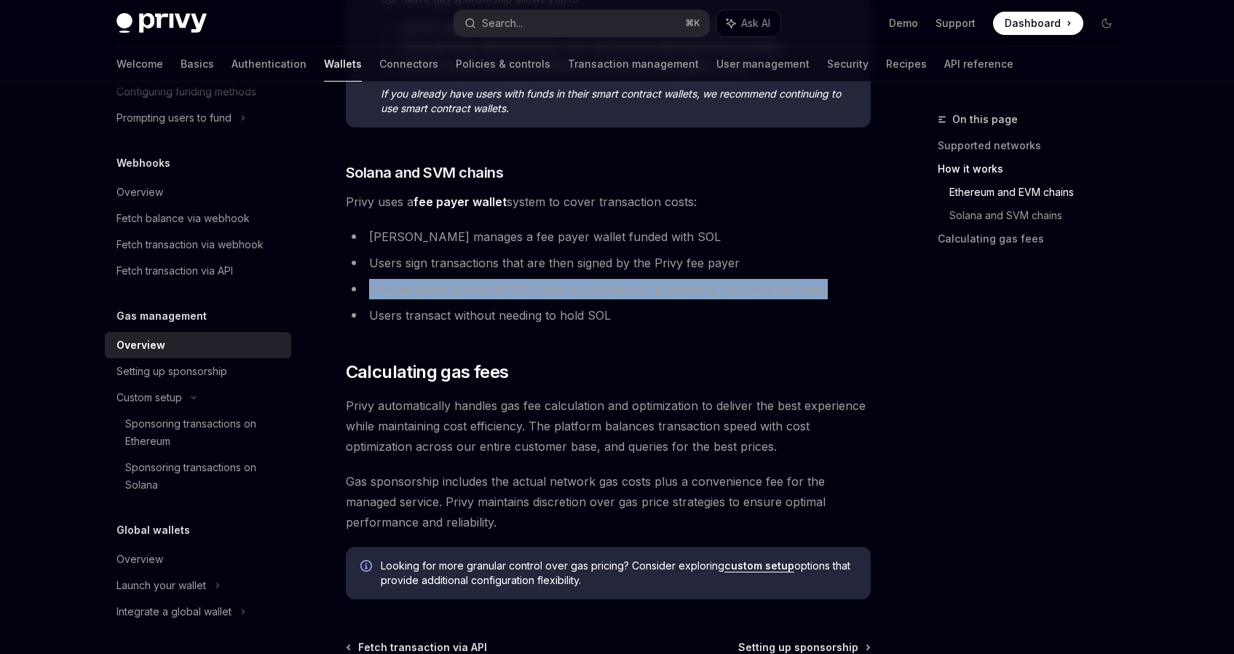
click at [387, 320] on li "Users transact without needing to hold SOL" at bounding box center [608, 315] width 525 height 20
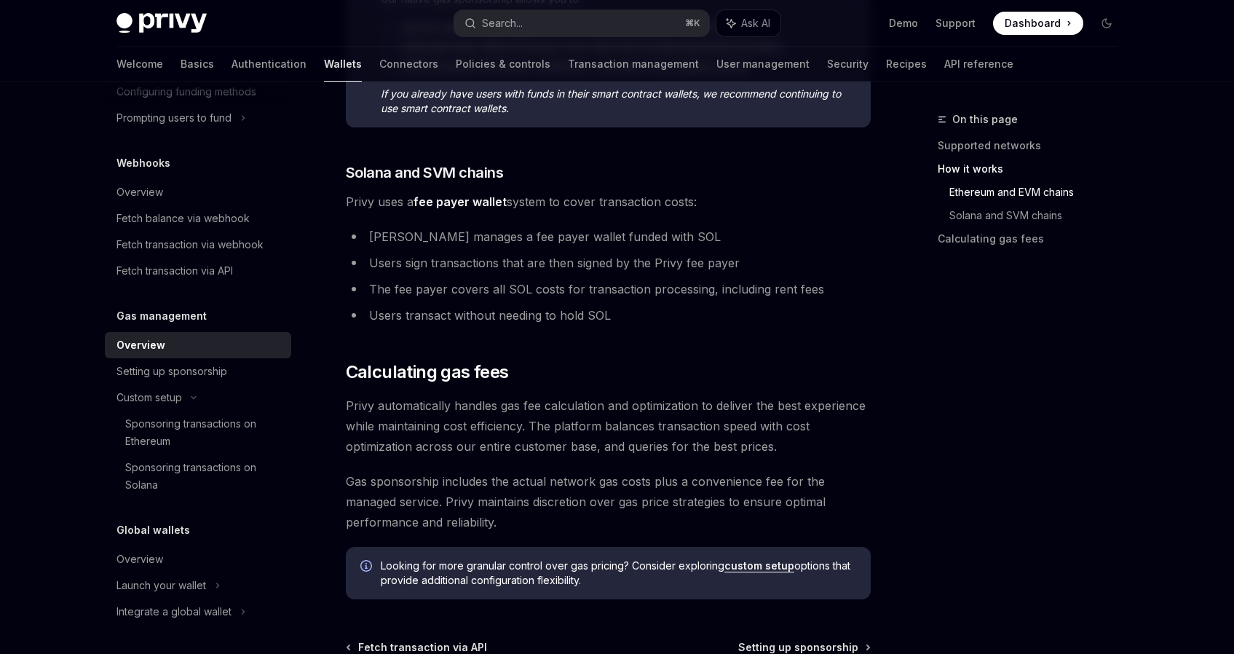
click at [387, 320] on li "Users transact without needing to hold SOL" at bounding box center [608, 315] width 525 height 20
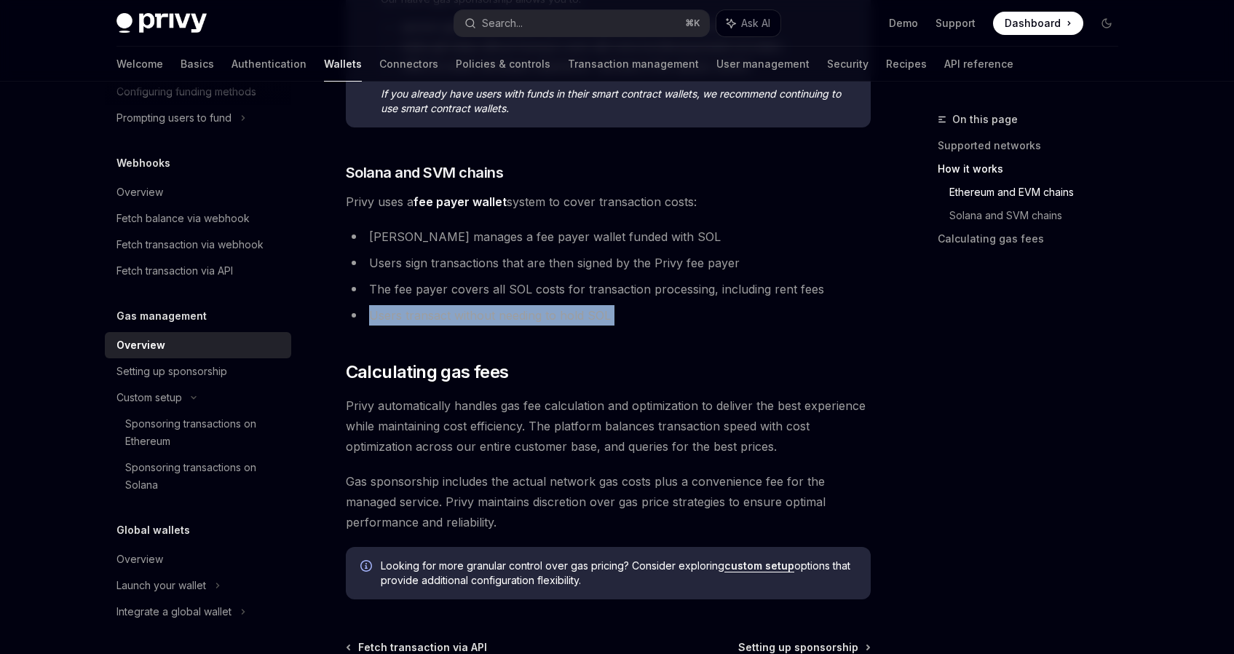
click at [387, 320] on li "Users transact without needing to hold SOL" at bounding box center [608, 315] width 525 height 20
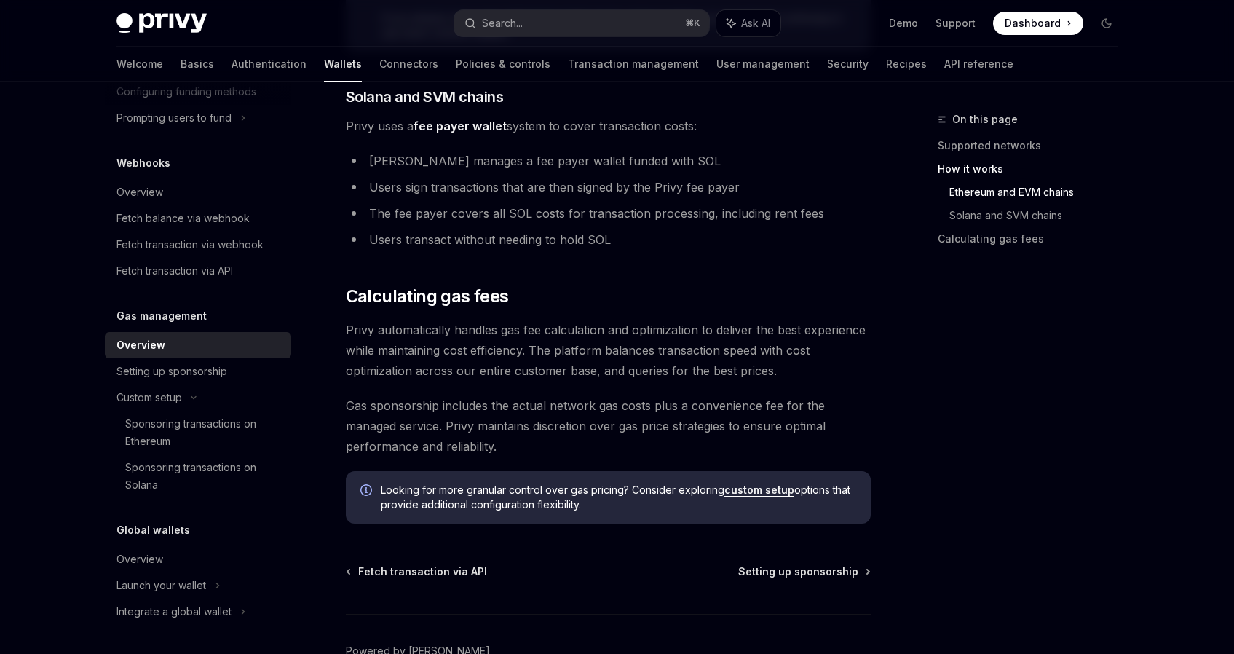
scroll to position [973, 0]
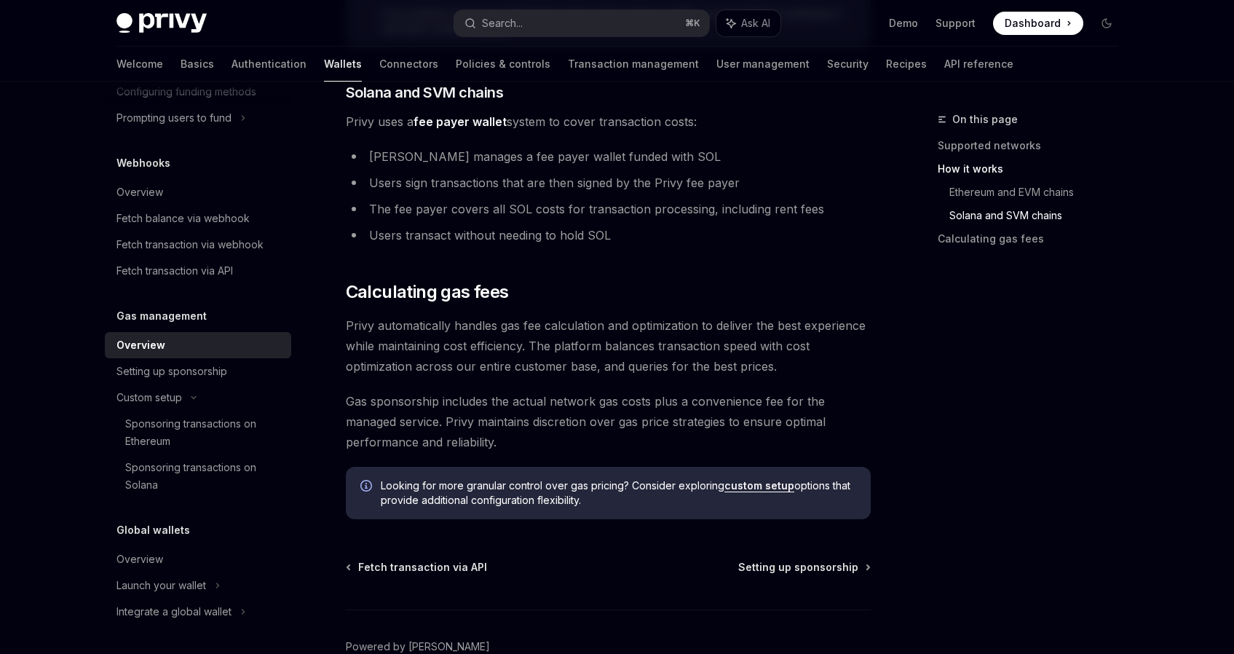
drag, startPoint x: 344, startPoint y: 322, endPoint x: 825, endPoint y: 306, distance: 482.2
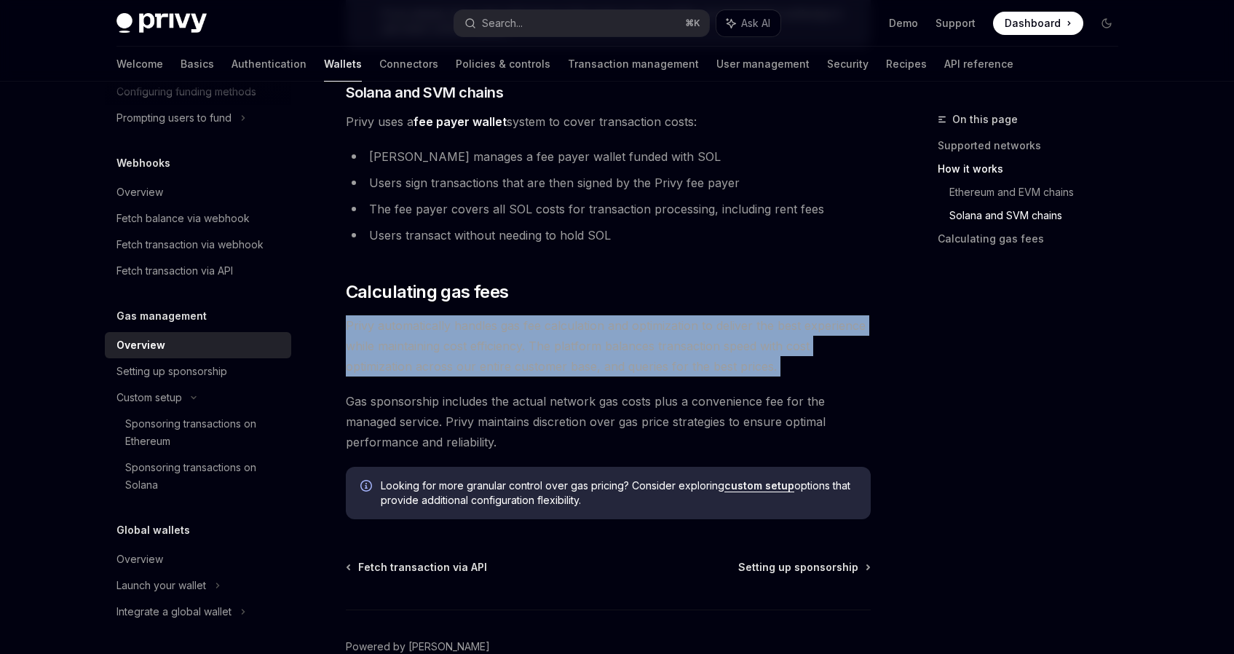
drag, startPoint x: 825, startPoint y: 306, endPoint x: 849, endPoint y: 357, distance: 56.0
click at [849, 357] on span "Privy automatically handles gas fee calculation and optimization to deliver the…" at bounding box center [608, 345] width 525 height 61
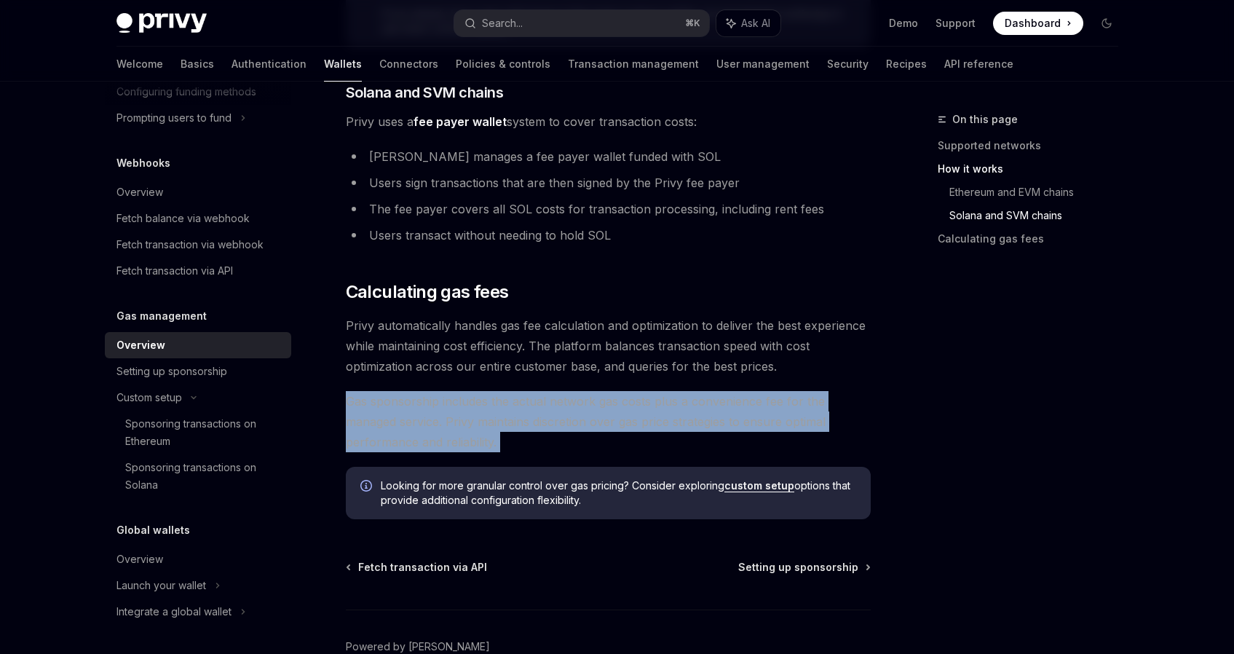
drag, startPoint x: 849, startPoint y: 357, endPoint x: 851, endPoint y: 437, distance: 80.8
click at [851, 437] on span "Gas sponsorship includes the actual network gas costs plus a convenience fee fo…" at bounding box center [608, 421] width 525 height 61
drag, startPoint x: 851, startPoint y: 437, endPoint x: 827, endPoint y: 382, distance: 60.3
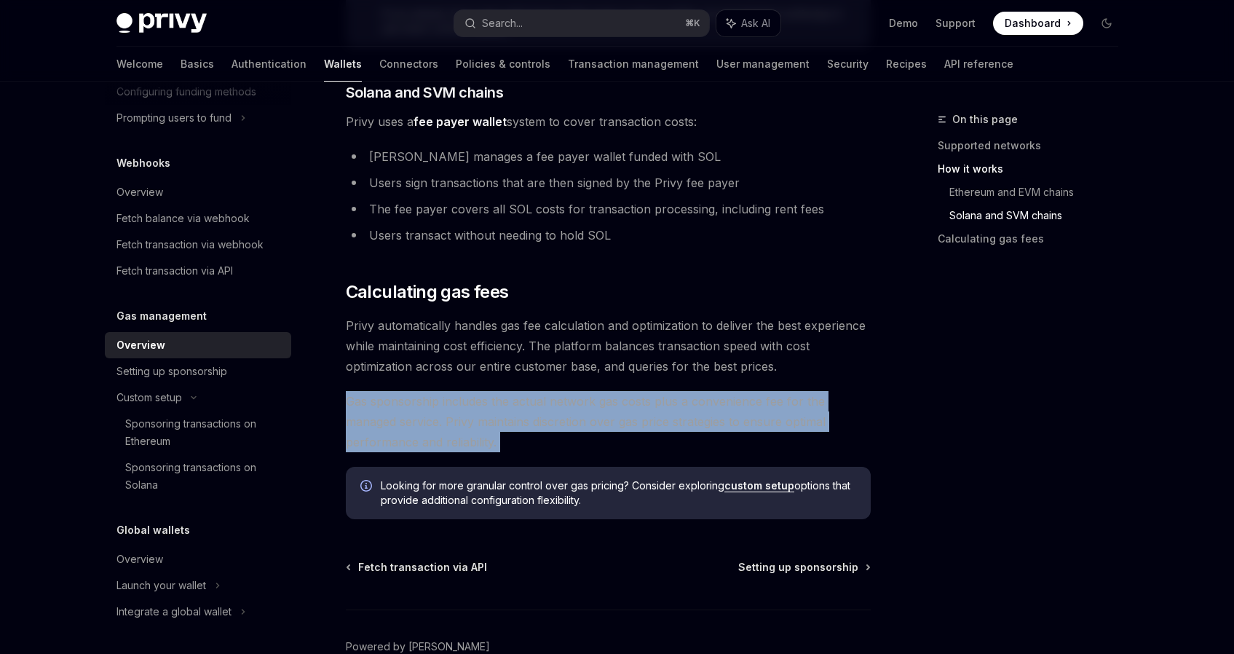
drag, startPoint x: 827, startPoint y: 382, endPoint x: 533, endPoint y: 440, distance: 299.8
click at [533, 440] on span "Gas sponsorship includes the actual network gas costs plus a convenience fee fo…" at bounding box center [608, 421] width 525 height 61
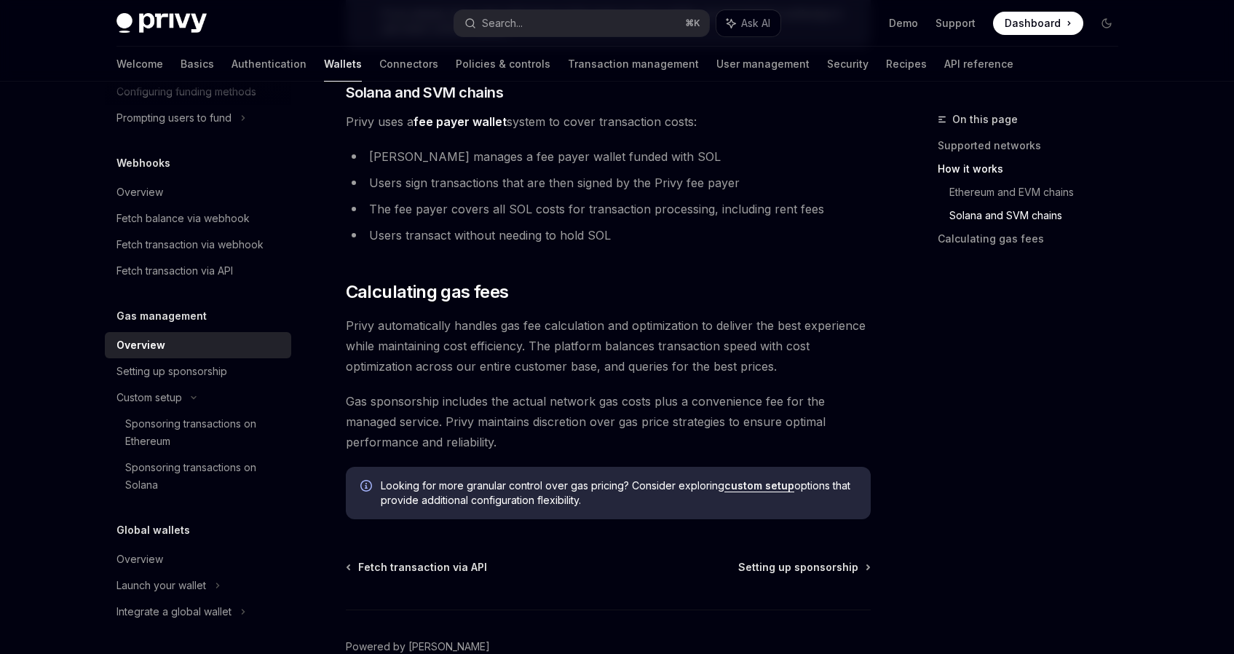
click at [533, 440] on span "Gas sponsorship includes the actual network gas costs plus a convenience fee fo…" at bounding box center [608, 421] width 525 height 61
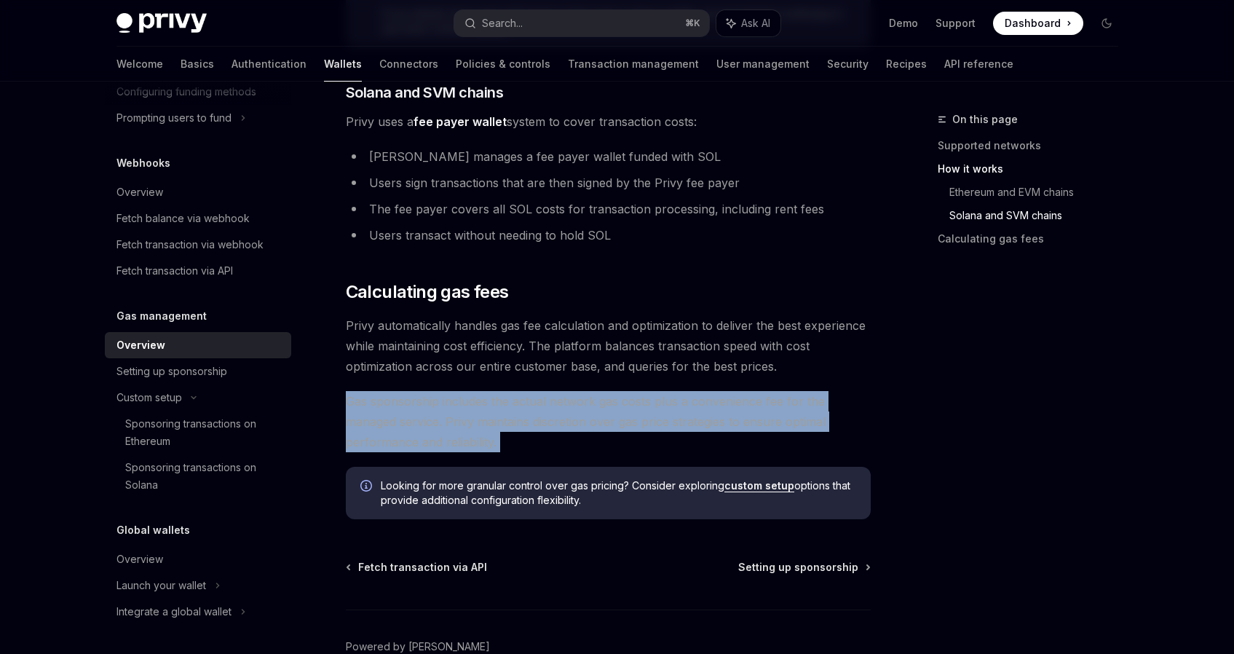
click at [533, 440] on span "Gas sponsorship includes the actual network gas costs plus a convenience fee fo…" at bounding box center [608, 421] width 525 height 61
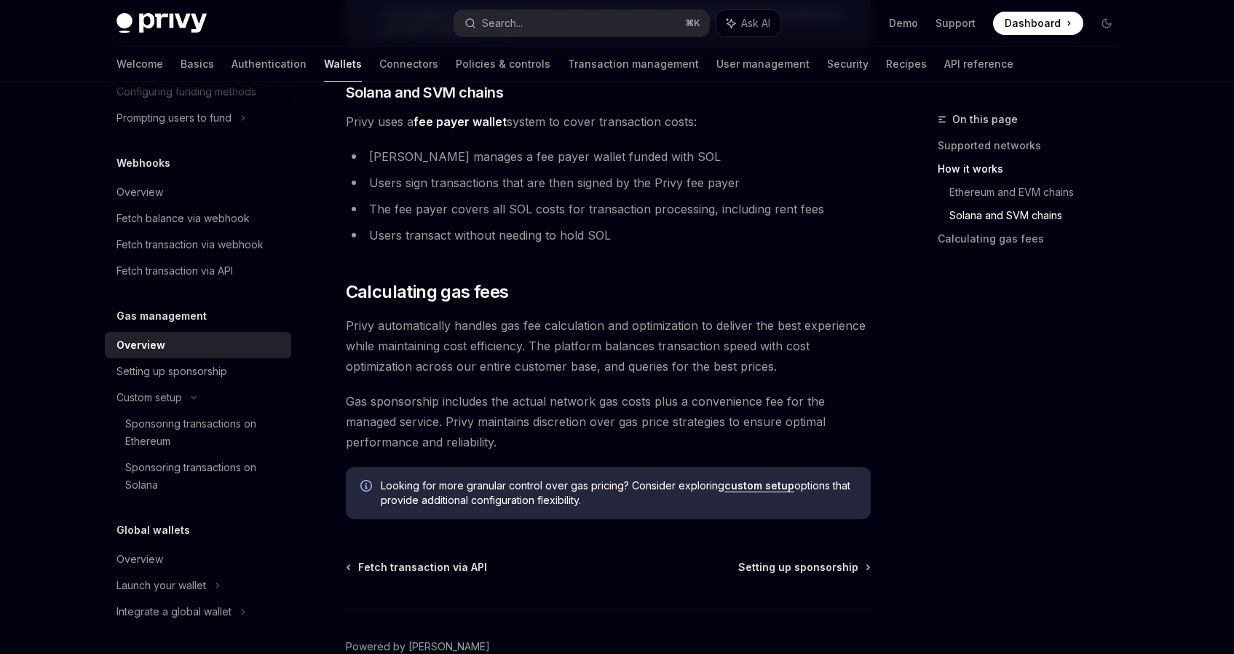
click at [746, 491] on link "custom setup" at bounding box center [759, 485] width 70 height 13
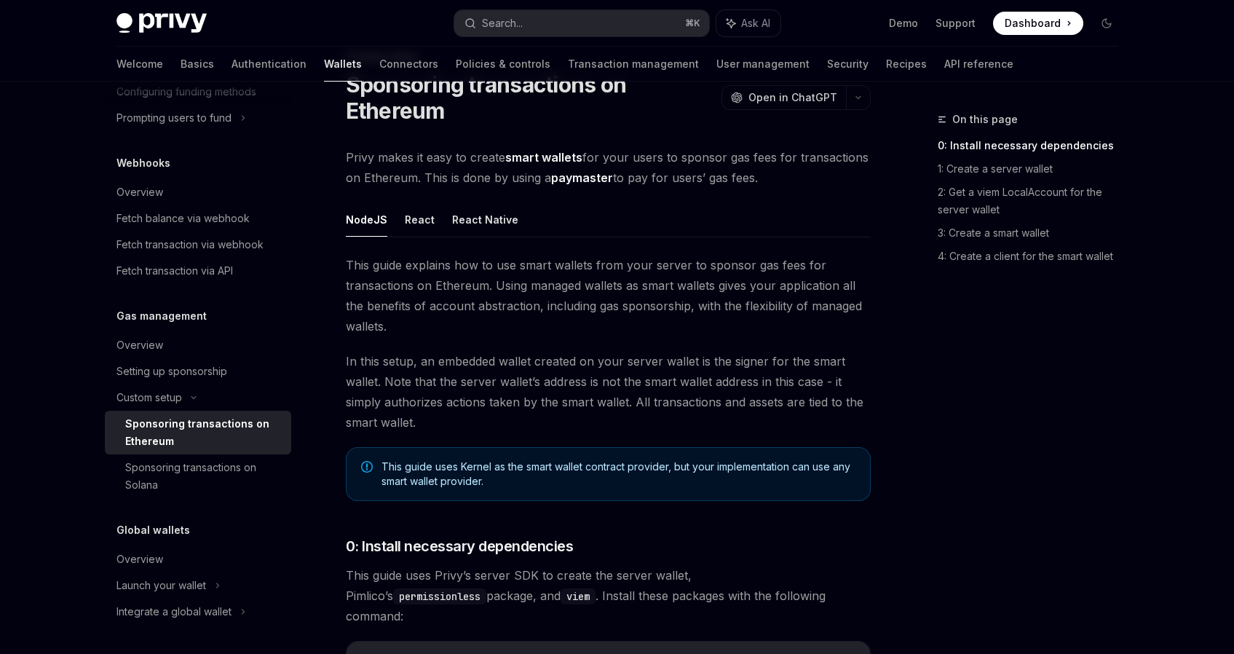
scroll to position [63, 0]
click at [348, 164] on span "Privy makes it easy to create smart wallets for your users to sponsor gas fees …" at bounding box center [608, 166] width 525 height 41
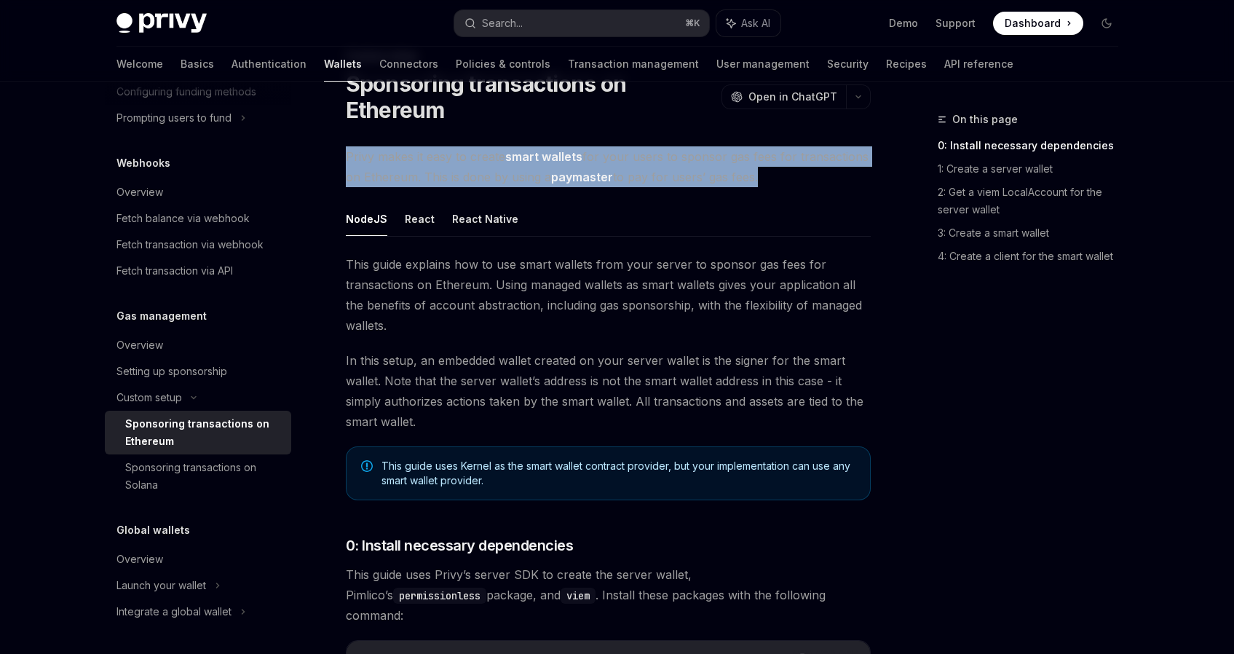
drag, startPoint x: 348, startPoint y: 164, endPoint x: 784, endPoint y: 181, distance: 436.4
click at [785, 181] on span "Privy makes it easy to create smart wallets for your users to sponsor gas fees …" at bounding box center [608, 166] width 525 height 41
click at [784, 181] on span "Privy makes it easy to create smart wallets for your users to sponsor gas fees …" at bounding box center [608, 166] width 525 height 41
drag, startPoint x: 784, startPoint y: 181, endPoint x: 769, endPoint y: 173, distance: 17.6
click at [769, 173] on span "Privy makes it easy to create smart wallets for your users to sponsor gas fees …" at bounding box center [608, 166] width 525 height 41
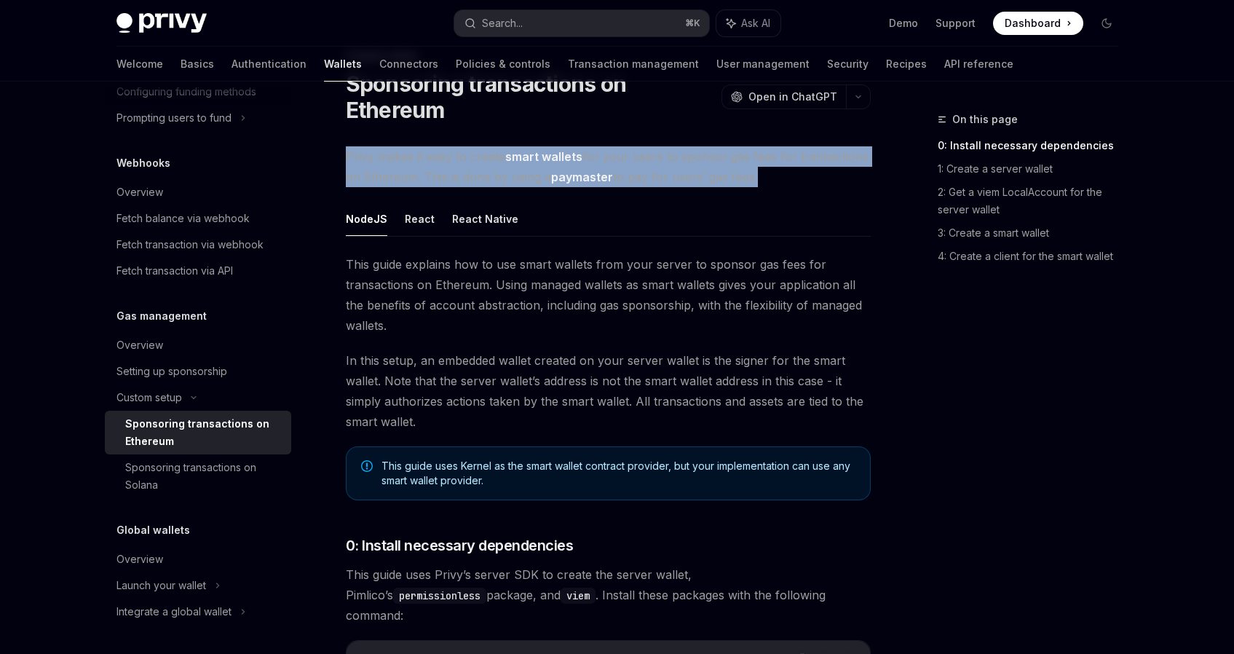
click at [769, 173] on span "Privy makes it easy to create smart wallets for your users to sponsor gas fees …" at bounding box center [608, 166] width 525 height 41
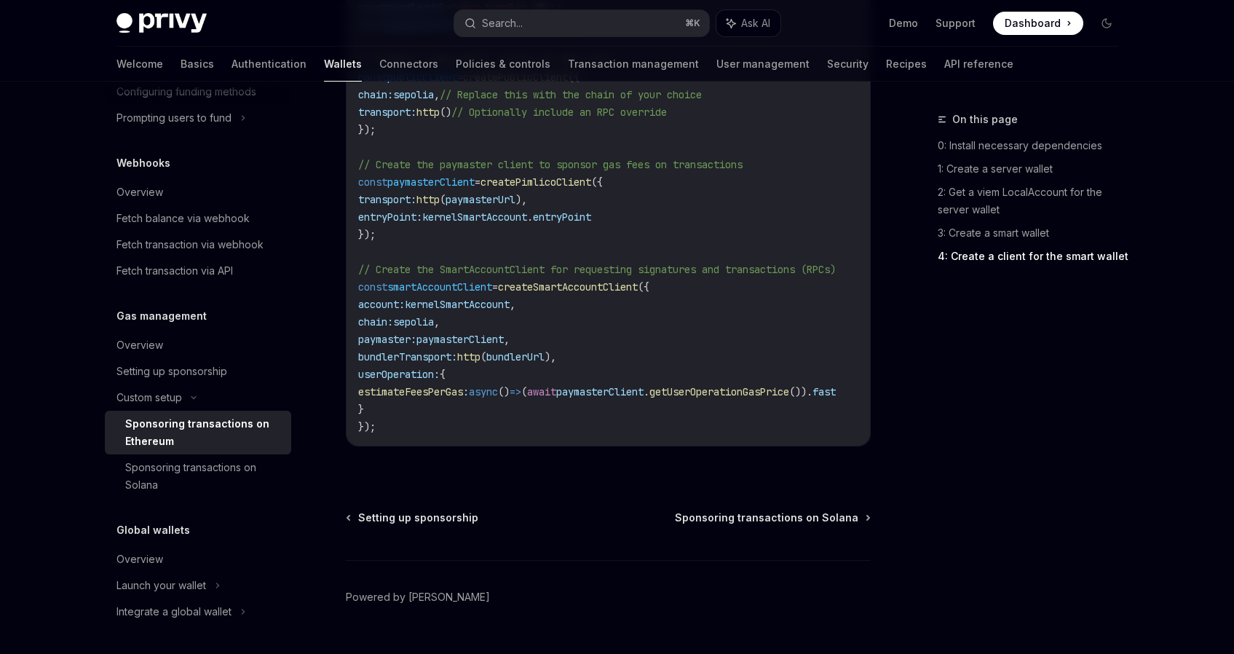
scroll to position [1873, 0]
click at [199, 369] on div "Setting up sponsorship" at bounding box center [171, 371] width 111 height 17
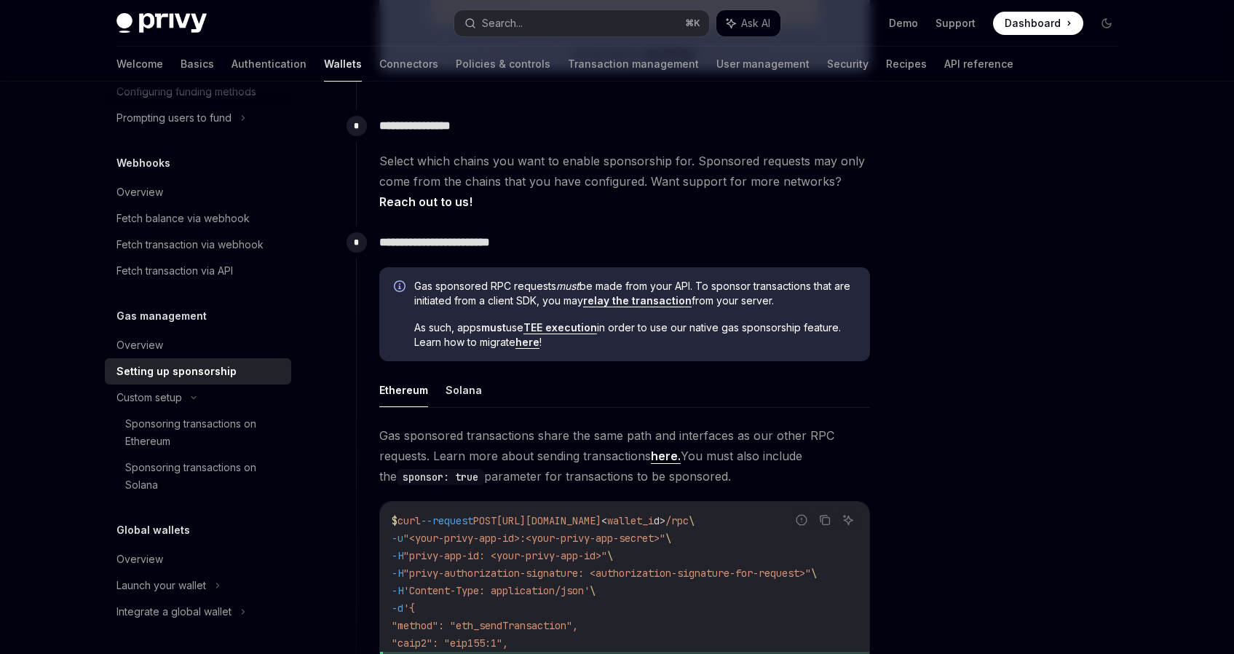
scroll to position [597, 0]
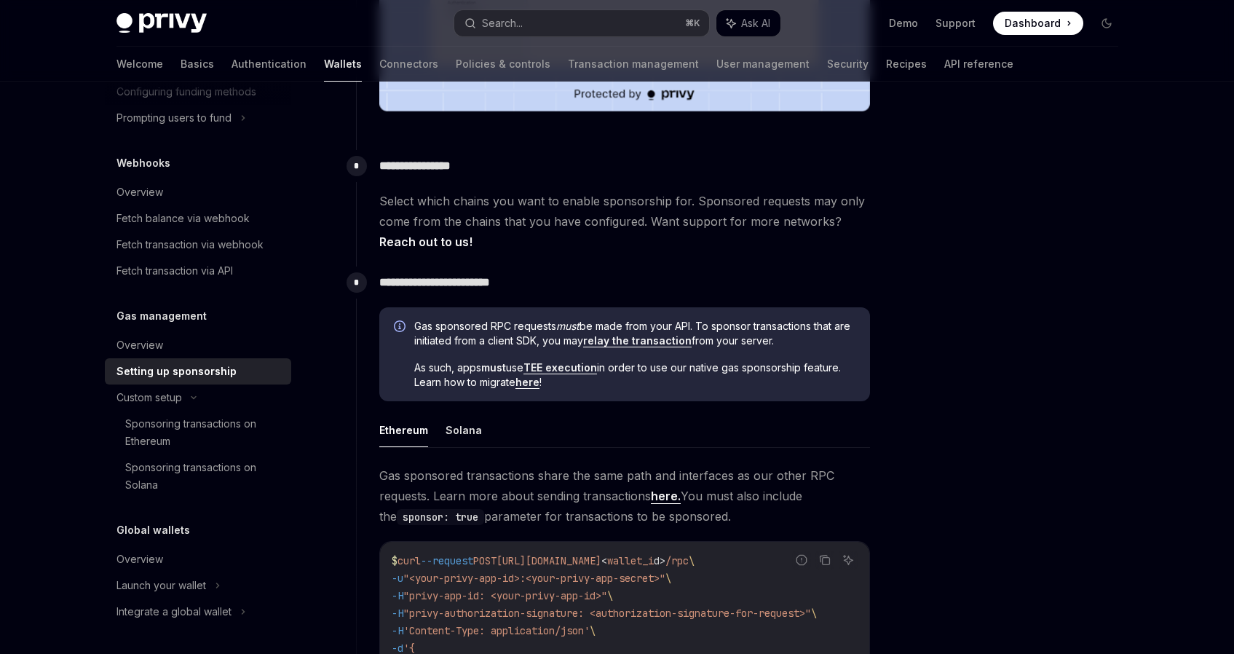
click at [380, 162] on p "**********" at bounding box center [624, 166] width 491 height 20
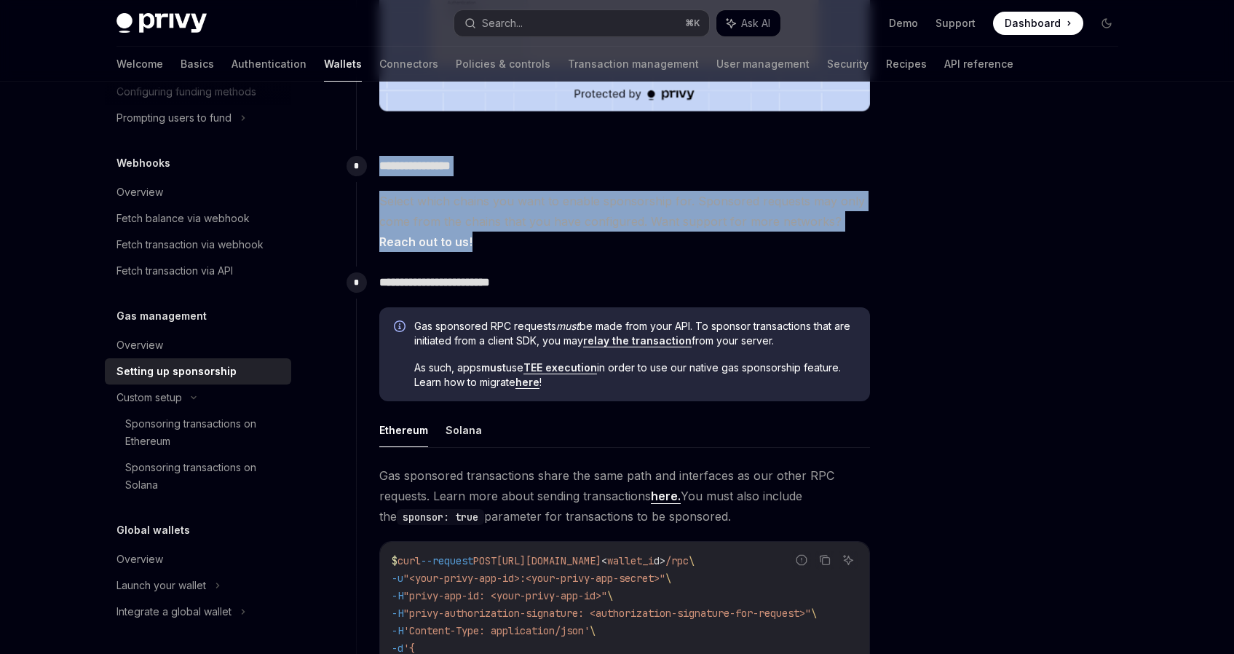
drag, startPoint x: 380, startPoint y: 162, endPoint x: 486, endPoint y: 245, distance: 133.8
click at [486, 245] on div "**********" at bounding box center [613, 201] width 515 height 102
click at [486, 245] on span "Select which chains you want to enable sponsorship for. Sponsored requests may …" at bounding box center [624, 221] width 491 height 61
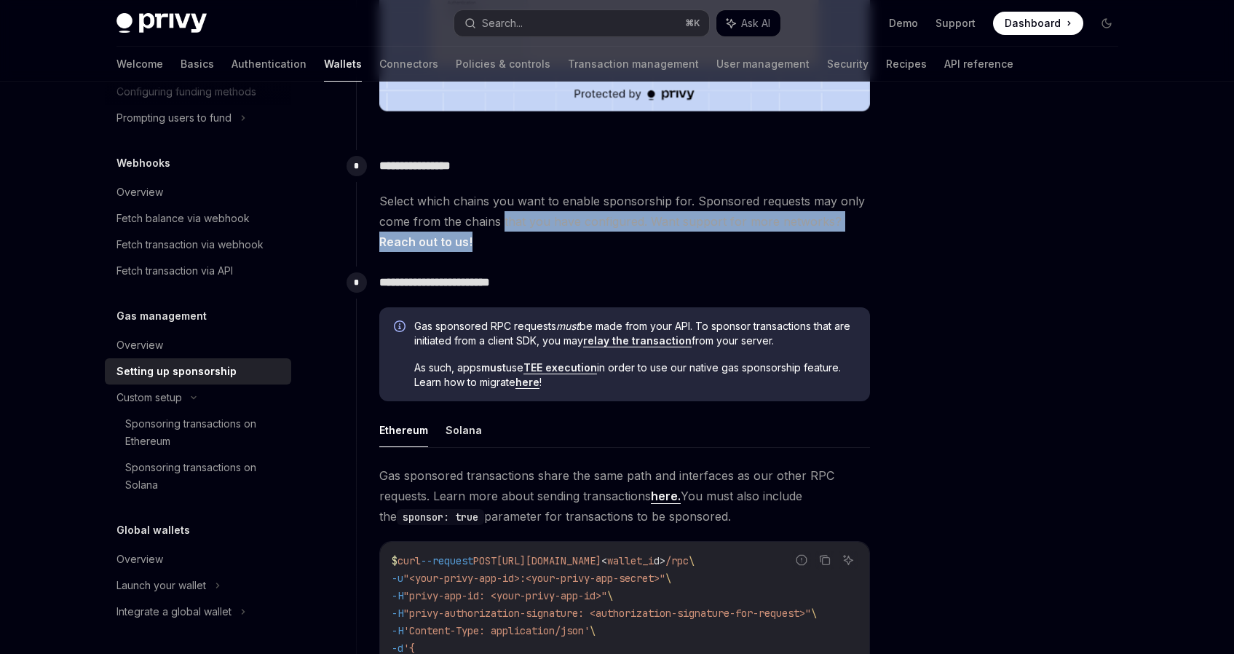
drag, startPoint x: 486, startPoint y: 245, endPoint x: 512, endPoint y: 217, distance: 38.1
click at [512, 217] on span "Select which chains you want to enable sponsorship for. Sponsored requests may …" at bounding box center [624, 221] width 491 height 61
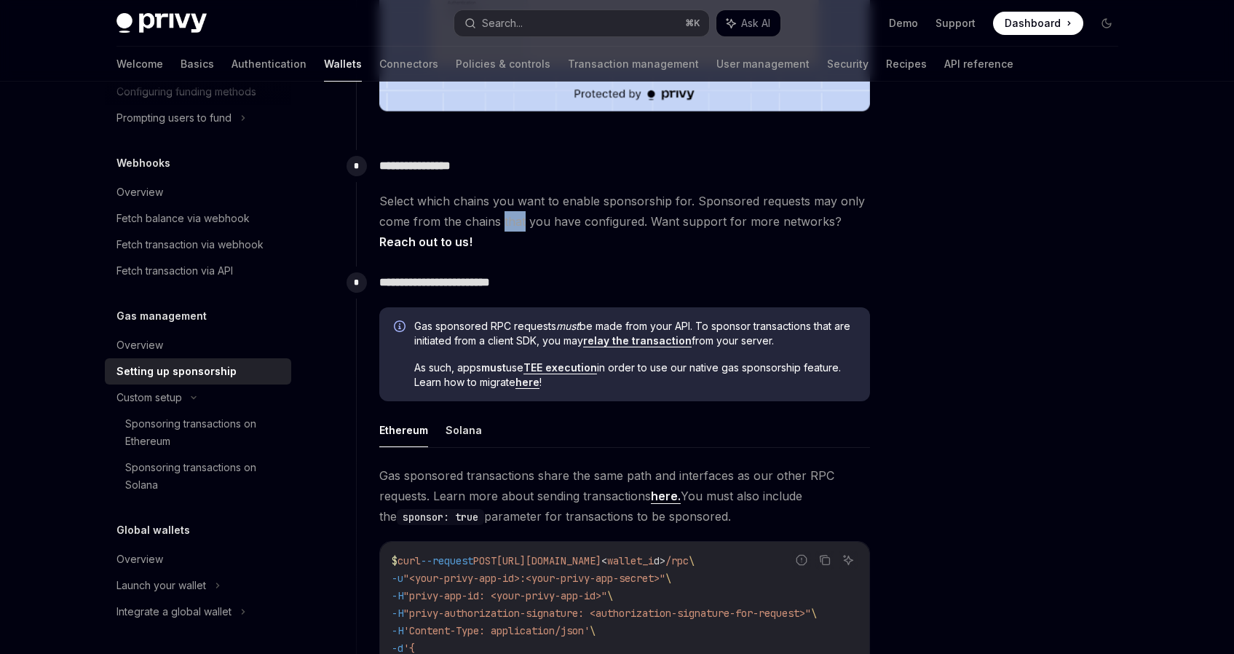
click at [512, 217] on span "Select which chains you want to enable sponsorship for. Sponsored requests may …" at bounding box center [624, 221] width 491 height 61
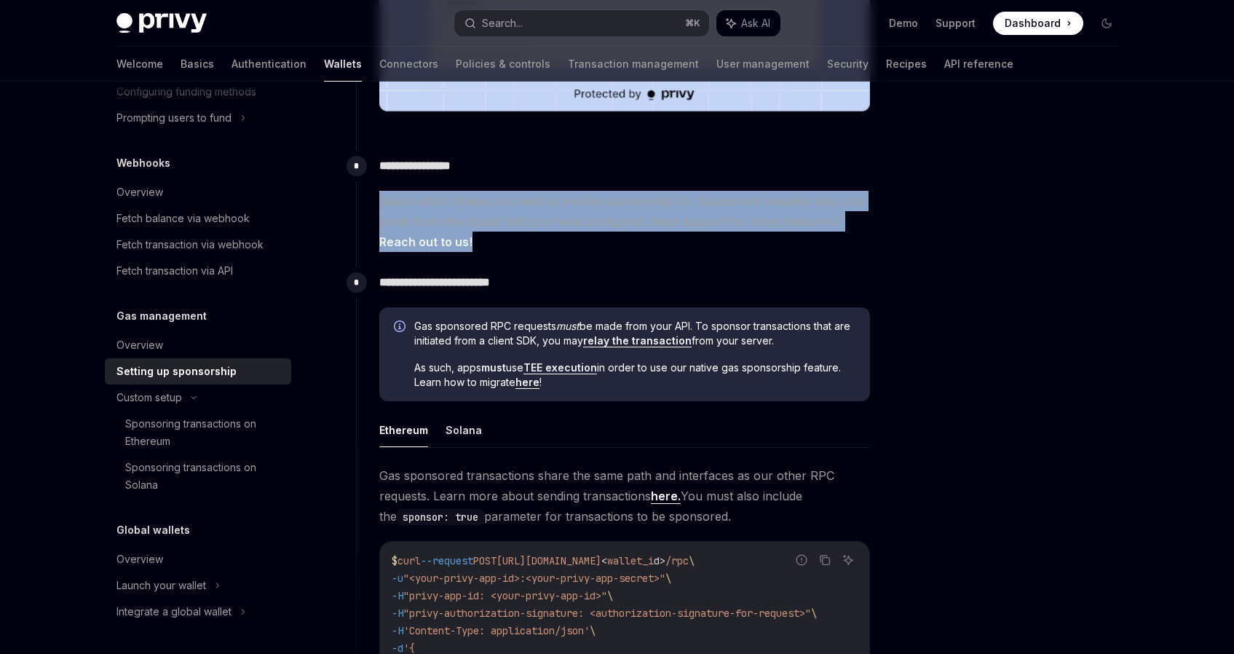
click at [512, 217] on span "Select which chains you want to enable sponsorship for. Sponsored requests may …" at bounding box center [624, 221] width 491 height 61
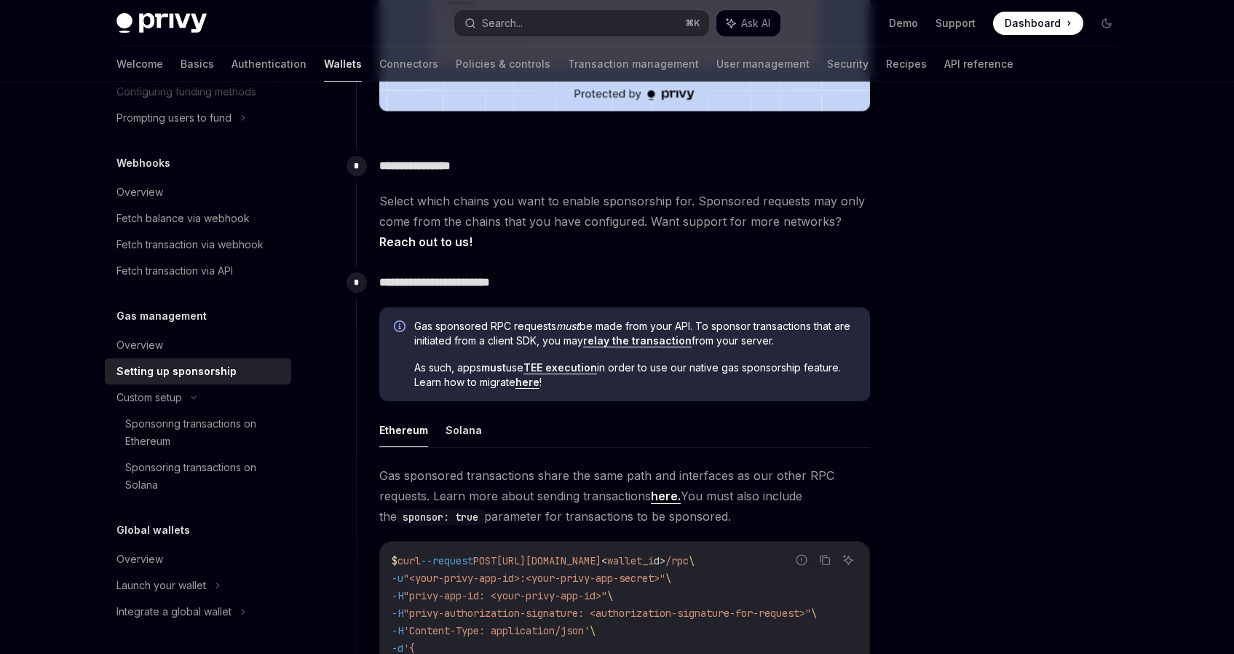
click at [528, 220] on span "Select which chains you want to enable sponsorship for. Sponsored requests may …" at bounding box center [624, 221] width 491 height 61
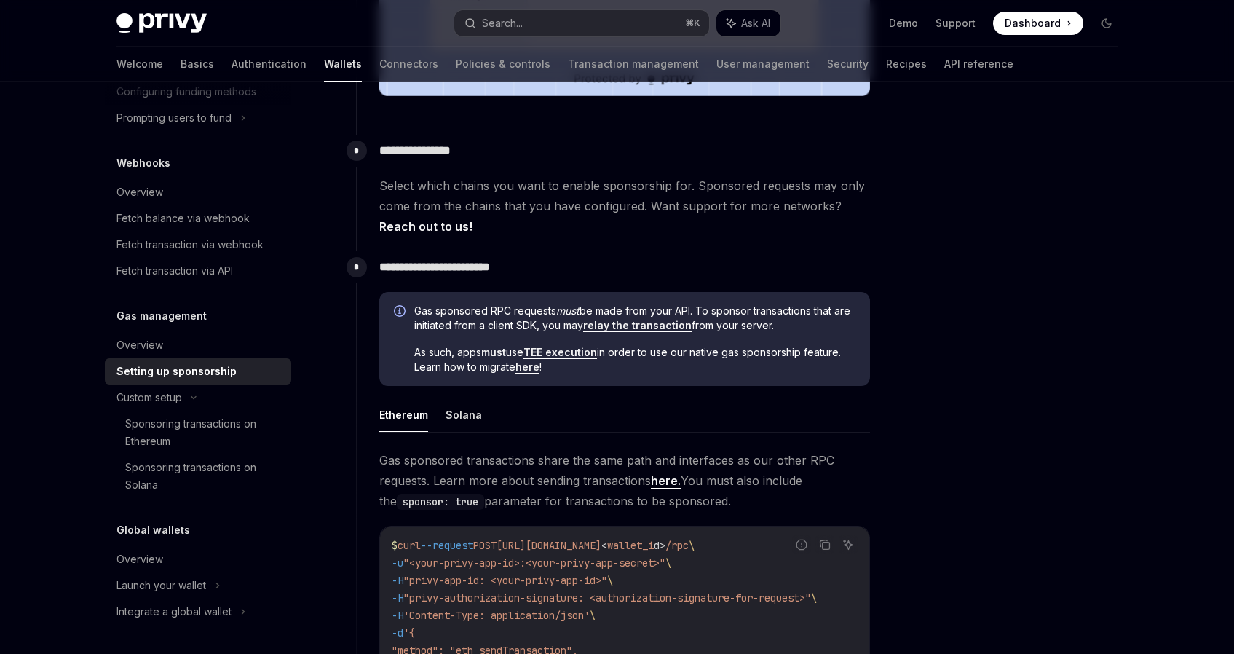
scroll to position [614, 0]
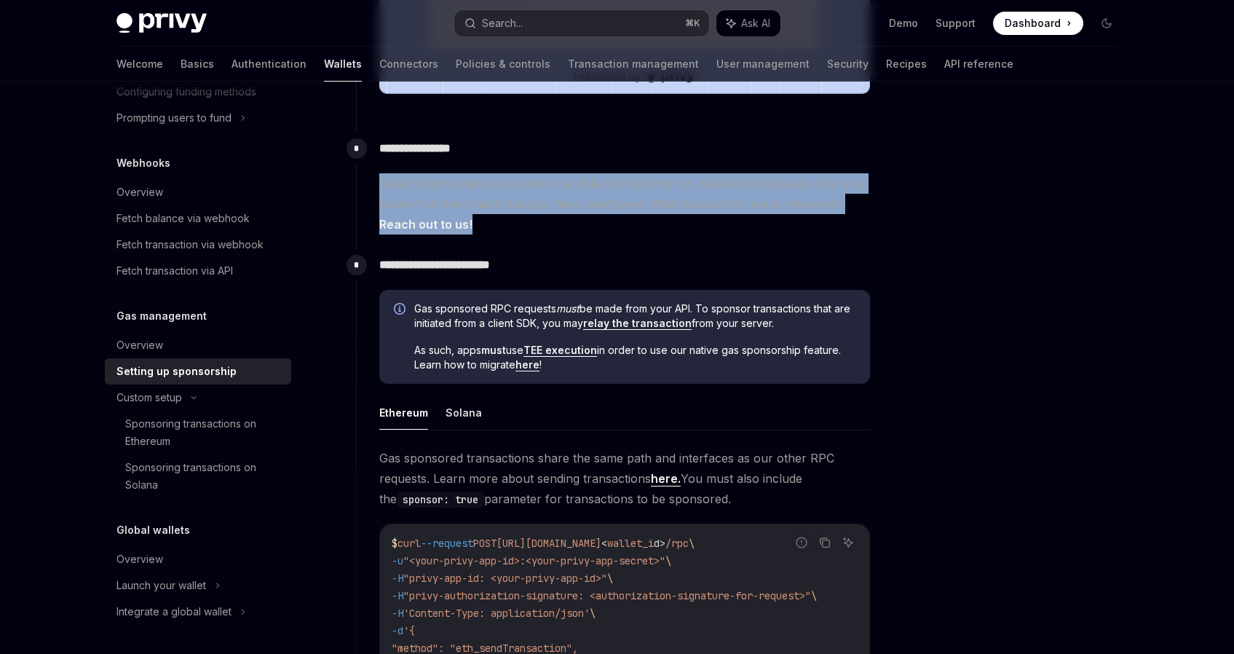
drag, startPoint x: 535, startPoint y: 166, endPoint x: 535, endPoint y: 233, distance: 67.0
click at [535, 233] on div "**********" at bounding box center [613, 183] width 515 height 102
click at [535, 233] on span "Select which chains you want to enable sponsorship for. Sponsored requests may …" at bounding box center [624, 203] width 491 height 61
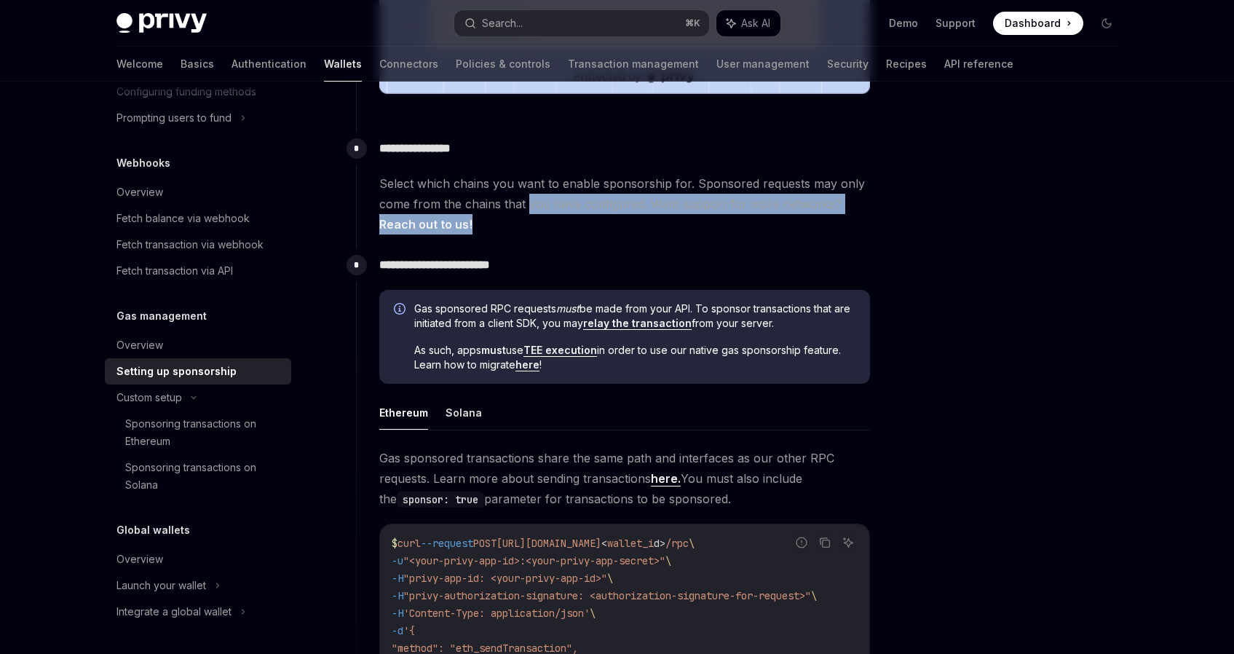
drag, startPoint x: 535, startPoint y: 233, endPoint x: 536, endPoint y: 213, distance: 19.7
click at [536, 213] on span "Select which chains you want to enable sponsorship for. Sponsored requests may …" at bounding box center [624, 203] width 491 height 61
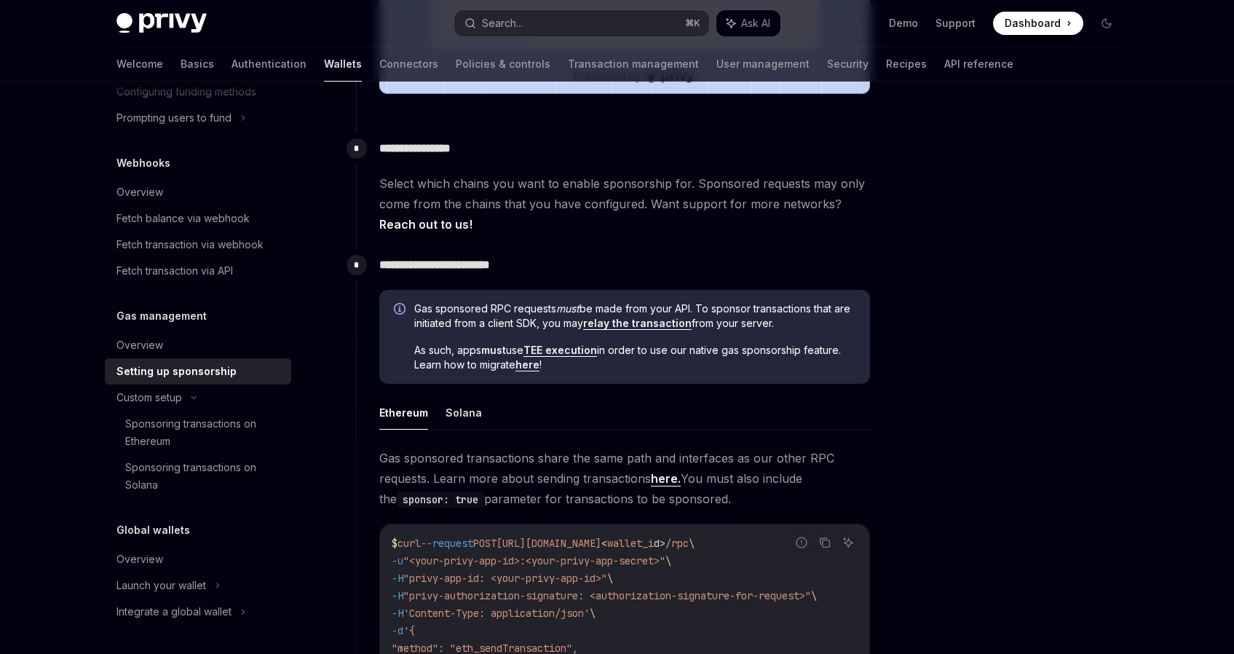
click at [536, 213] on span "Select which chains you want to enable sponsorship for. Sponsored requests may …" at bounding box center [624, 203] width 491 height 61
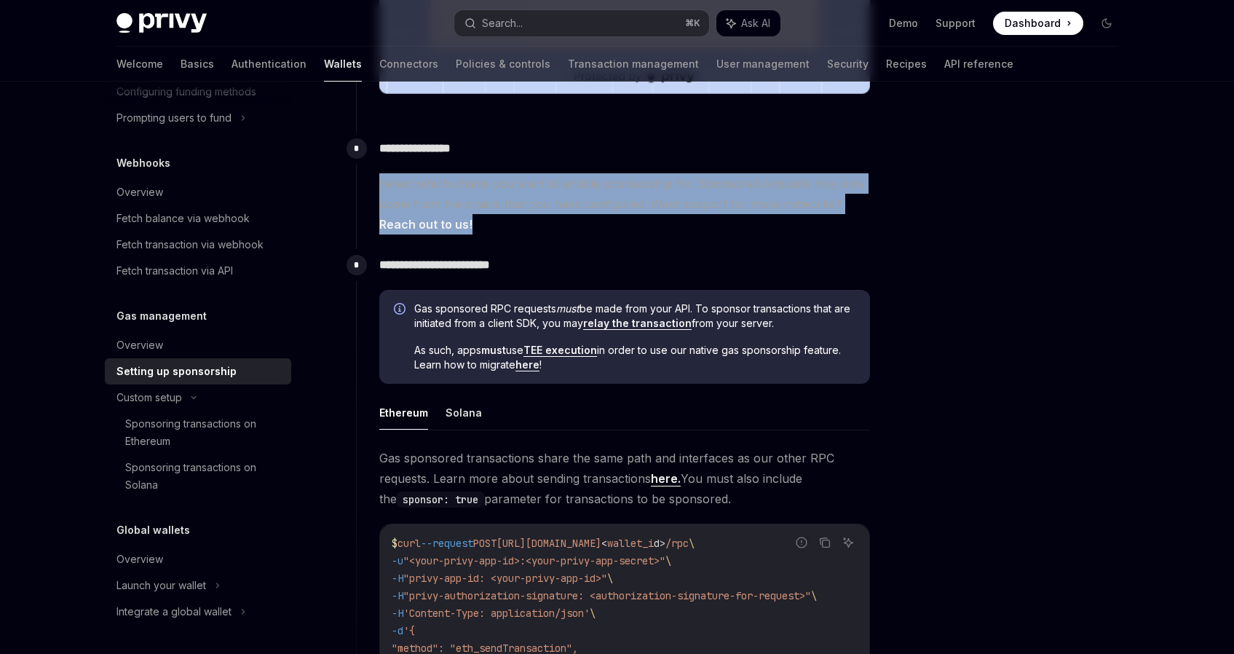
click at [536, 213] on span "Select which chains you want to enable sponsorship for. Sponsored requests may …" at bounding box center [624, 203] width 491 height 61
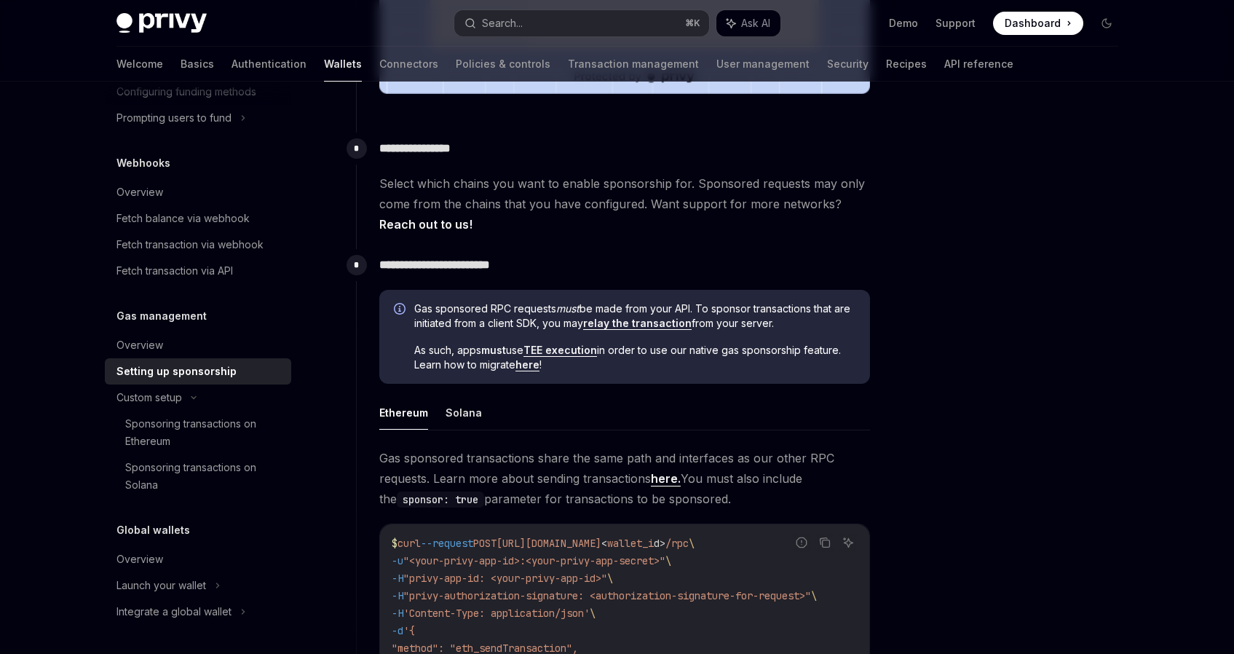
click at [536, 239] on div "**********" at bounding box center [613, 190] width 515 height 116
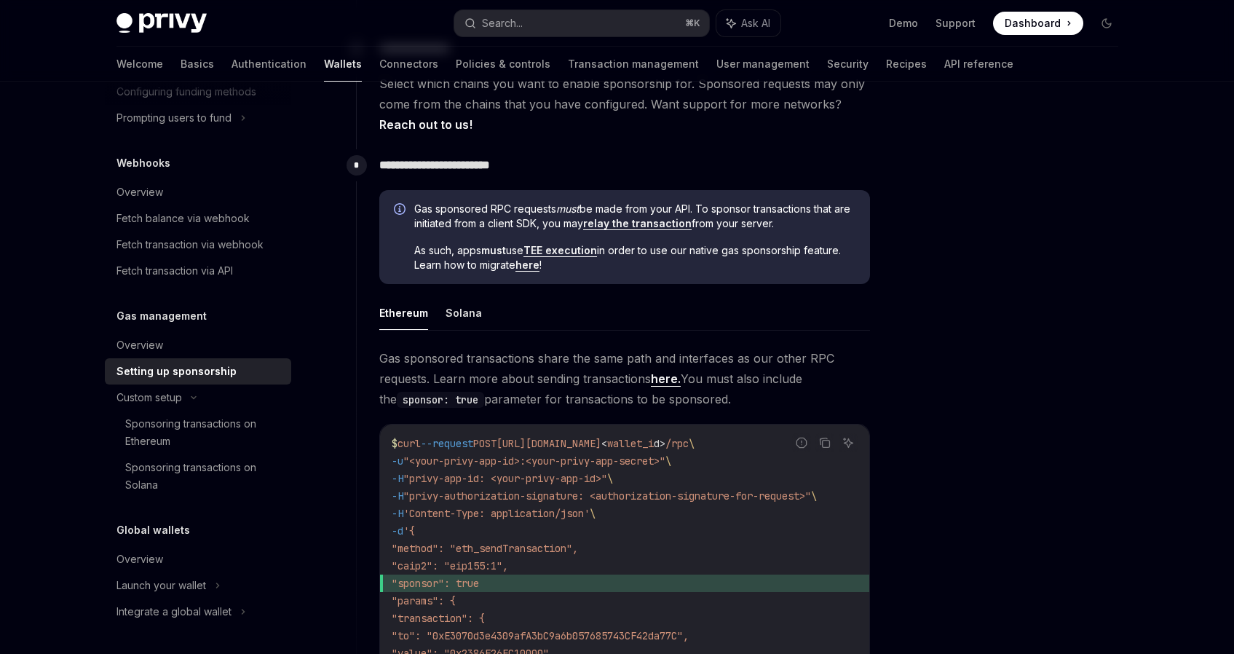
scroll to position [716, 0]
click at [422, 205] on span "Gas sponsored RPC requests must be made from your API. To sponsor transactions …" at bounding box center [634, 213] width 441 height 29
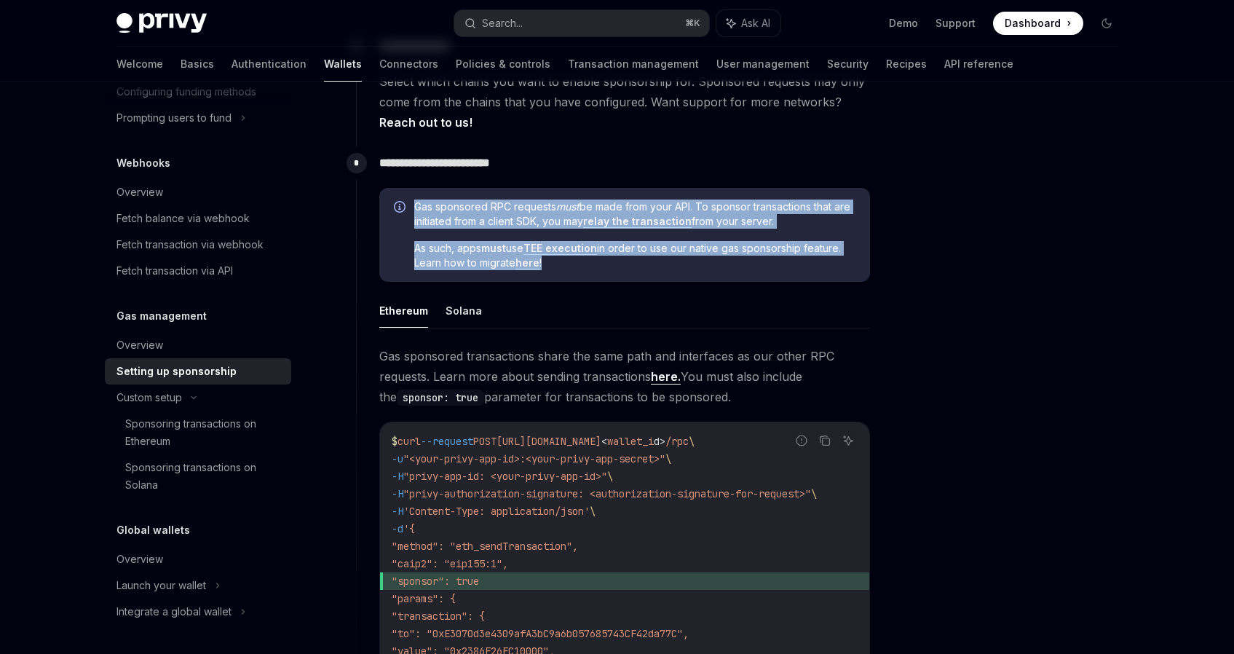
drag, startPoint x: 422, startPoint y: 205, endPoint x: 582, endPoint y: 265, distance: 170.9
click at [582, 266] on div "Gas sponsored RPC requests must be made from your API. To sponsor transactions …" at bounding box center [634, 234] width 441 height 71
click at [582, 265] on span "As such, apps must use TEE execution in order to use our native gas sponsorship…" at bounding box center [634, 255] width 441 height 29
drag, startPoint x: 582, startPoint y: 265, endPoint x: 424, endPoint y: 207, distance: 169.0
click at [424, 207] on div "Gas sponsored RPC requests must be made from your API. To sponsor transactions …" at bounding box center [634, 234] width 441 height 71
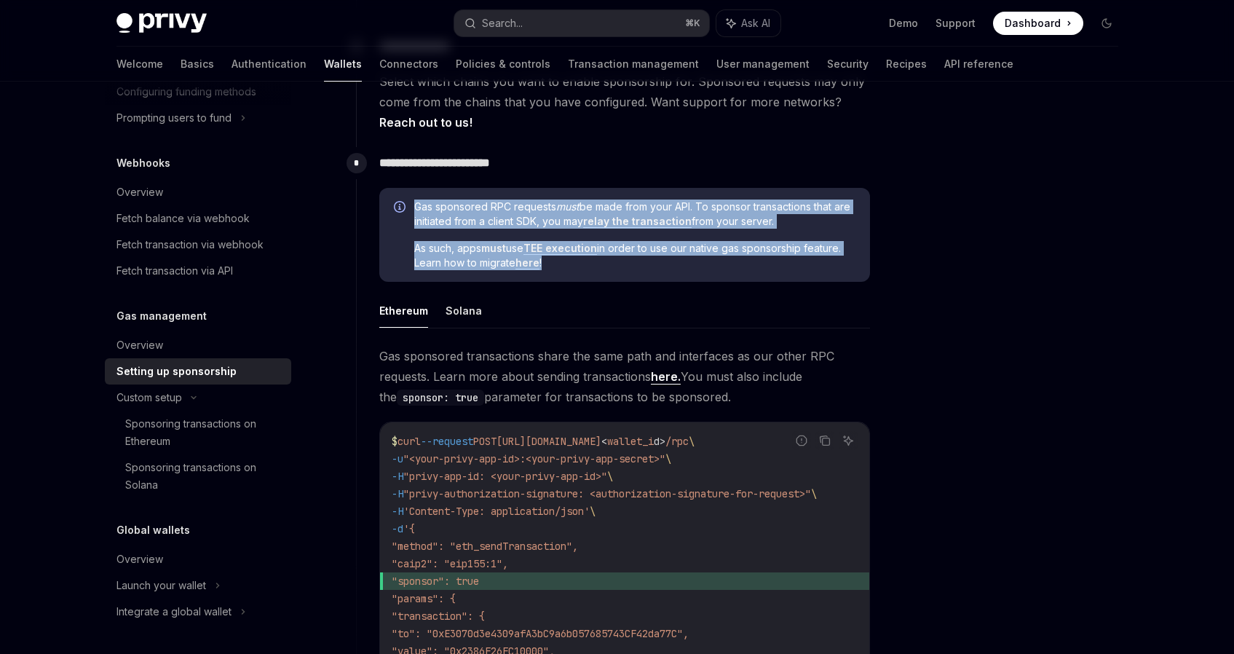
click at [424, 207] on span "Gas sponsored RPC requests must be made from your API. To sponsor transactions …" at bounding box center [634, 213] width 441 height 29
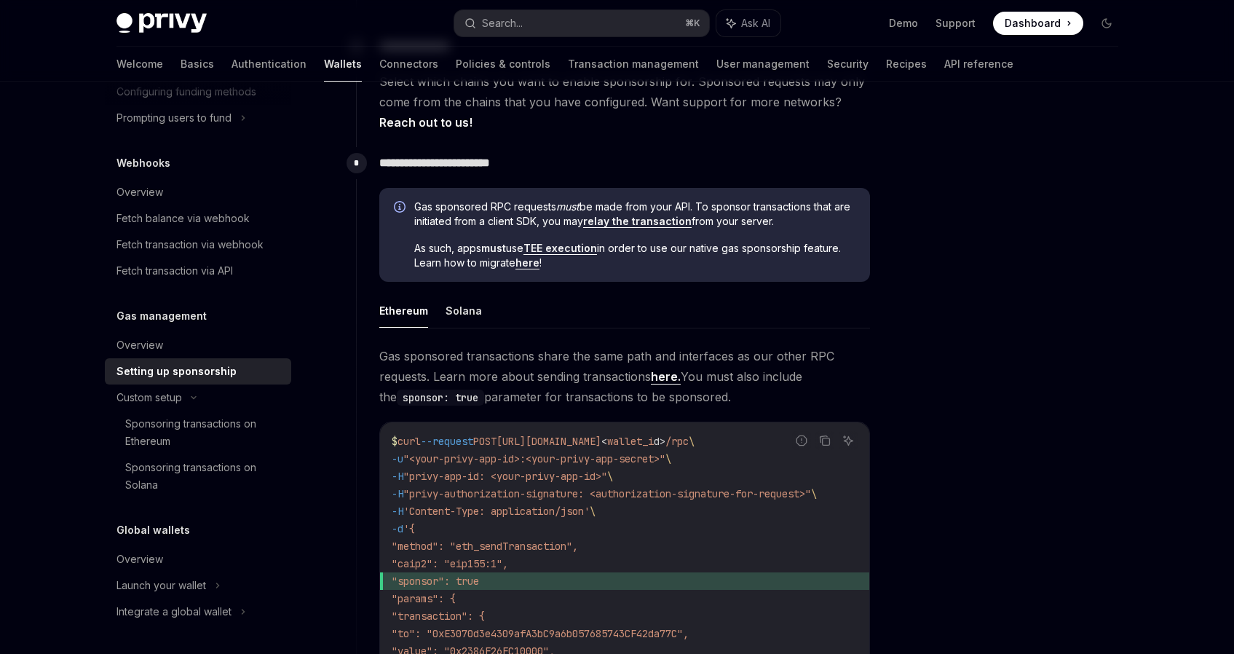
click at [422, 207] on span "Gas sponsored RPC requests must be made from your API. To sponsor transactions …" at bounding box center [634, 213] width 441 height 29
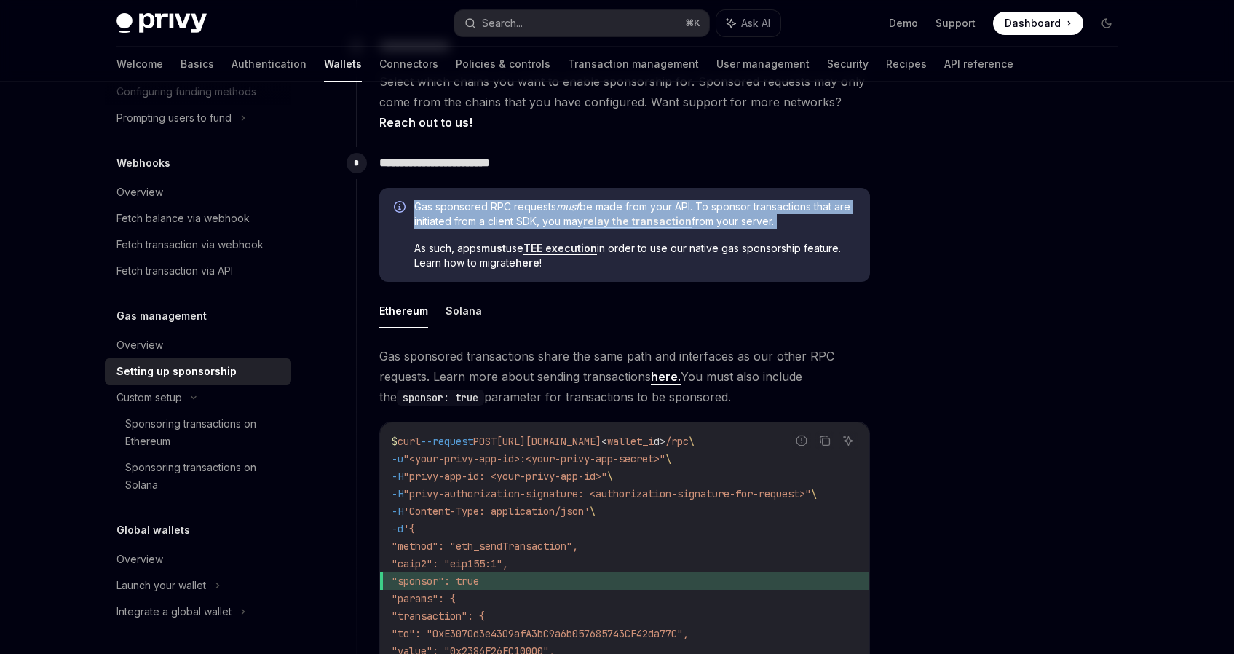
click at [422, 207] on span "Gas sponsored RPC requests must be made from your API. To sponsor transactions …" at bounding box center [634, 213] width 441 height 29
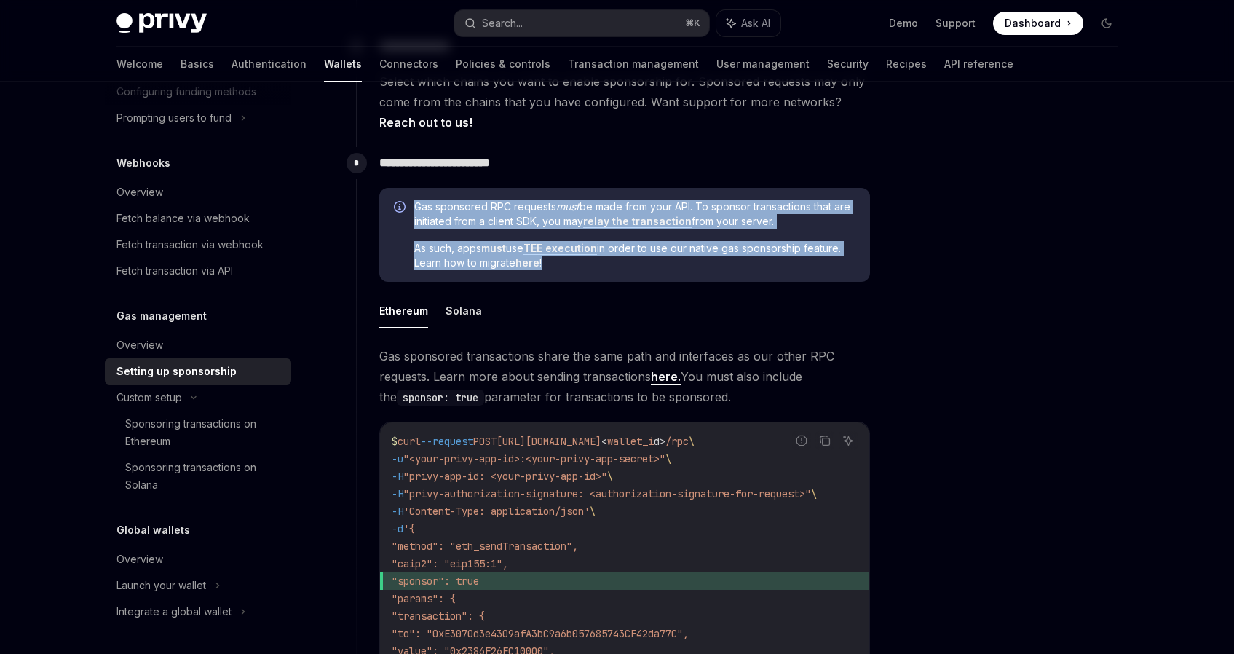
drag, startPoint x: 422, startPoint y: 207, endPoint x: 571, endPoint y: 261, distance: 158.6
click at [571, 261] on div "Gas sponsored RPC requests must be made from your API. To sponsor transactions …" at bounding box center [634, 234] width 441 height 71
click at [571, 261] on span "As such, apps must use TEE execution in order to use our native gas sponsorship…" at bounding box center [634, 255] width 441 height 29
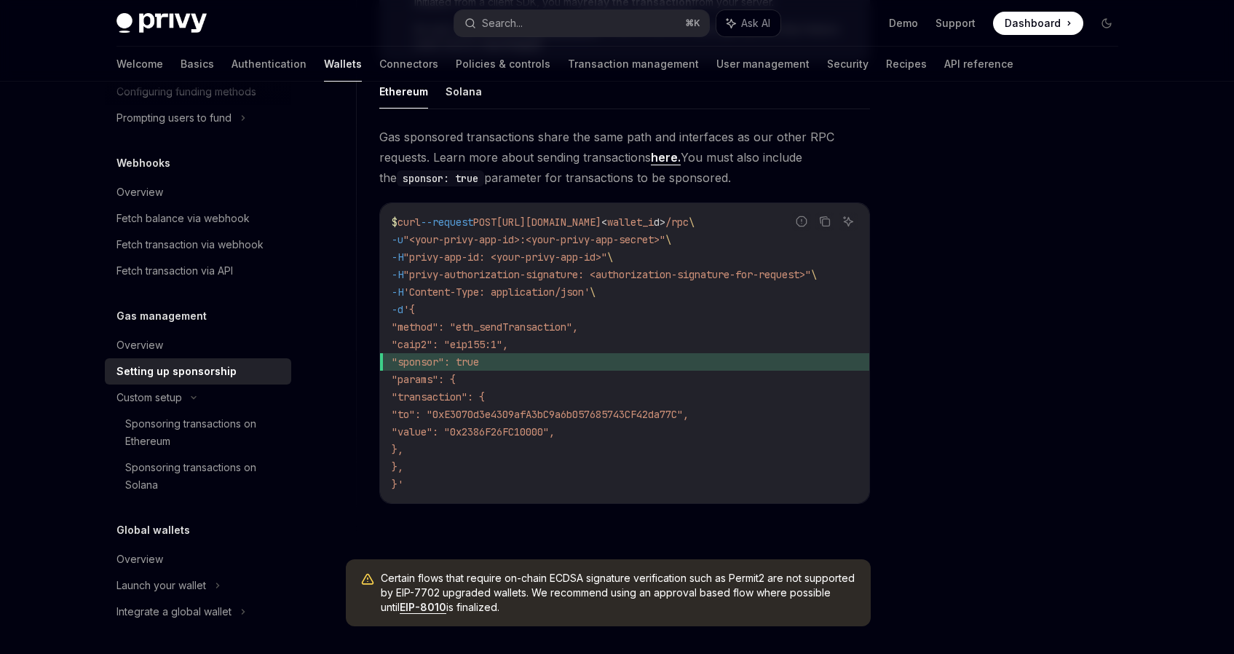
scroll to position [938, 0]
click at [384, 140] on span "Gas sponsored transactions share the same path and interfaces as our other RPC …" at bounding box center [624, 154] width 491 height 61
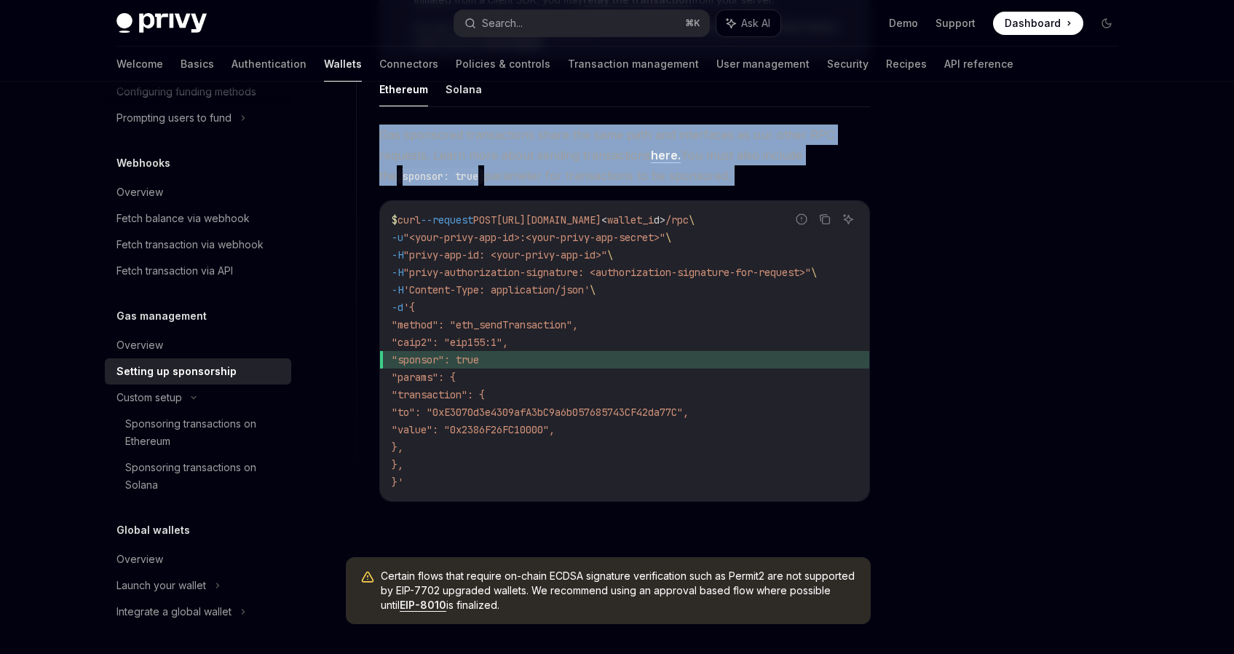
drag, startPoint x: 384, startPoint y: 140, endPoint x: 839, endPoint y: 182, distance: 456.9
click at [839, 183] on span "Gas sponsored transactions share the same path and interfaces as our other RPC …" at bounding box center [624, 154] width 491 height 61
click at [839, 182] on span "Gas sponsored transactions share the same path and interfaces as our other RPC …" at bounding box center [624, 154] width 491 height 61
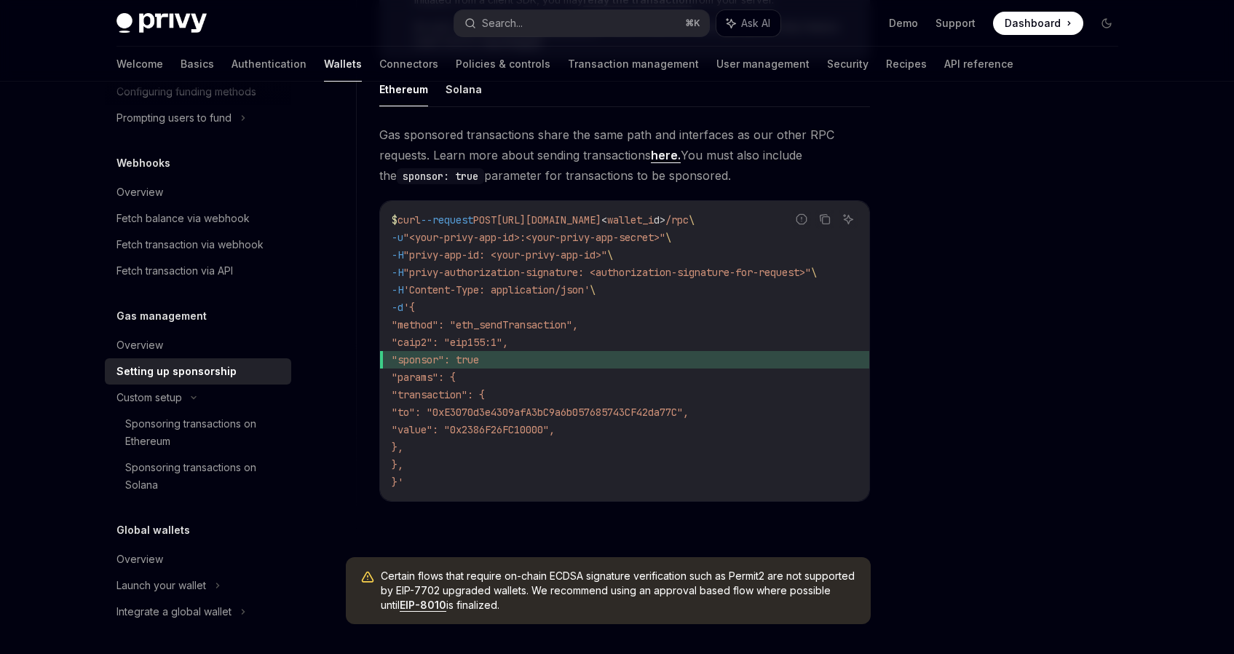
click at [839, 172] on span "Gas sponsored transactions share the same path and interfaces as our other RPC …" at bounding box center [624, 154] width 491 height 61
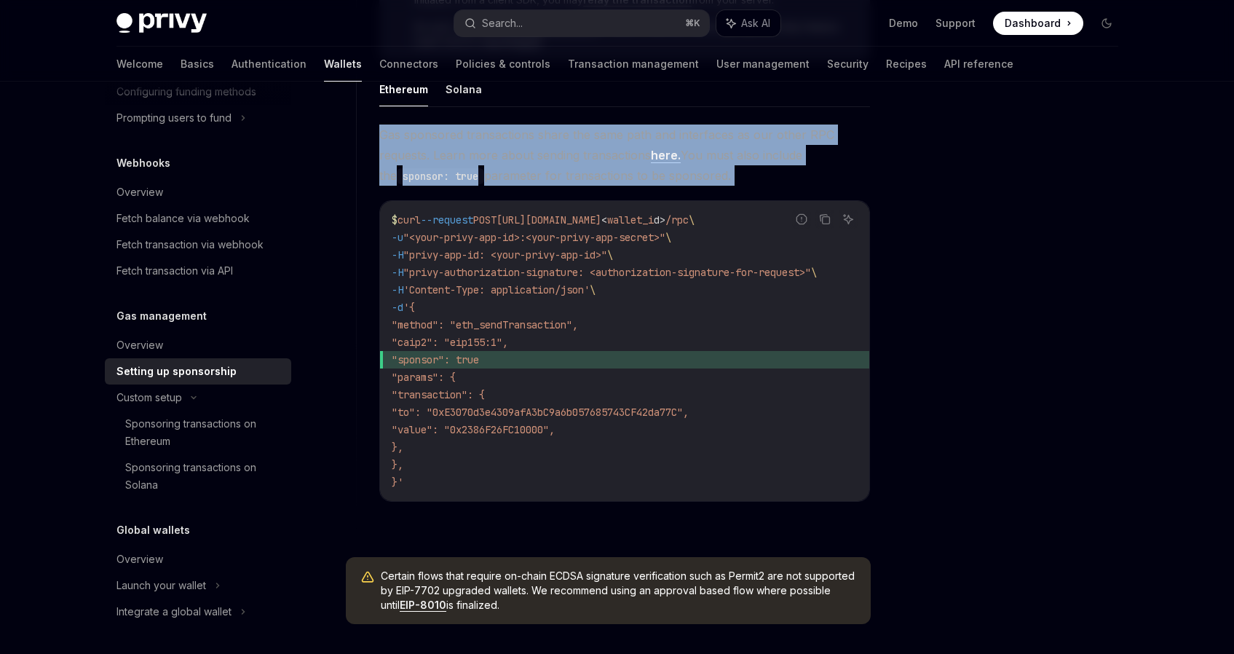
drag, startPoint x: 839, startPoint y: 172, endPoint x: 837, endPoint y: 115, distance: 56.8
click at [837, 115] on div "Ethereum Solana Gas sponsored transactions share the same path and interfaces a…" at bounding box center [624, 298] width 491 height 453
drag, startPoint x: 837, startPoint y: 115, endPoint x: 837, endPoint y: 169, distance: 53.9
click at [837, 169] on div "Ethereum Solana Gas sponsored transactions share the same path and interfaces a…" at bounding box center [624, 298] width 491 height 453
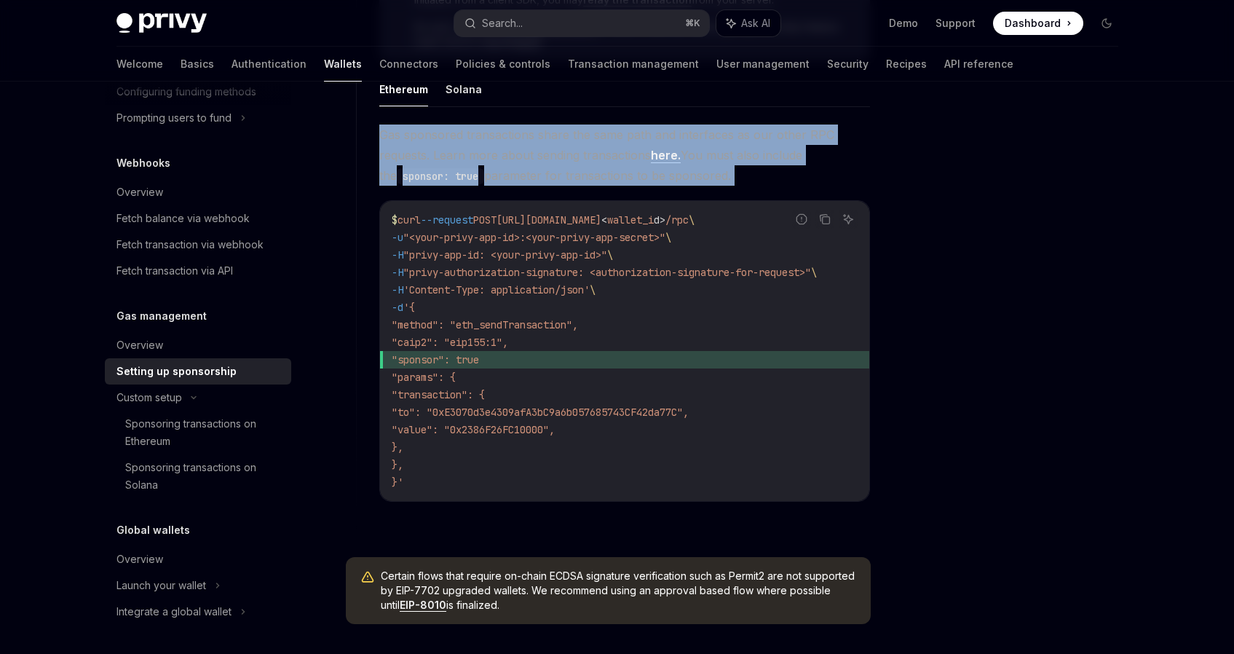
click at [837, 169] on span "Gas sponsored transactions share the same path and interfaces as our other RPC …" at bounding box center [624, 154] width 491 height 61
drag, startPoint x: 837, startPoint y: 169, endPoint x: 832, endPoint y: 178, distance: 10.1
click at [832, 177] on span "Gas sponsored transactions share the same path and interfaces as our other RPC …" at bounding box center [624, 154] width 491 height 61
click at [832, 178] on span "Gas sponsored transactions share the same path and interfaces as our other RPC …" at bounding box center [624, 154] width 491 height 61
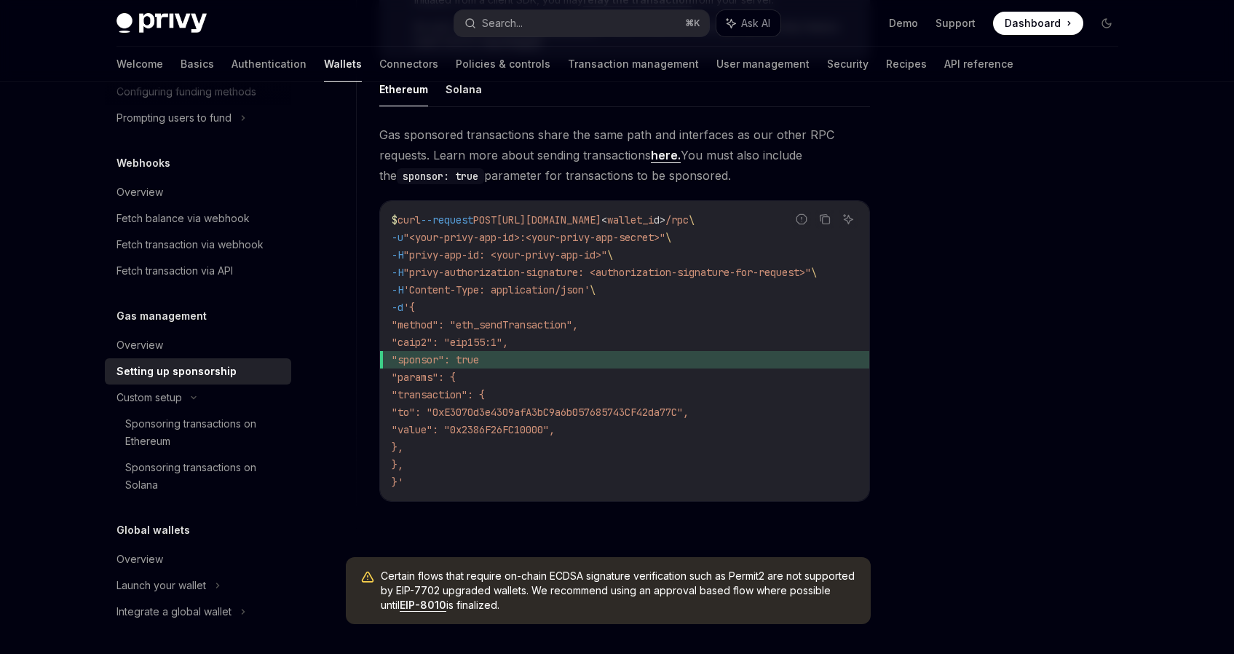
click at [485, 398] on span ""transaction": {" at bounding box center [438, 394] width 93 height 13
click at [536, 414] on span ""to": "0xE3070d3e4309afA3bC9a6b057685743CF42da77C"," at bounding box center [540, 411] width 297 height 13
click at [544, 425] on span ""value": "0x2386F26FC10000"," at bounding box center [473, 429] width 163 height 13
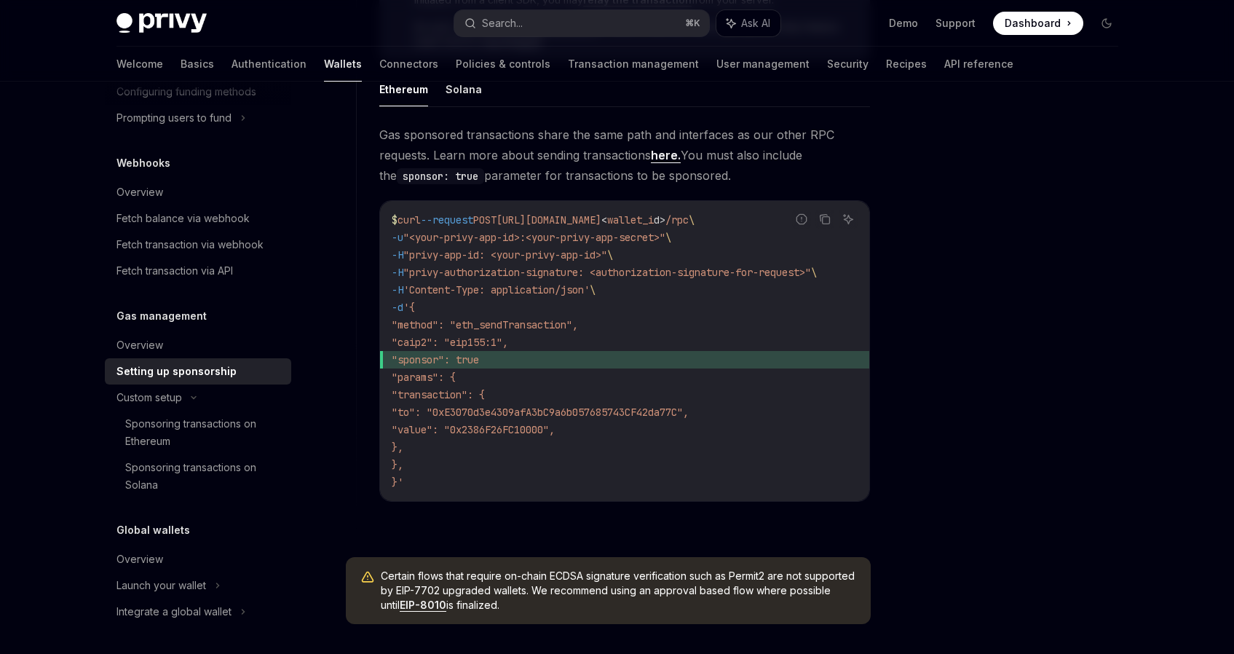
click at [544, 425] on span ""value": "0x2386F26FC10000"," at bounding box center [473, 429] width 163 height 13
click at [473, 437] on code "$ curl --request POST [URL][DOMAIN_NAME] < wallet_i d > /rpc \ -u "<your-privy-…" at bounding box center [625, 351] width 466 height 280
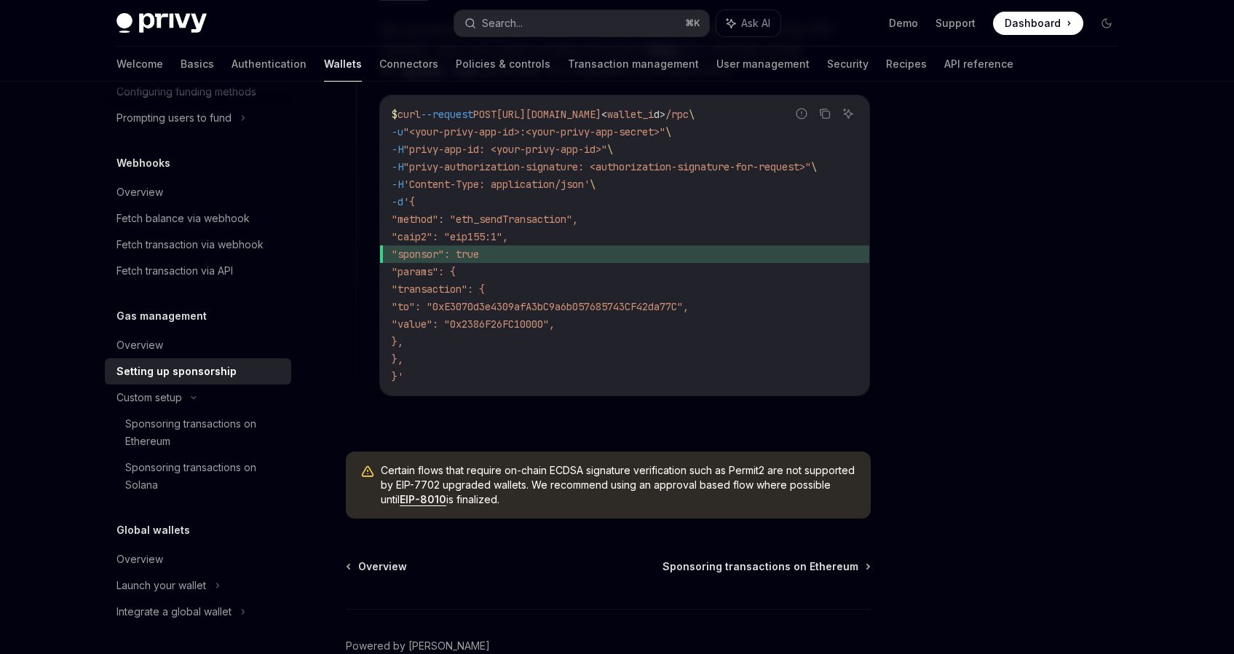
scroll to position [1070, 0]
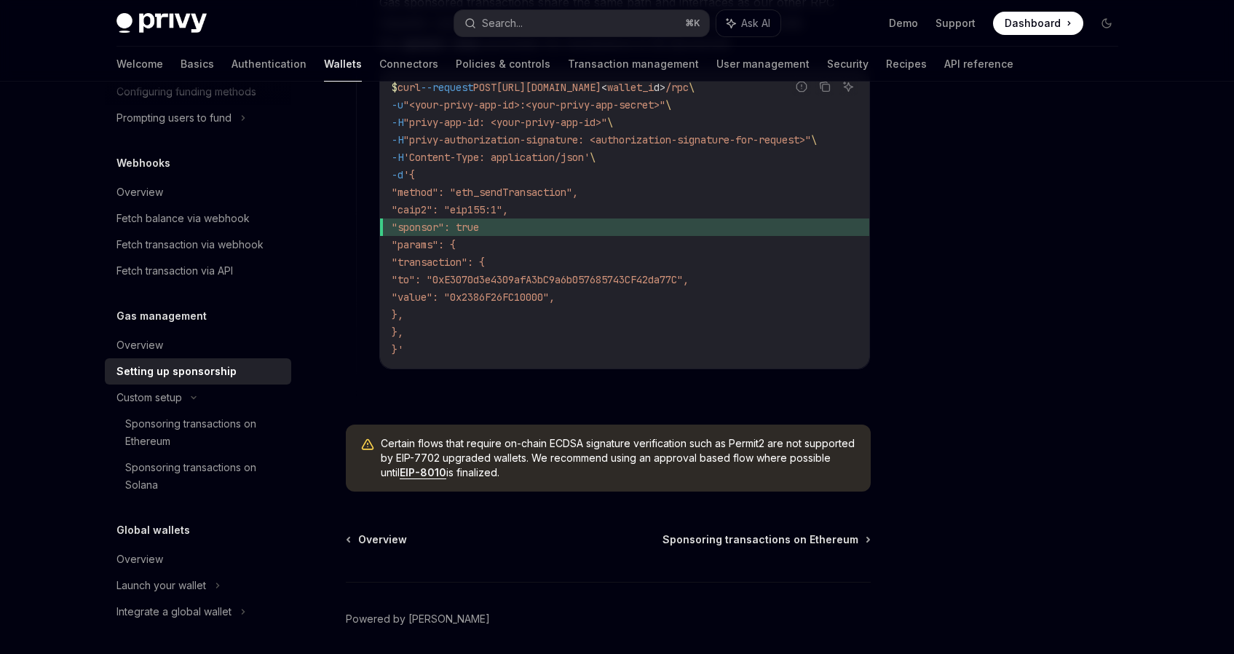
click at [392, 442] on span "Certain flows that require on-chain ECDSA signature verification such as Permit…" at bounding box center [618, 458] width 475 height 44
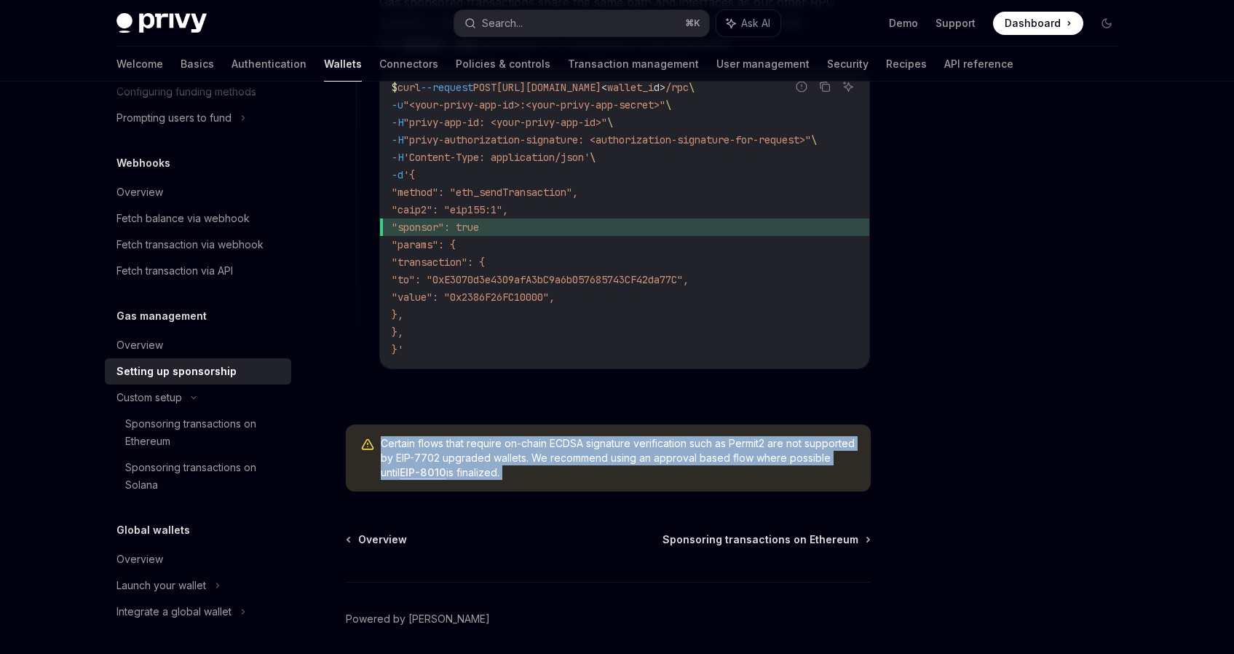
drag, startPoint x: 392, startPoint y: 442, endPoint x: 689, endPoint y: 475, distance: 299.5
click at [689, 475] on span "Certain flows that require on-chain ECDSA signature verification such as Permit…" at bounding box center [618, 458] width 475 height 44
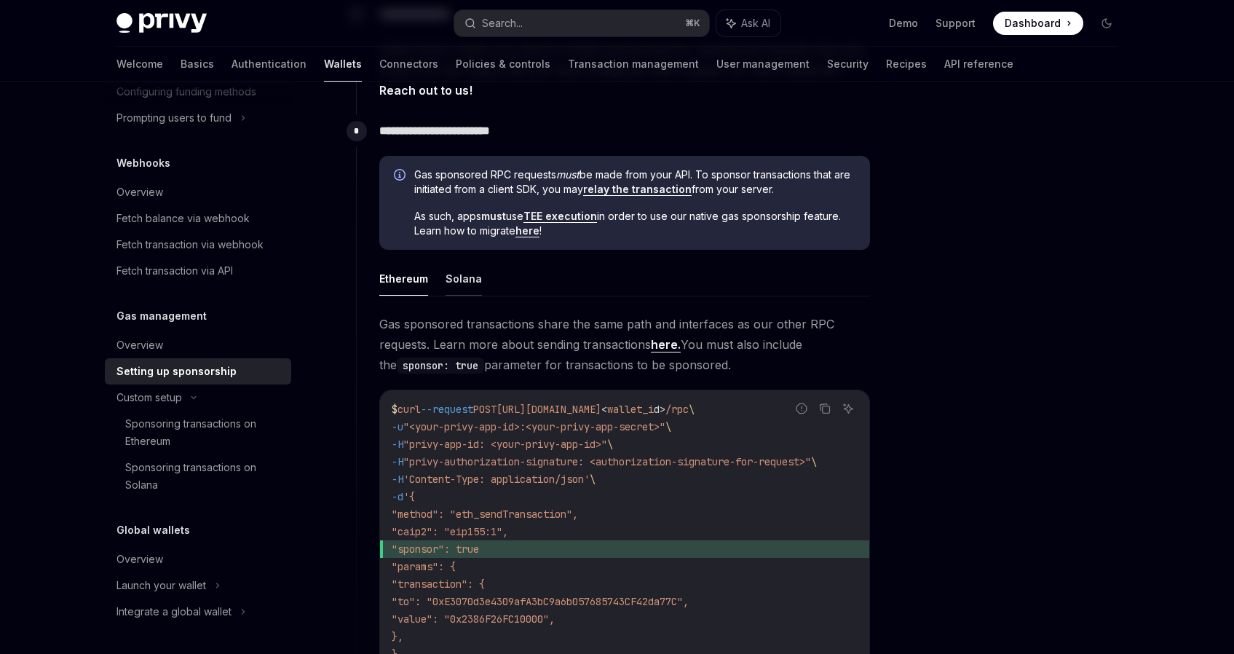
scroll to position [726, 0]
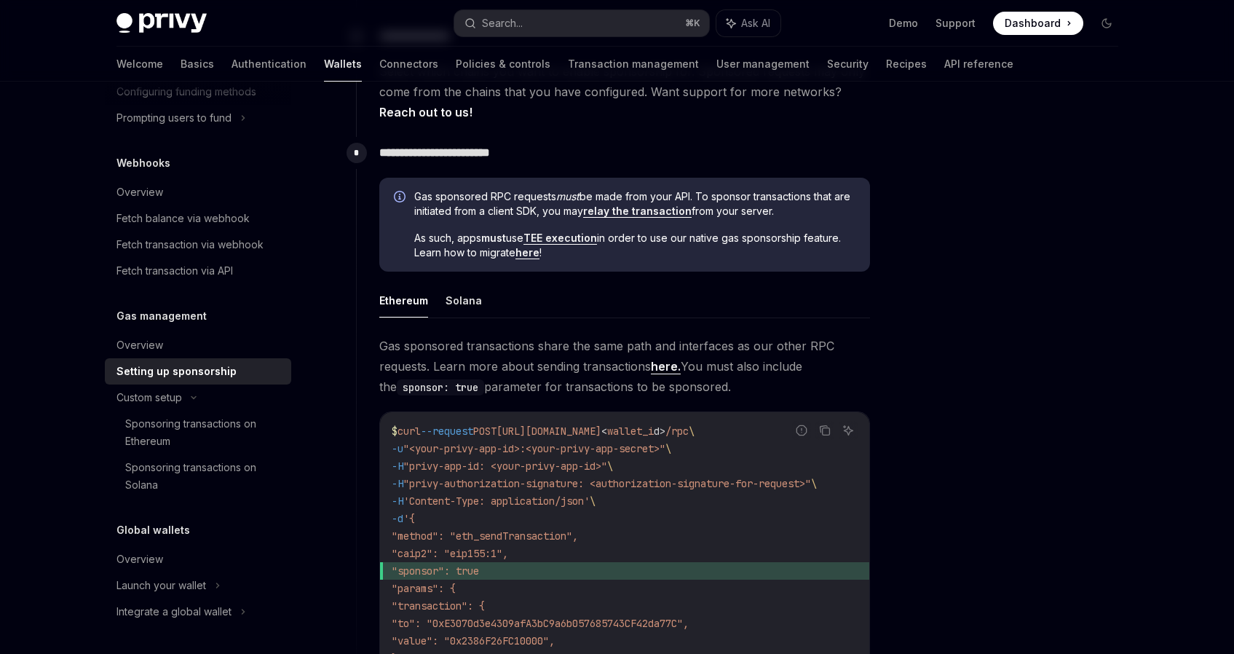
click at [417, 198] on span "Gas sponsored RPC requests must be made from your API. To sponsor transactions …" at bounding box center [634, 203] width 441 height 29
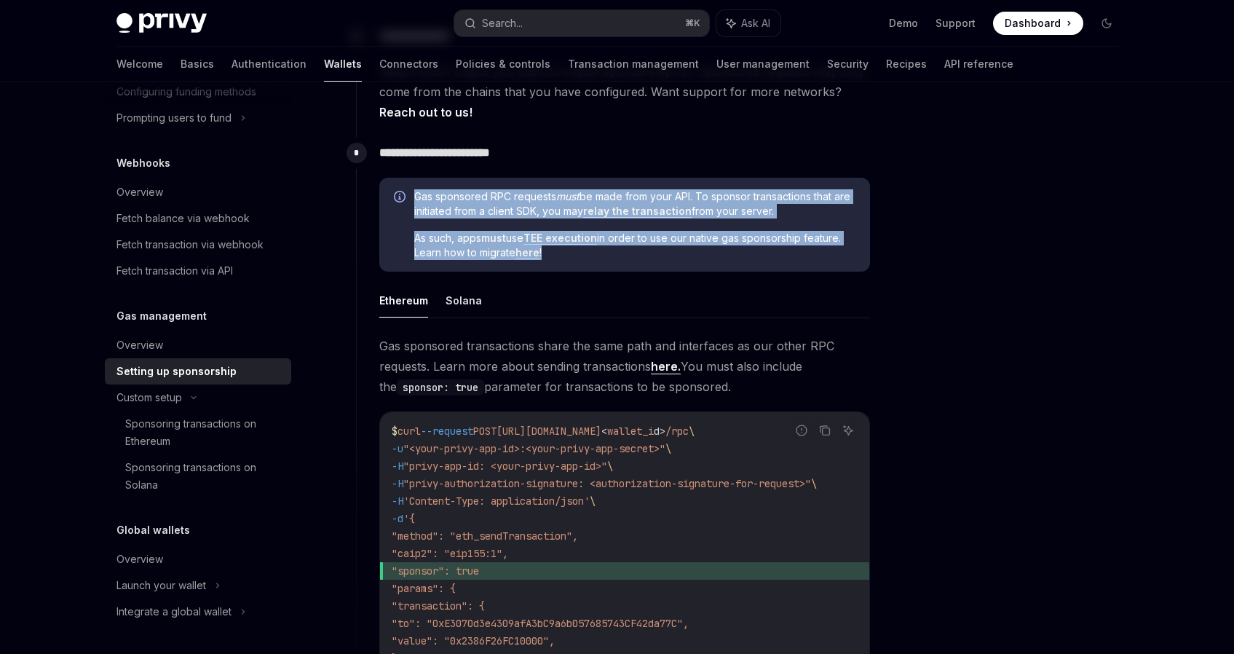
drag, startPoint x: 417, startPoint y: 198, endPoint x: 595, endPoint y: 258, distance: 188.1
click at [595, 258] on div "Gas sponsored RPC requests must be made from your API. To sponsor transactions …" at bounding box center [634, 224] width 441 height 71
click at [595, 258] on span "As such, apps must use TEE execution in order to use our native gas sponsorship…" at bounding box center [634, 245] width 441 height 29
drag, startPoint x: 595, startPoint y: 258, endPoint x: 425, endPoint y: 198, distance: 180.5
click at [425, 198] on div "Gas sponsored RPC requests must be made from your API. To sponsor transactions …" at bounding box center [634, 224] width 441 height 71
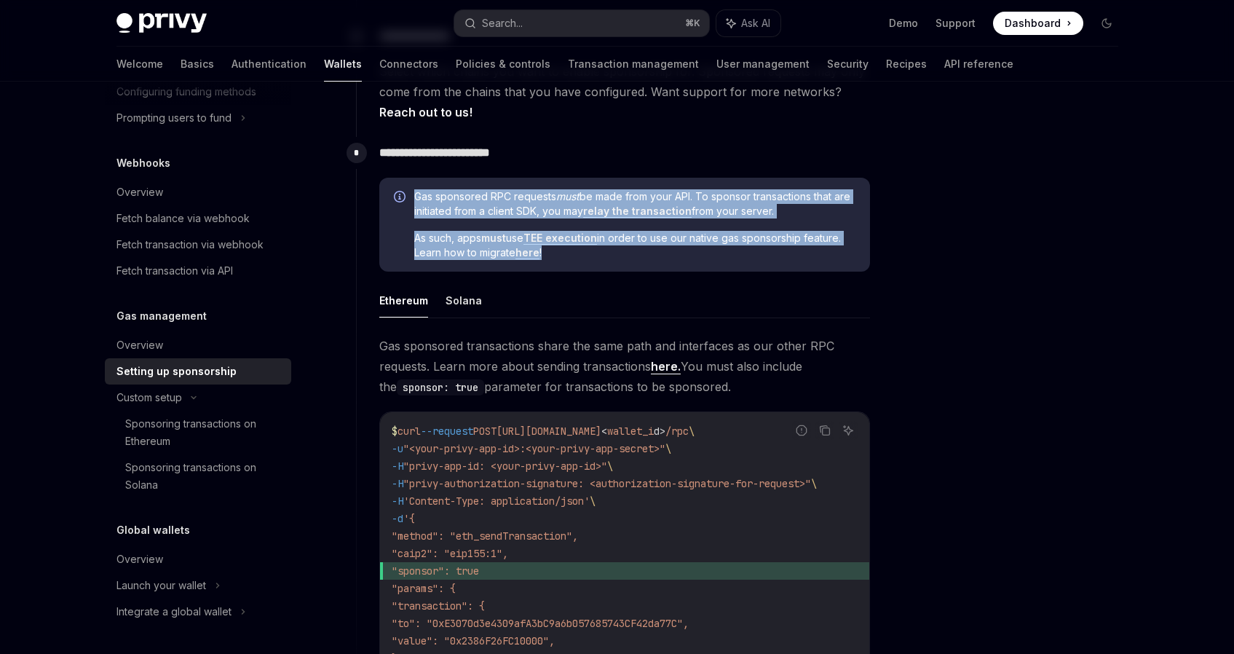
click at [425, 198] on span "Gas sponsored RPC requests must be made from your API. To sponsor transactions …" at bounding box center [634, 203] width 441 height 29
drag, startPoint x: 425, startPoint y: 198, endPoint x: 579, endPoint y: 250, distance: 163.0
click at [579, 250] on div "Gas sponsored RPC requests must be made from your API. To sponsor transactions …" at bounding box center [634, 224] width 441 height 71
click at [579, 250] on span "As such, apps must use TEE execution in order to use our native gas sponsorship…" at bounding box center [634, 245] width 441 height 29
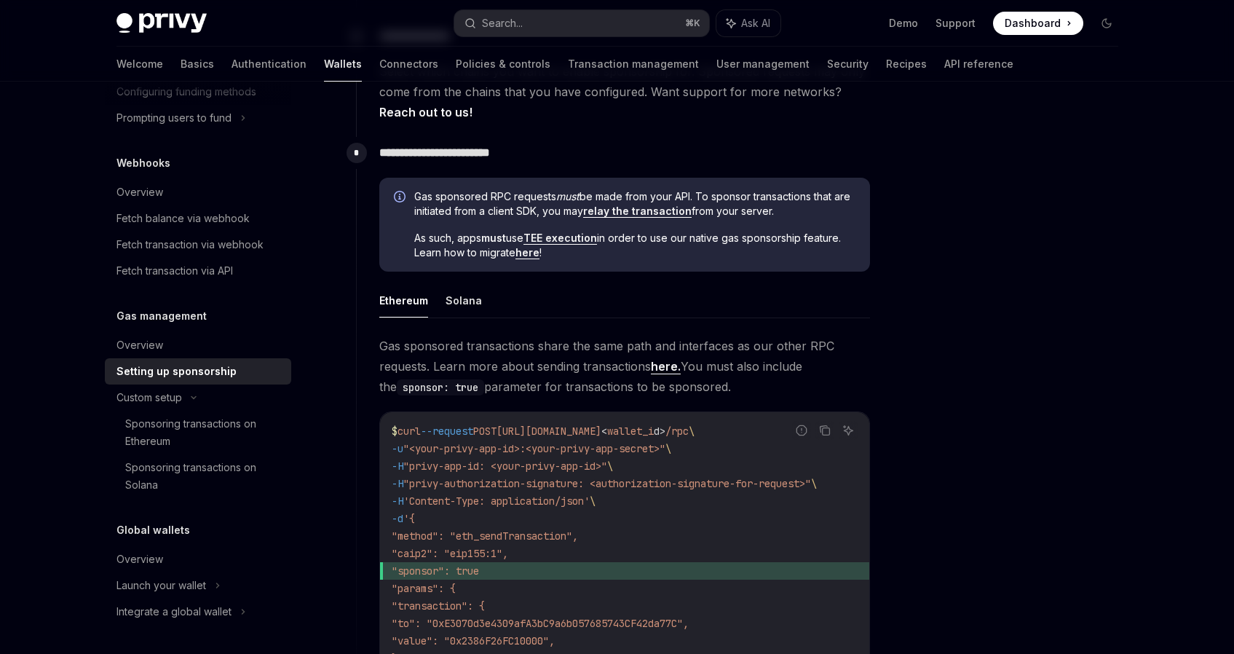
click at [579, 250] on span "As such, apps must use TEE execution in order to use our native gas sponsorship…" at bounding box center [634, 245] width 441 height 29
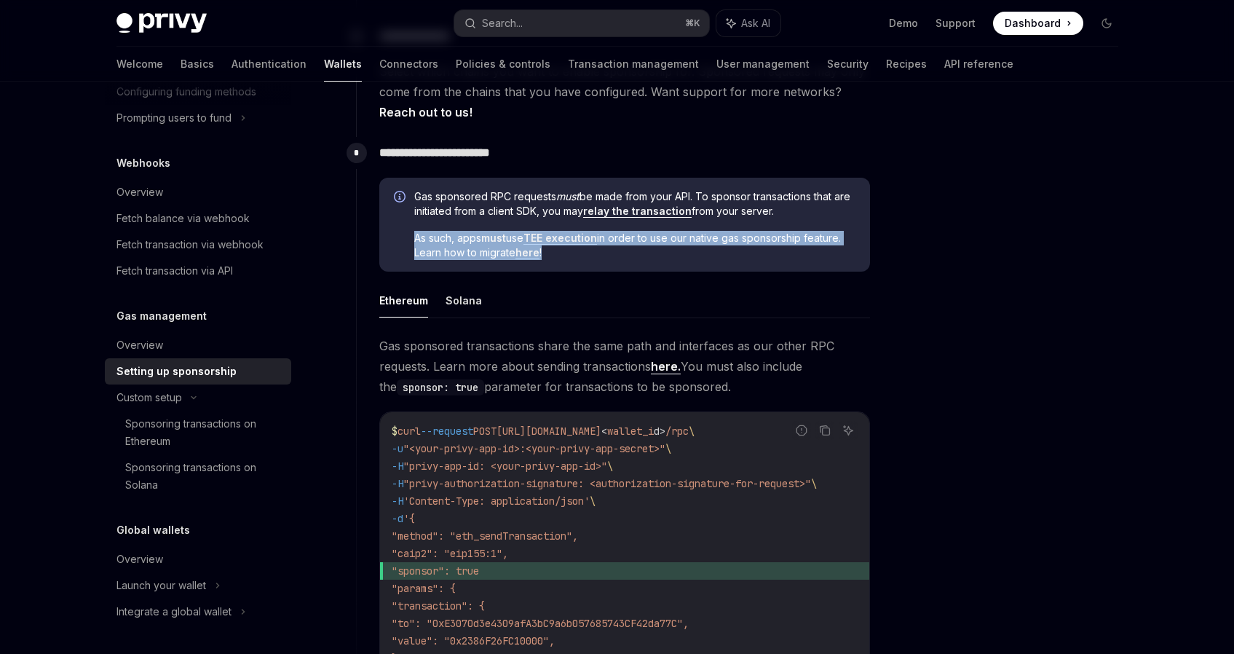
click at [579, 250] on span "As such, apps must use TEE execution in order to use our native gas sponsorship…" at bounding box center [634, 245] width 441 height 29
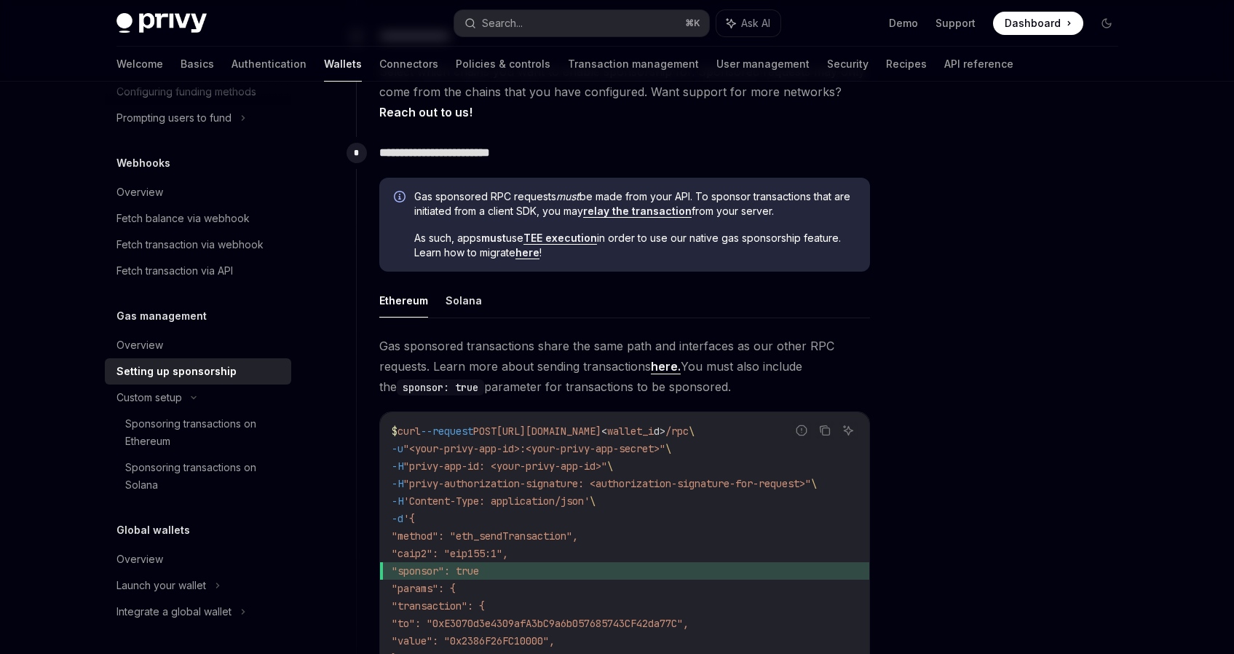
click at [424, 196] on span "Gas sponsored RPC requests must be made from your API. To sponsor transactions …" at bounding box center [634, 203] width 441 height 29
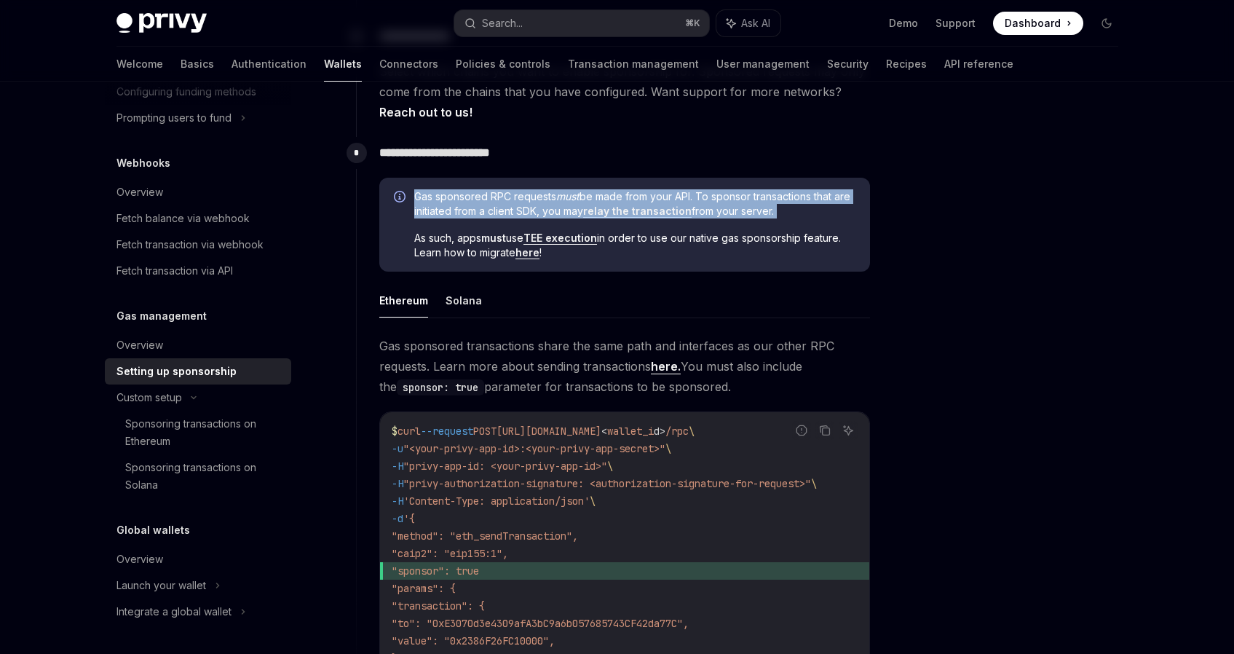
click at [424, 196] on span "Gas sponsored RPC requests must be made from your API. To sponsor transactions …" at bounding box center [634, 203] width 441 height 29
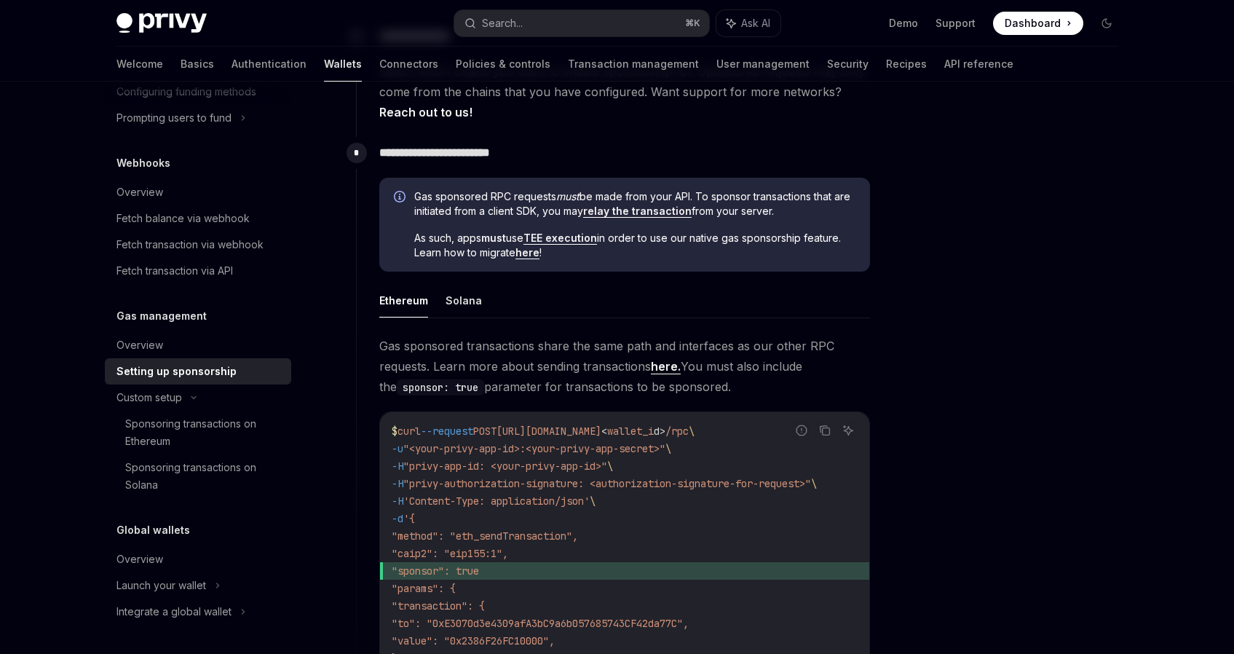
click at [432, 197] on span "Gas sponsored RPC requests must be made from your API. To sponsor transactions …" at bounding box center [634, 203] width 441 height 29
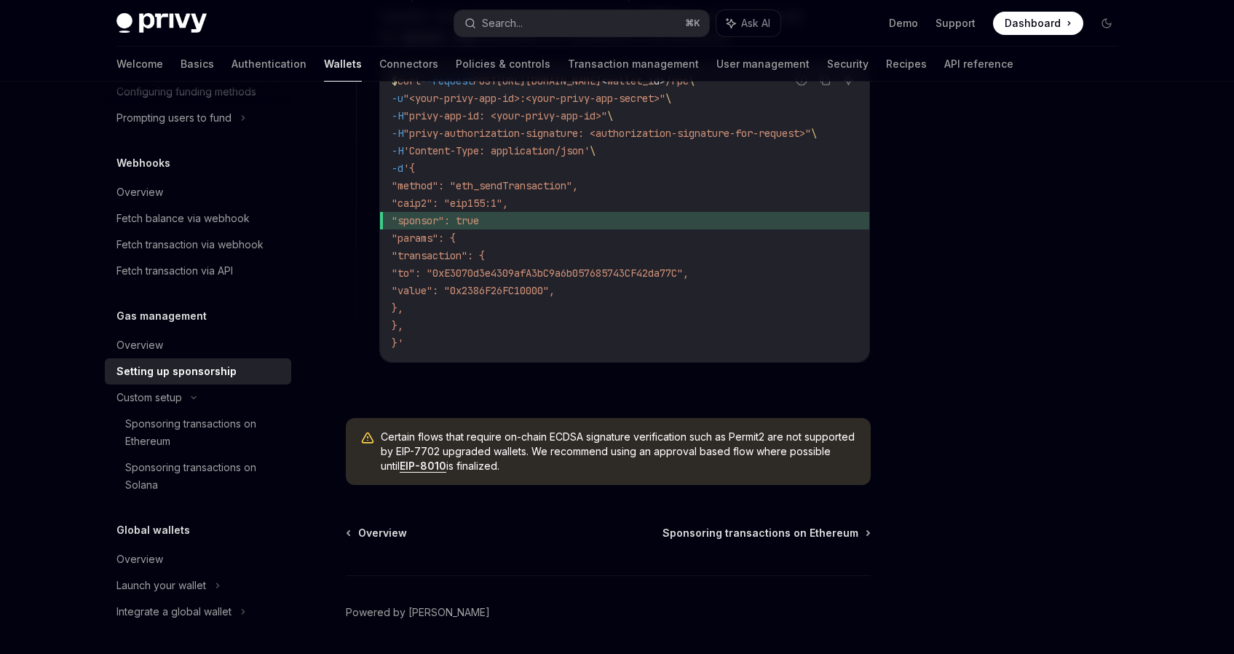
scroll to position [1076, 0]
click at [186, 428] on div "Sponsoring transactions on Ethereum" at bounding box center [203, 432] width 157 height 35
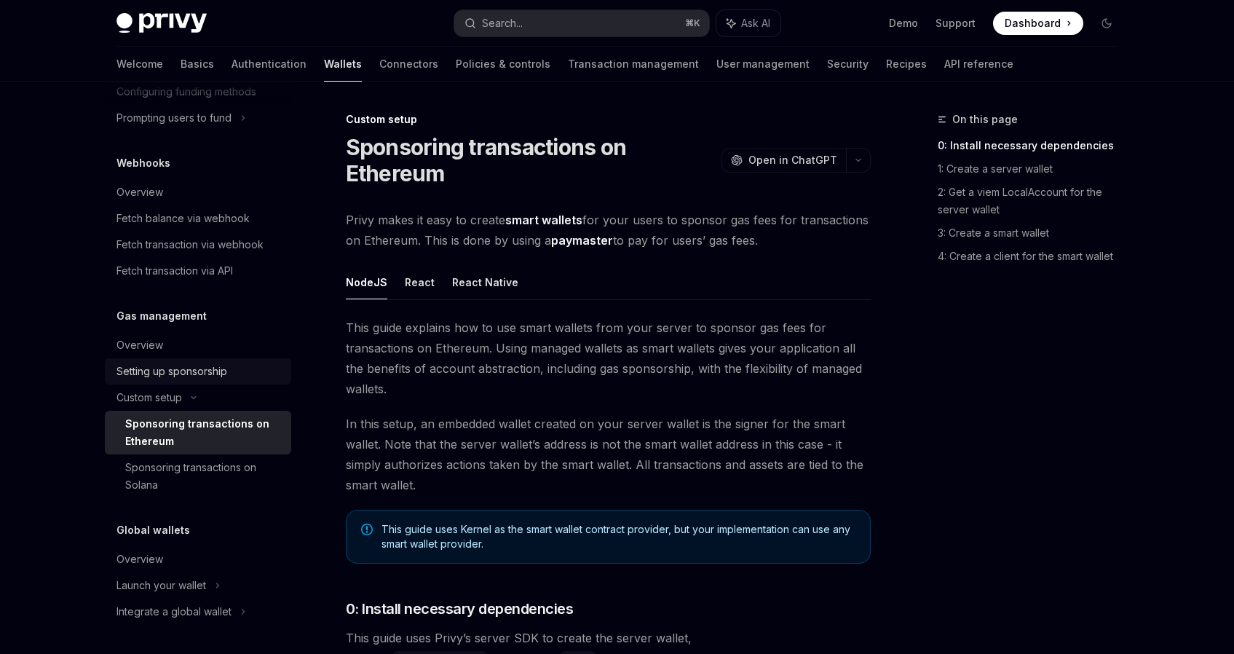
click at [182, 371] on div "Setting up sponsorship" at bounding box center [171, 371] width 111 height 17
type textarea "*"
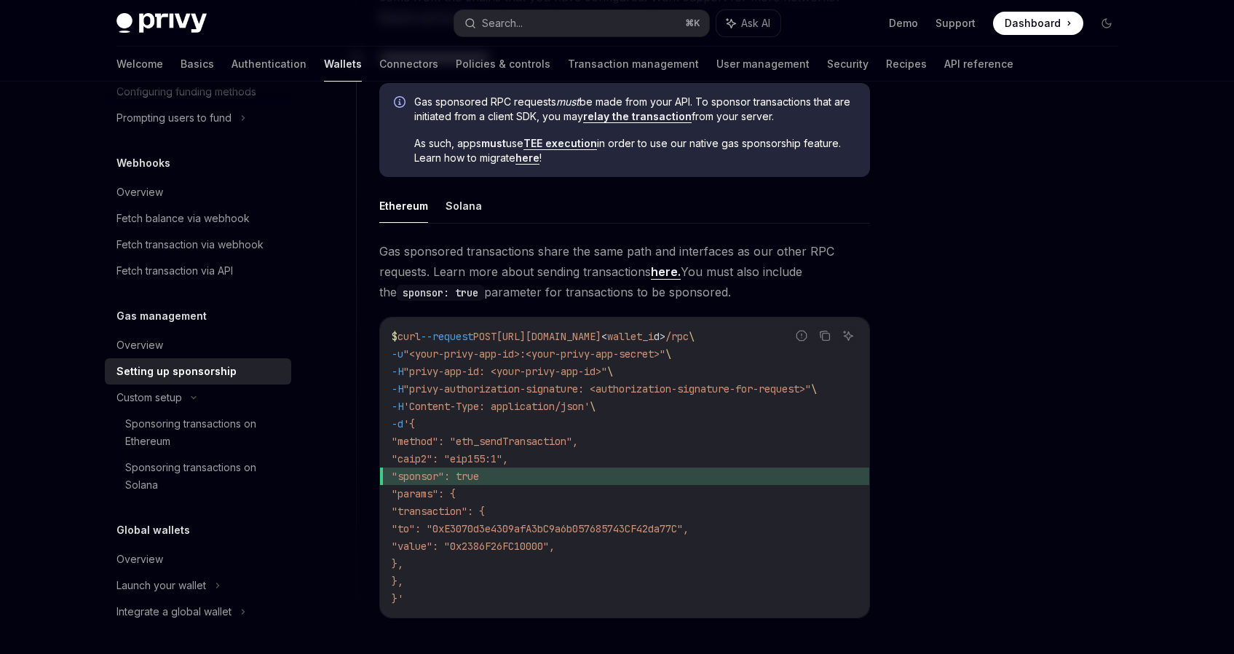
scroll to position [823, 0]
